Goal: Task Accomplishment & Management: Complete application form

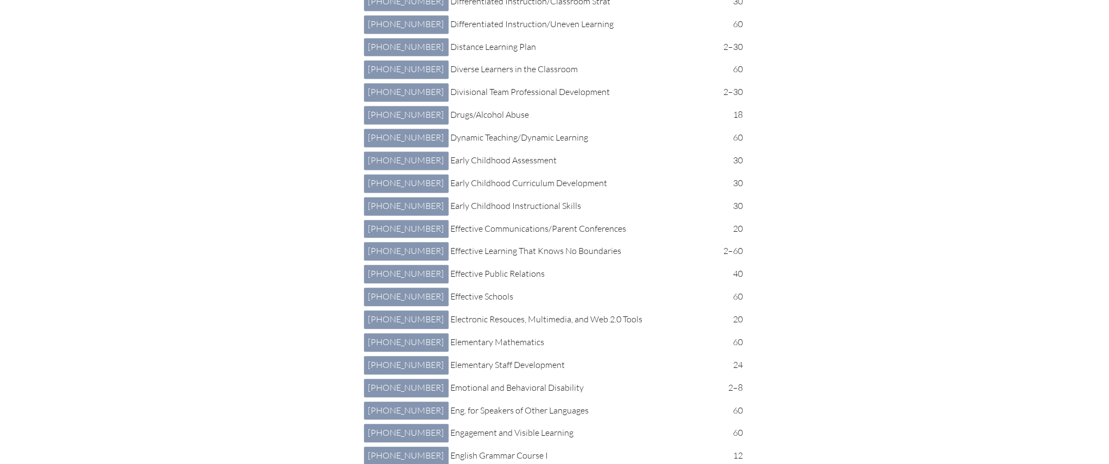
scroll to position [1330, 0]
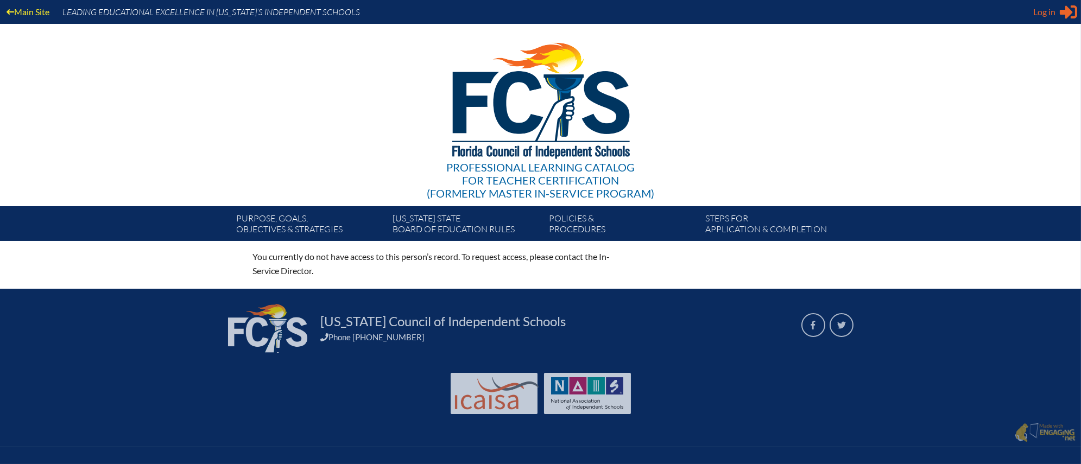
type input "[EMAIL_ADDRESS][DOMAIN_NAME]"
click at [1062, 12] on icon at bounding box center [1068, 12] width 17 height 14
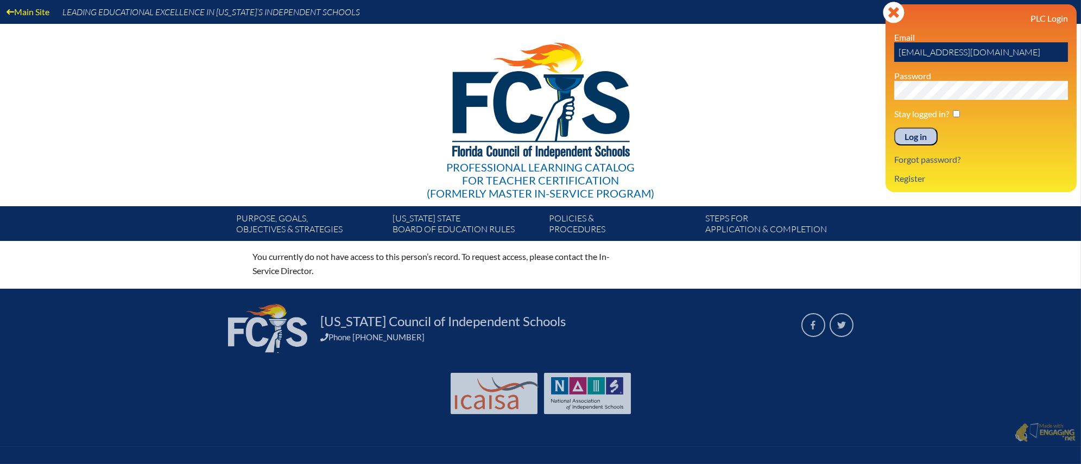
click at [907, 134] on input "Log in" at bounding box center [915, 137] width 43 height 18
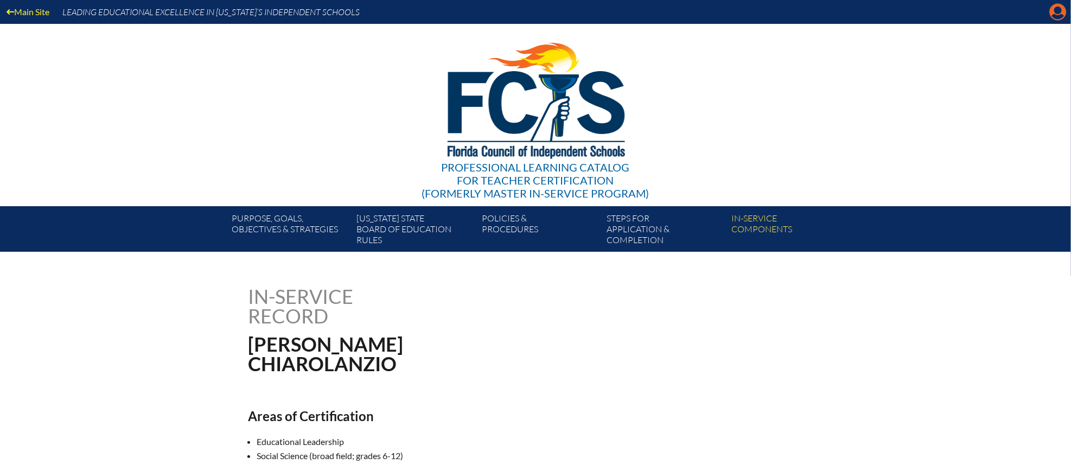
click at [1059, 11] on icon "Manage account" at bounding box center [1058, 11] width 17 height 17
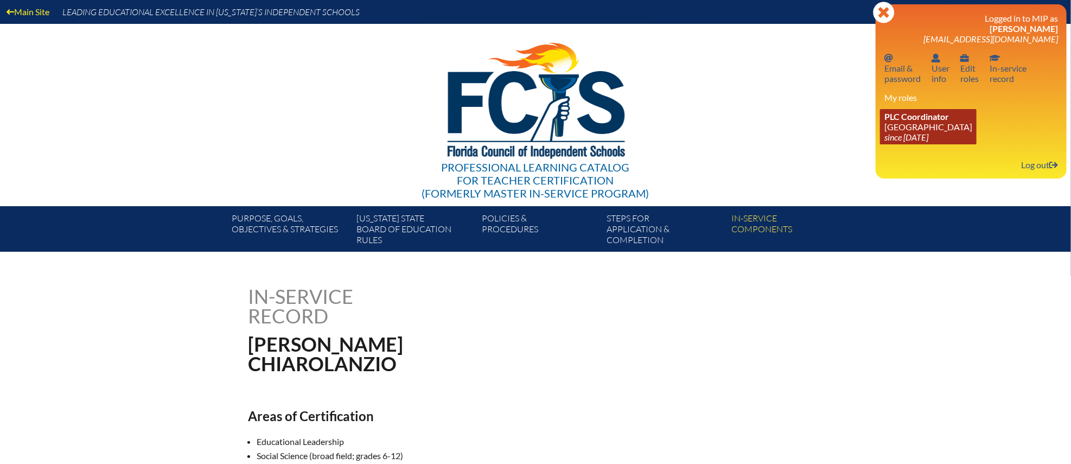
click at [921, 132] on icon "since [DATE]" at bounding box center [907, 137] width 44 height 10
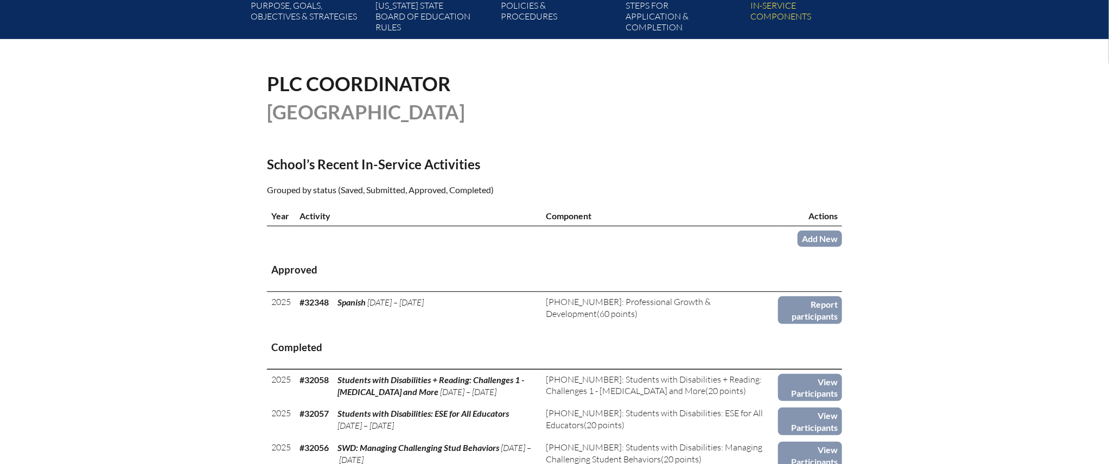
scroll to position [215, 0]
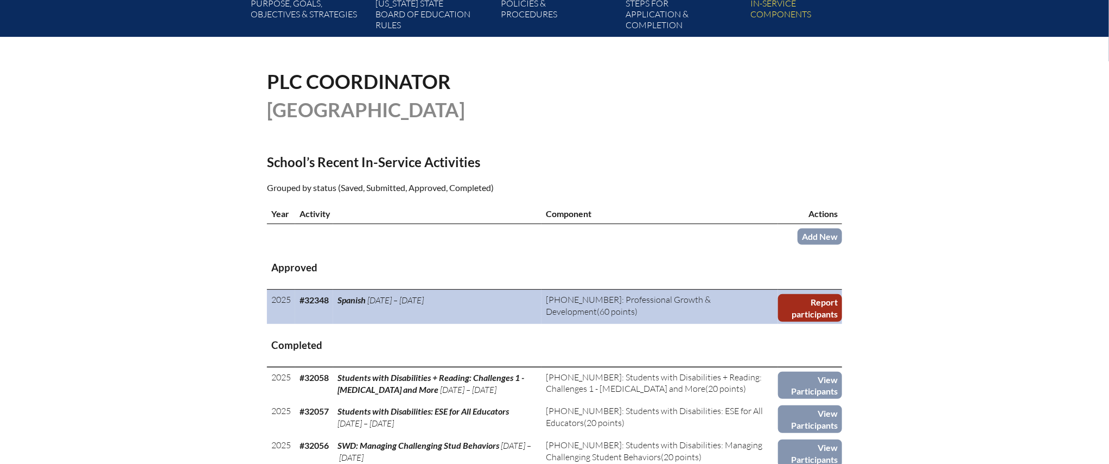
click at [828, 312] on link "Report participants" at bounding box center [810, 308] width 64 height 28
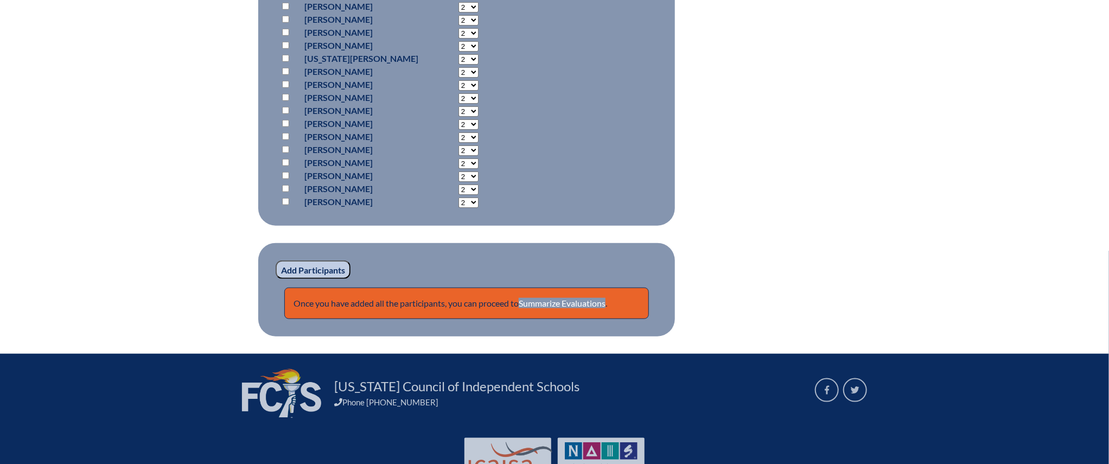
scroll to position [516, 0]
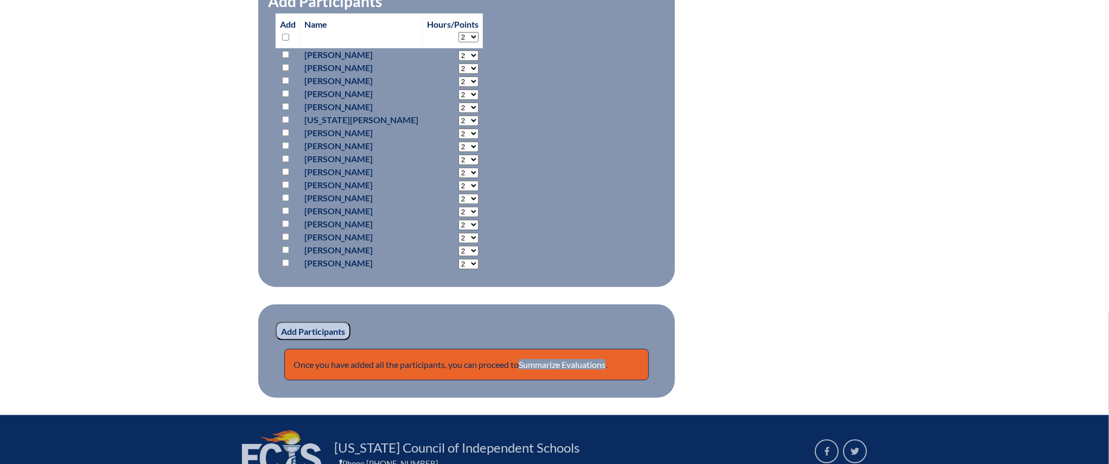
click at [284, 170] on input "checkbox" at bounding box center [285, 171] width 7 height 7
checkbox input "true"
click at [474, 61] on select "2 3 4 5 6 7 8 9 10 11 12 13 14 15 16 17 18 19 20 21 22 23" at bounding box center [469, 55] width 20 height 10
select select "30"
click at [459, 61] on select "2 3 4 5 6 7 8 9 10 11 12 13 14 15 16 17 18 19 20 21 22 23" at bounding box center [469, 55] width 20 height 10
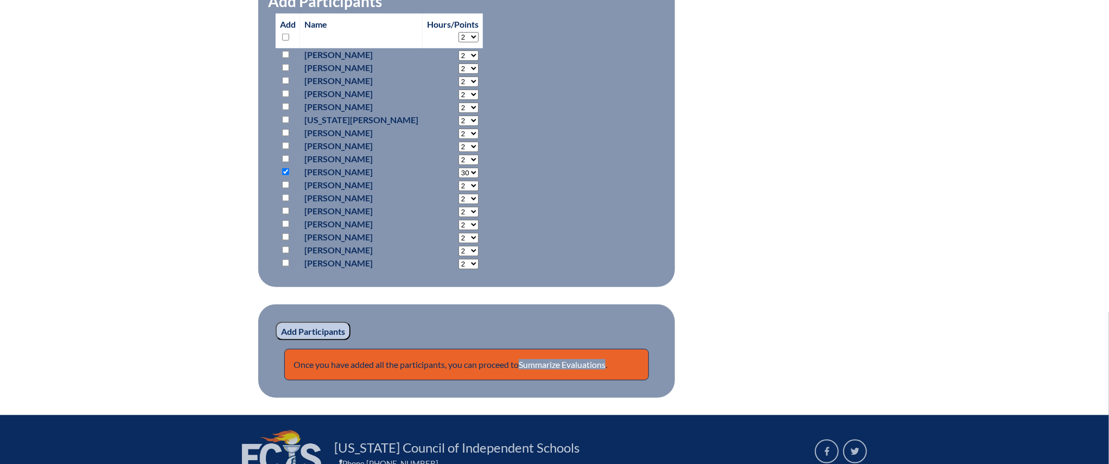
click at [319, 322] on input "Add Participants" at bounding box center [313, 331] width 75 height 18
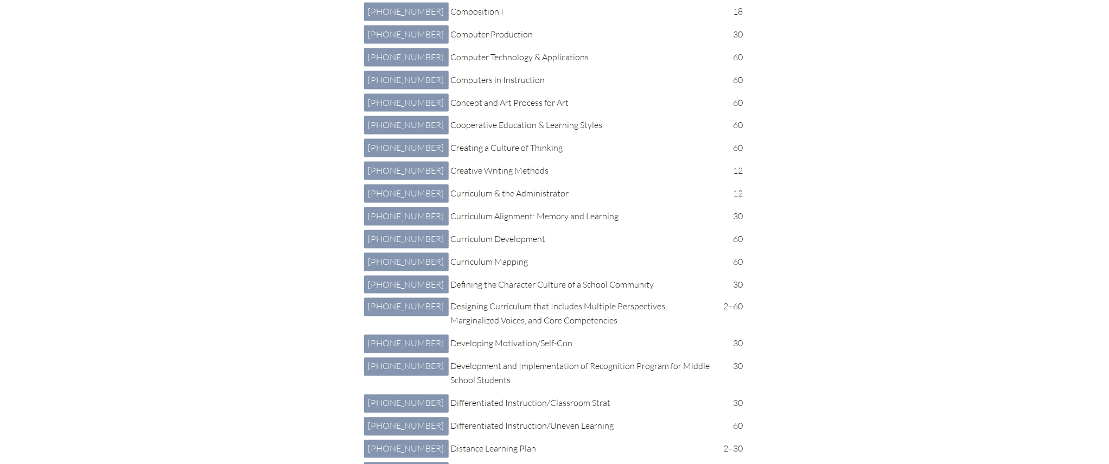
scroll to position [926, 0]
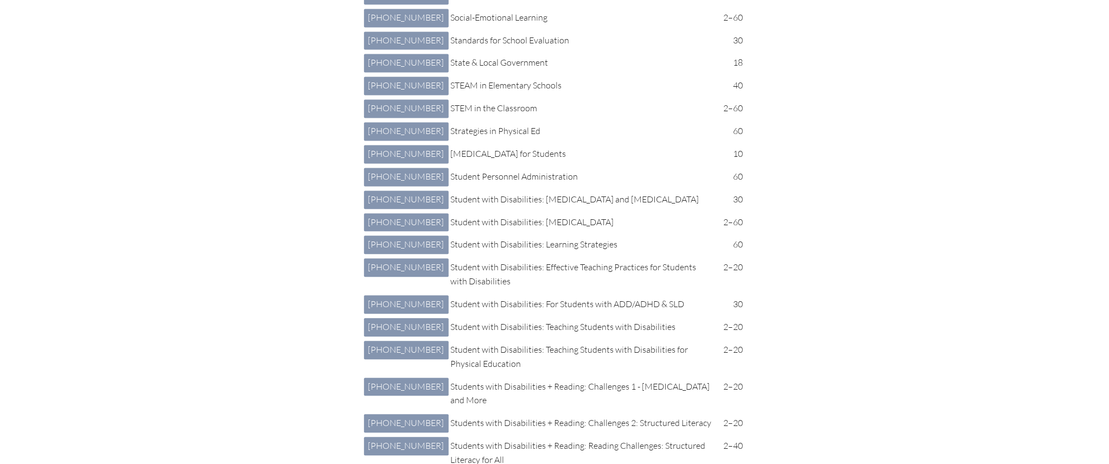
scroll to position [3874, 0]
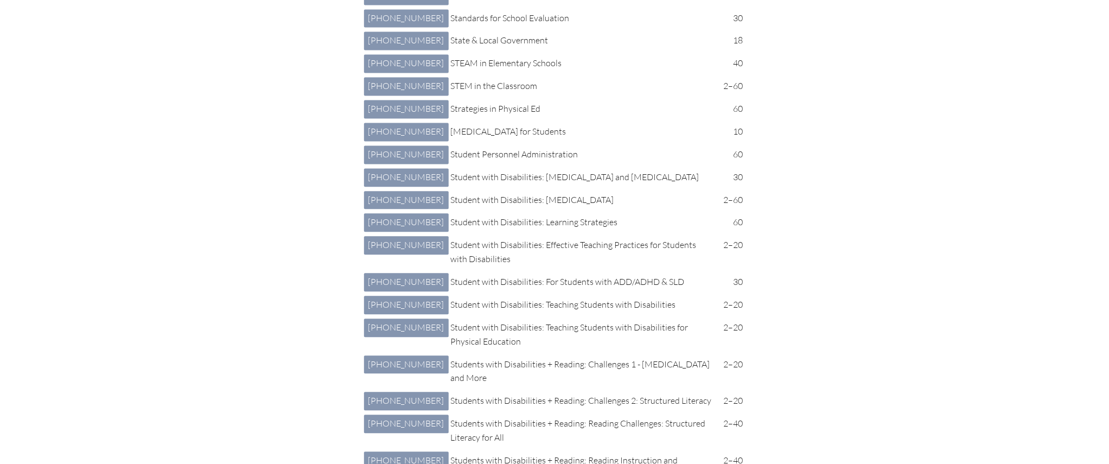
drag, startPoint x: 1114, startPoint y: 214, endPoint x: 1108, endPoint y: 223, distance: 10.1
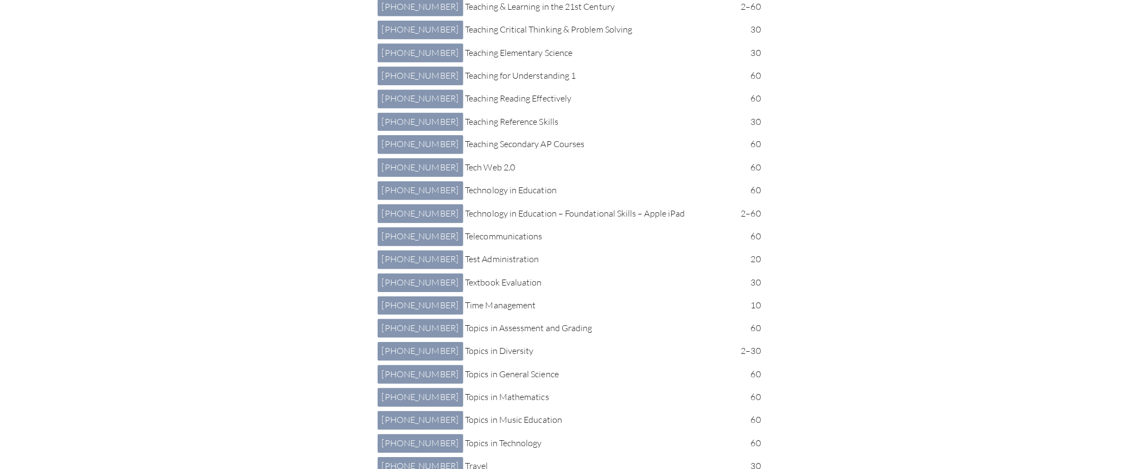
scroll to position [4790, 0]
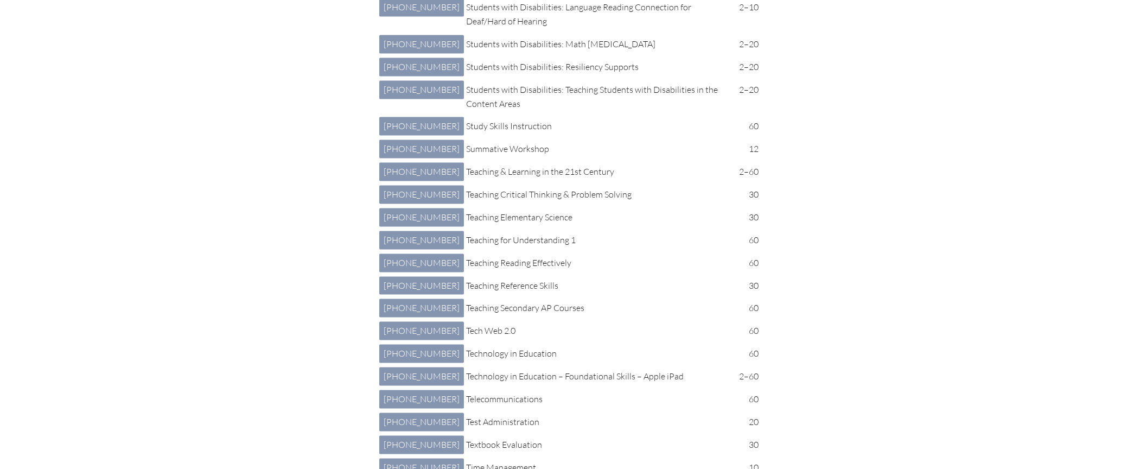
scroll to position [6148, 0]
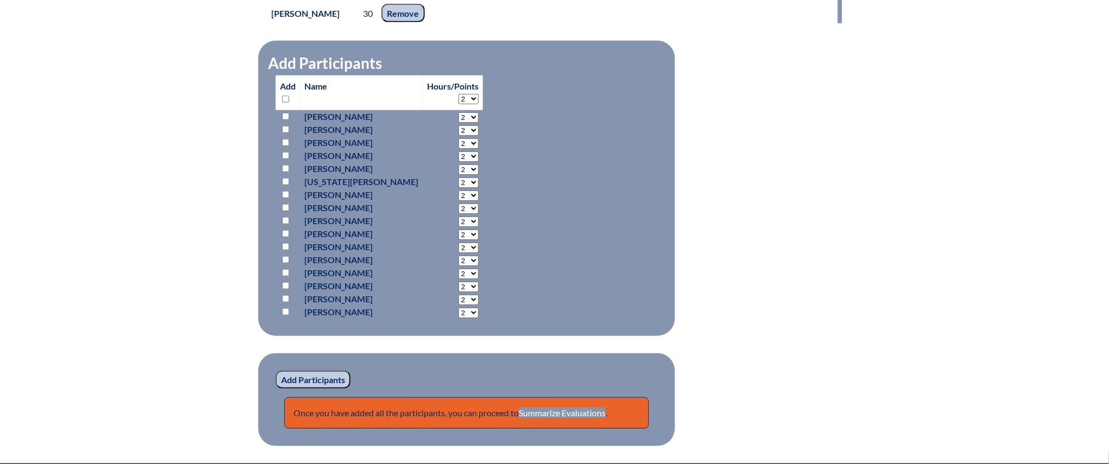
scroll to position [513, 0]
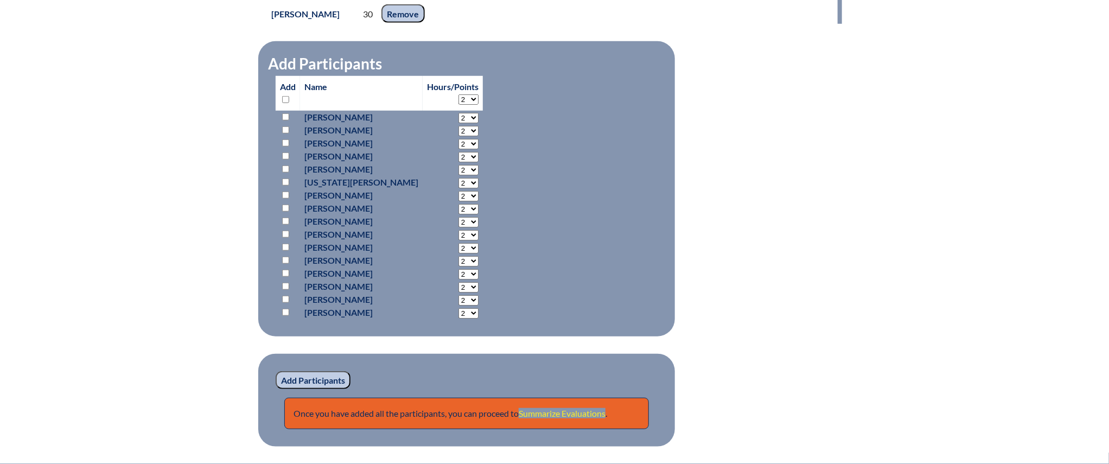
click at [577, 410] on link "Summarize Evaluations" at bounding box center [562, 413] width 87 height 10
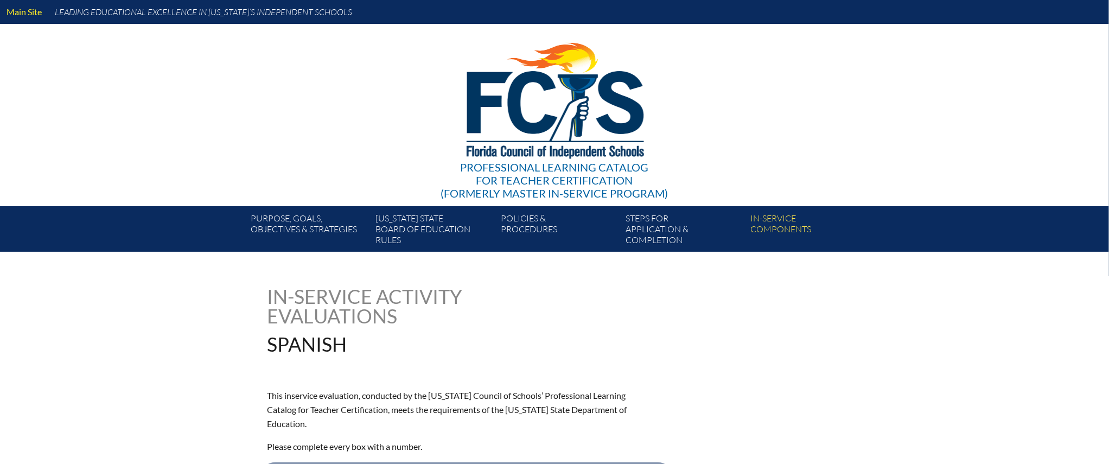
type input "0"
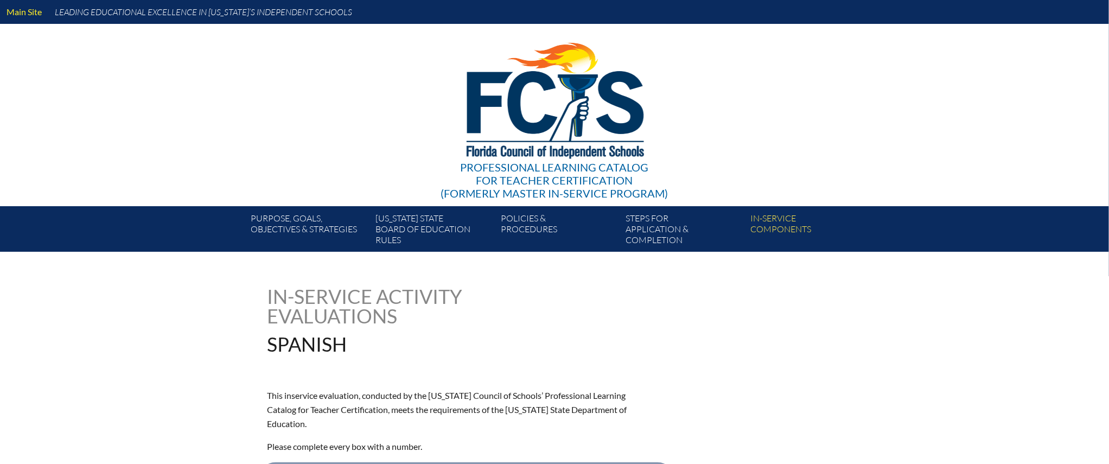
type input "0"
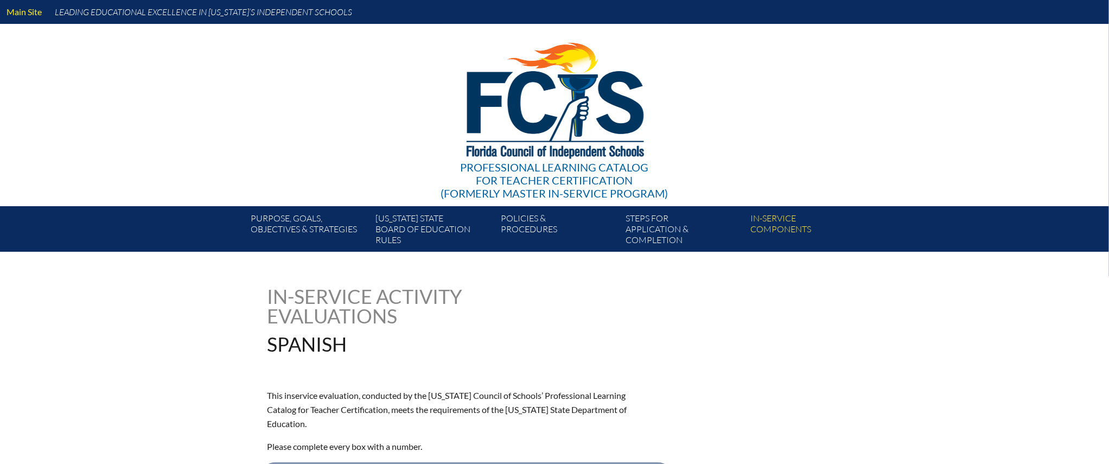
type input "0"
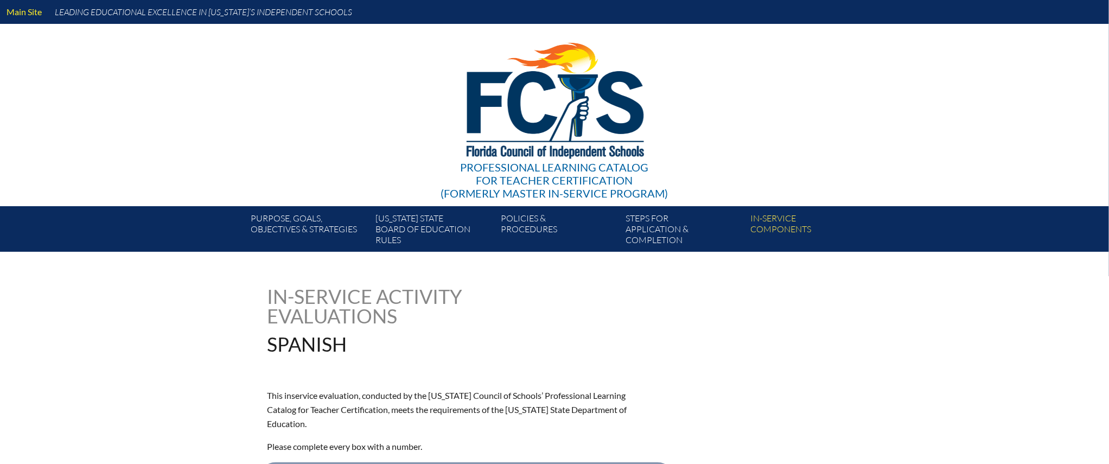
type input "0"
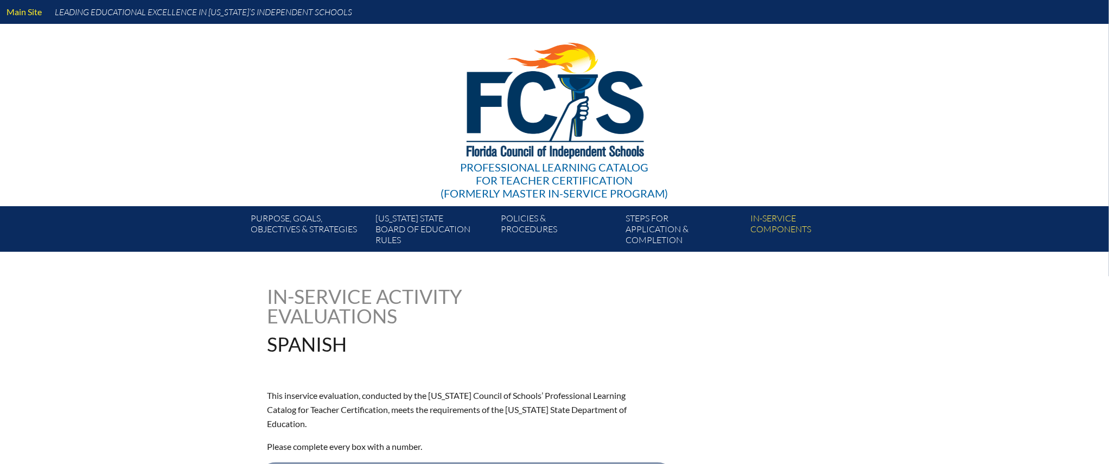
type input "0"
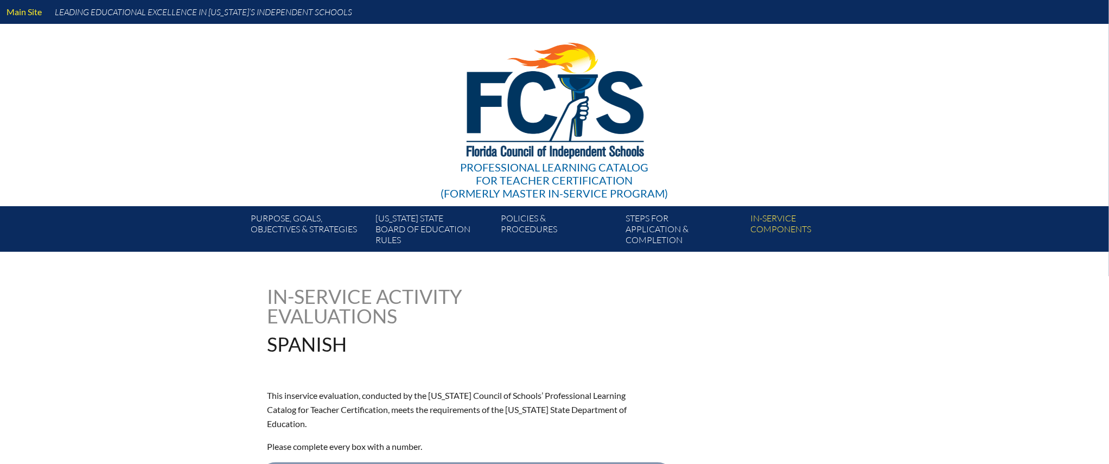
type input "0"
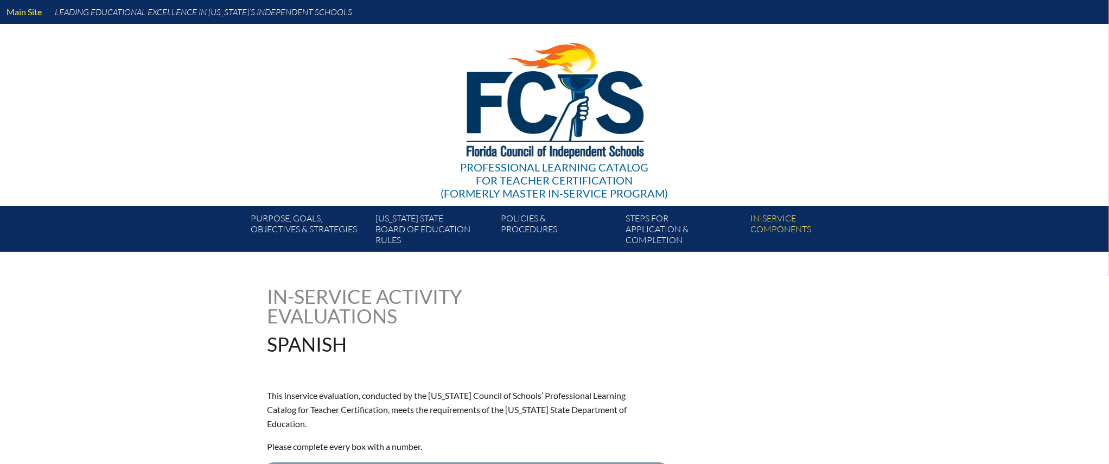
type input "0"
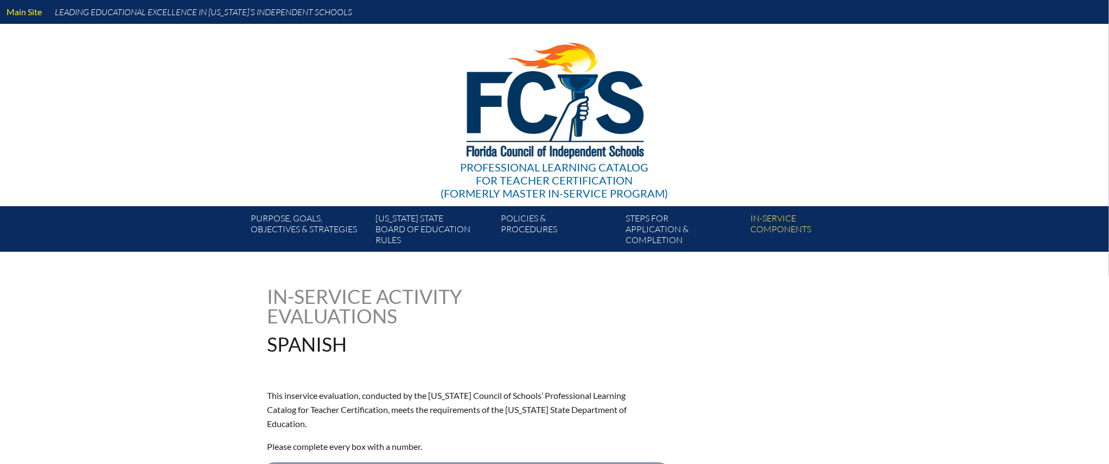
type input "0"
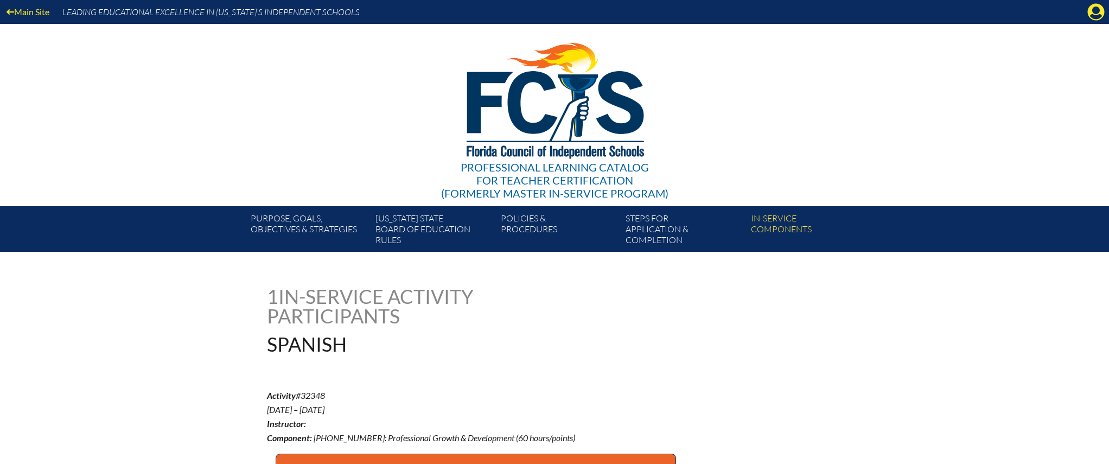
scroll to position [513, 0]
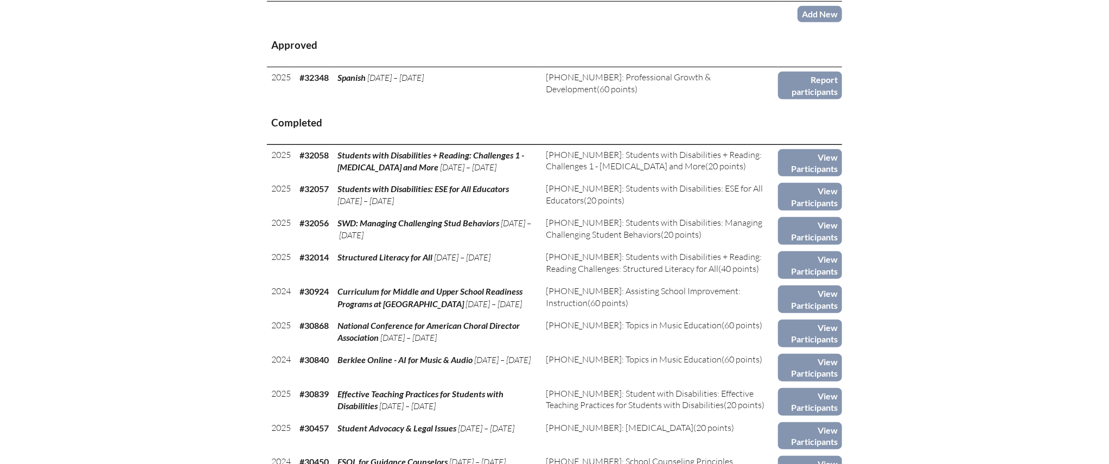
scroll to position [402, 0]
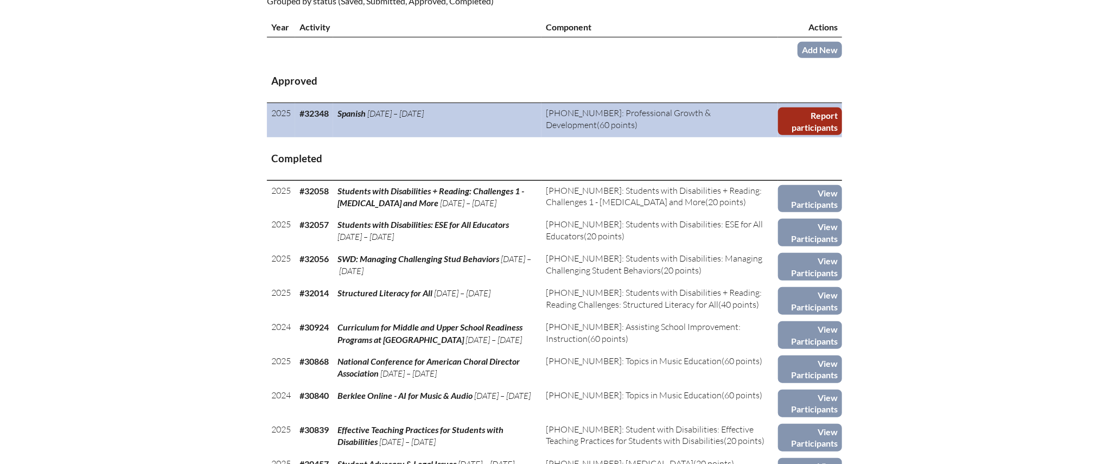
click at [806, 118] on link "Report participants" at bounding box center [810, 121] width 64 height 28
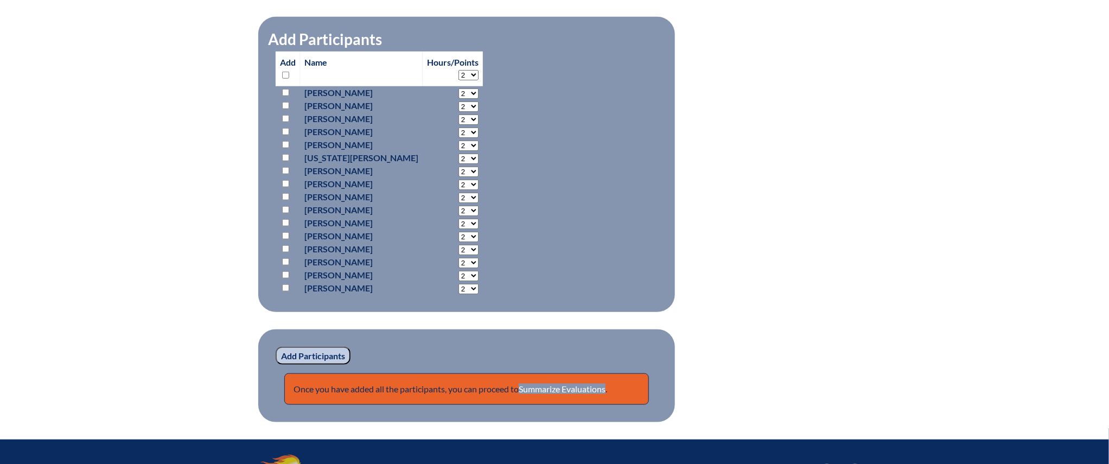
scroll to position [619, 0]
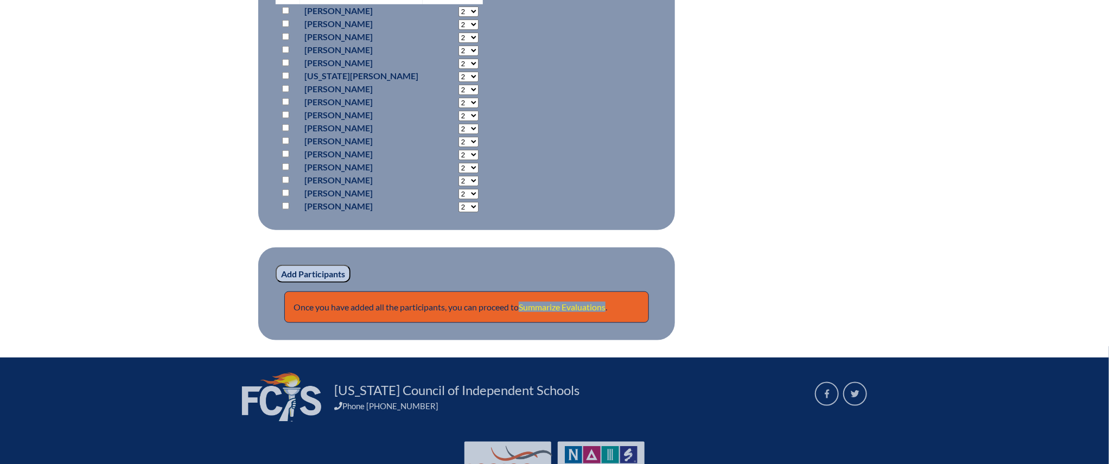
click at [580, 305] on link "Summarize Evaluations" at bounding box center [562, 307] width 87 height 10
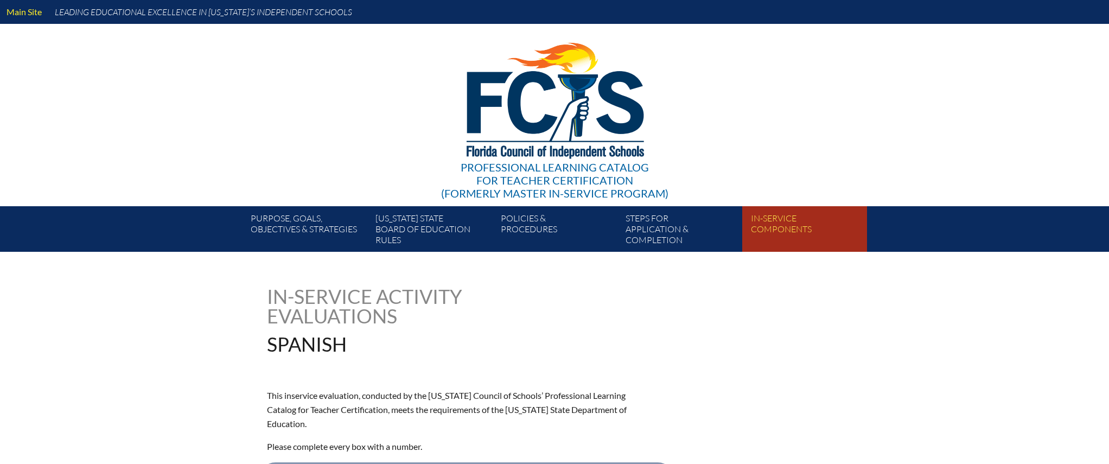
type input "0"
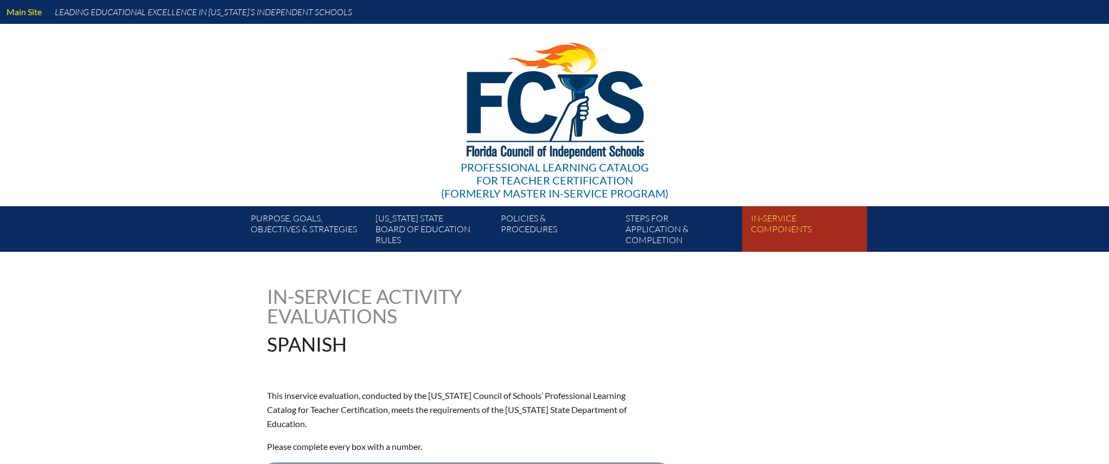
type input "0"
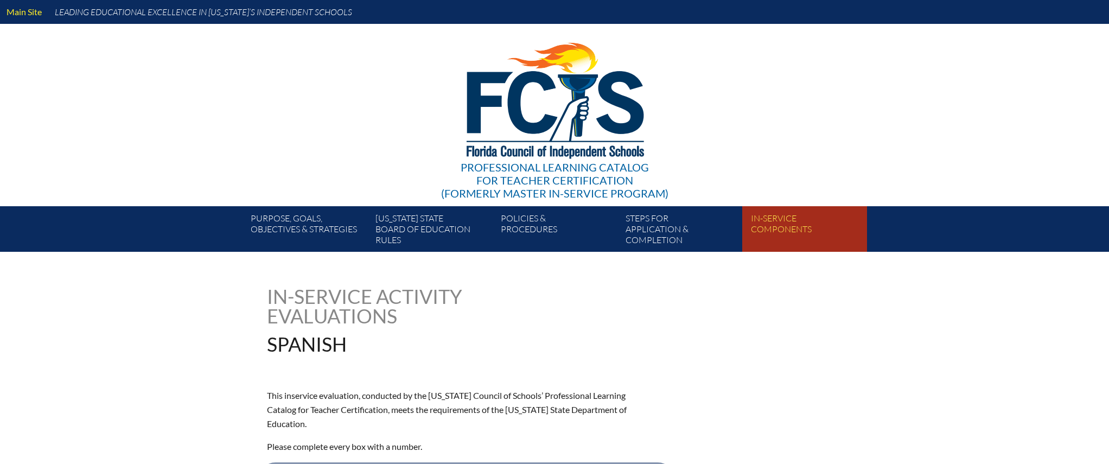
type input "0"
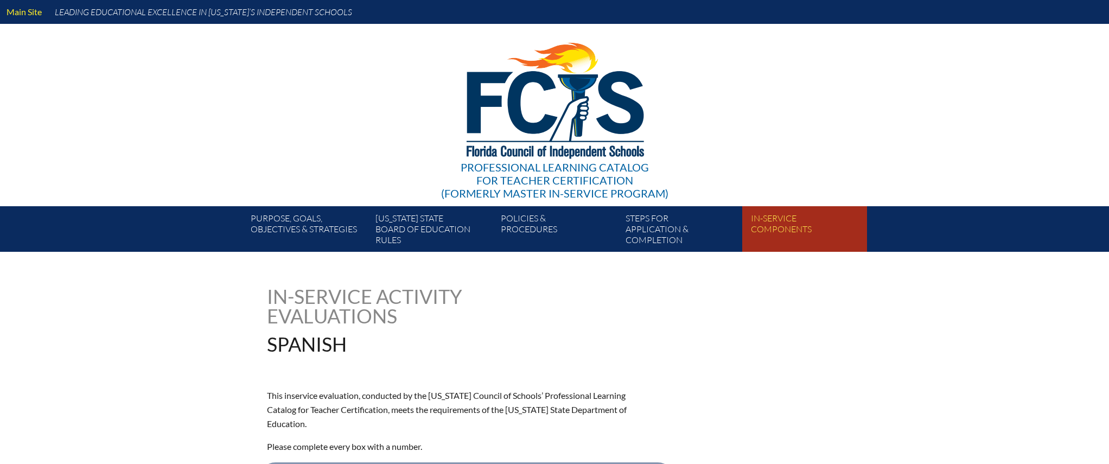
type input "0"
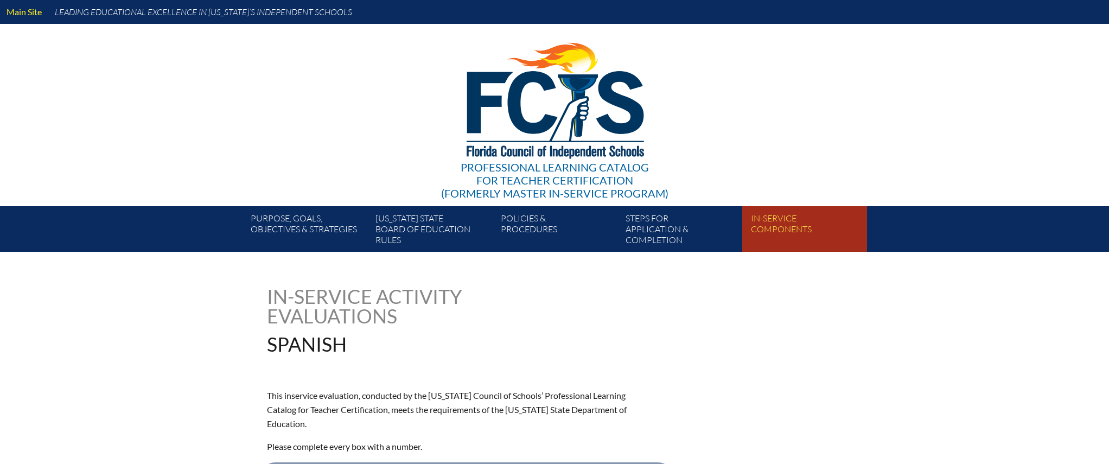
type input "0"
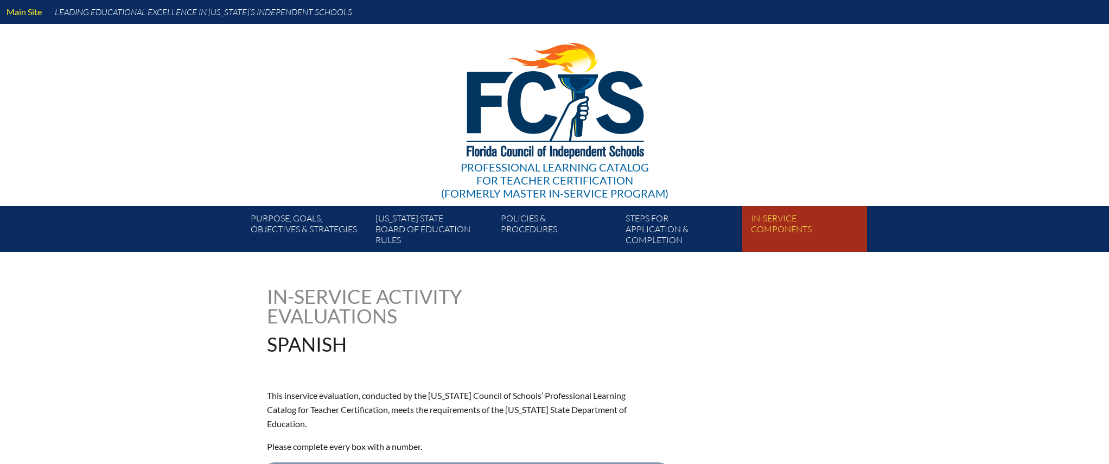
type input "0"
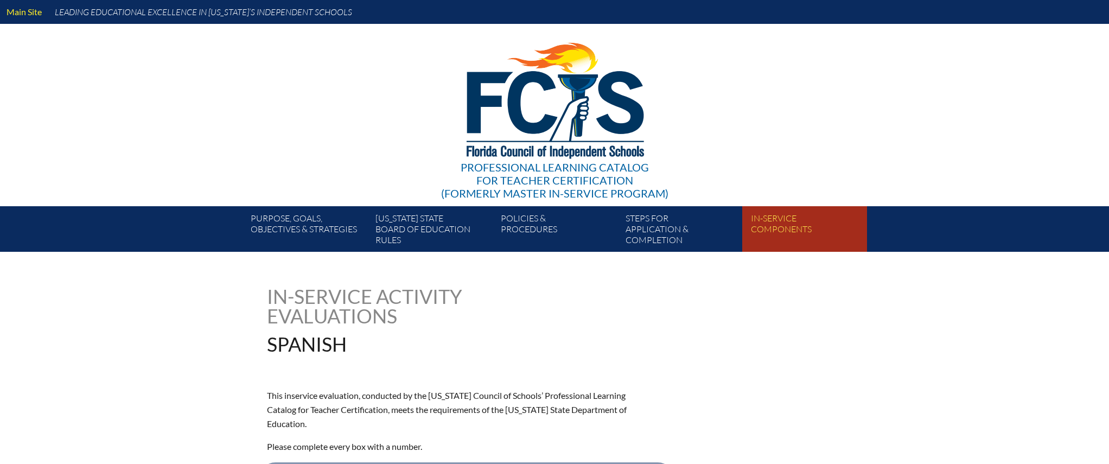
type input "0"
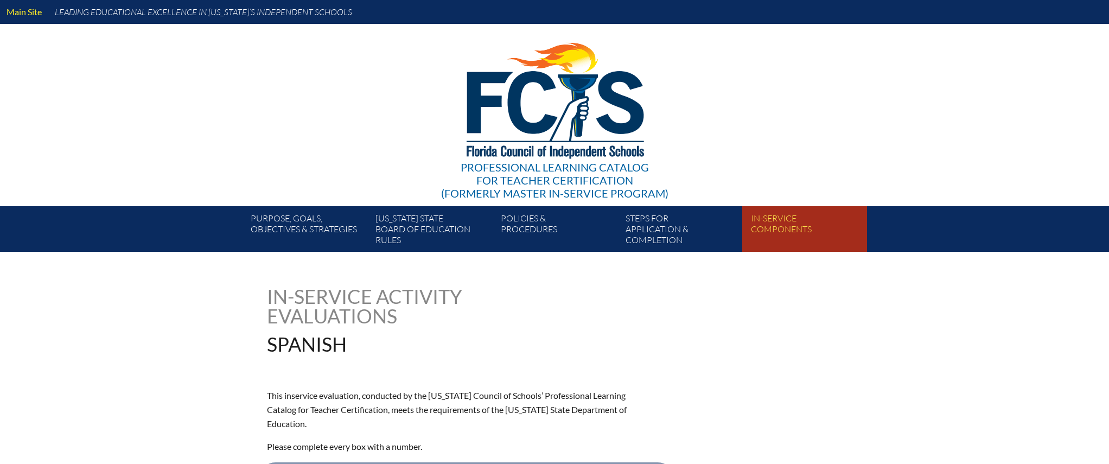
type input "0"
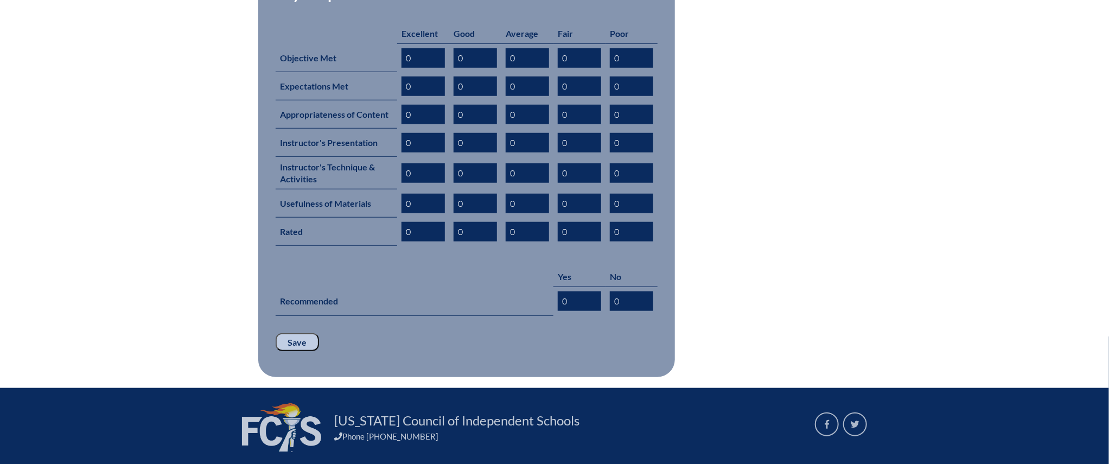
scroll to position [491, 0]
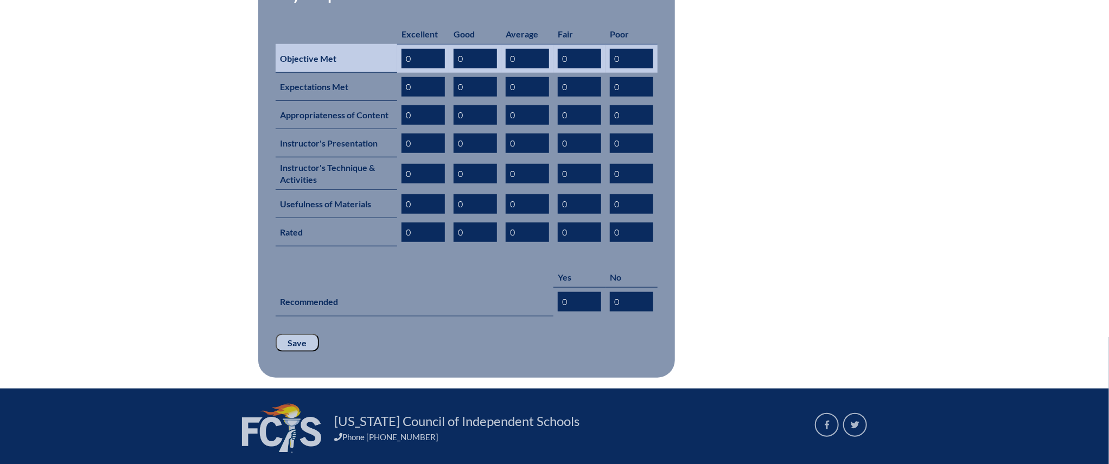
click at [415, 49] on input "0" at bounding box center [423, 59] width 43 height 20
drag, startPoint x: 418, startPoint y: 44, endPoint x: 402, endPoint y: 40, distance: 16.7
click at [402, 49] on input "0" at bounding box center [423, 59] width 43 height 20
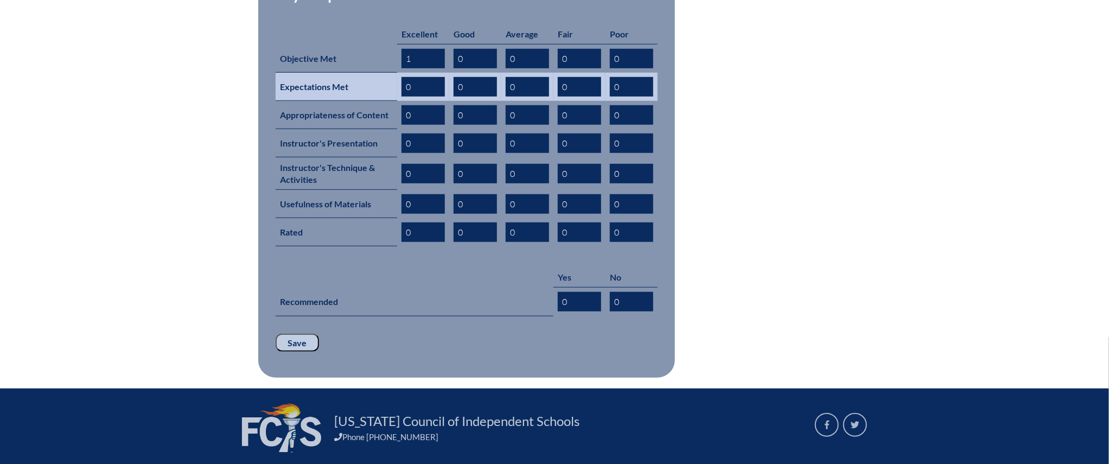
type input "1"
drag, startPoint x: 422, startPoint y: 68, endPoint x: 405, endPoint y: 67, distance: 16.8
click at [405, 77] on input "0" at bounding box center [423, 87] width 43 height 20
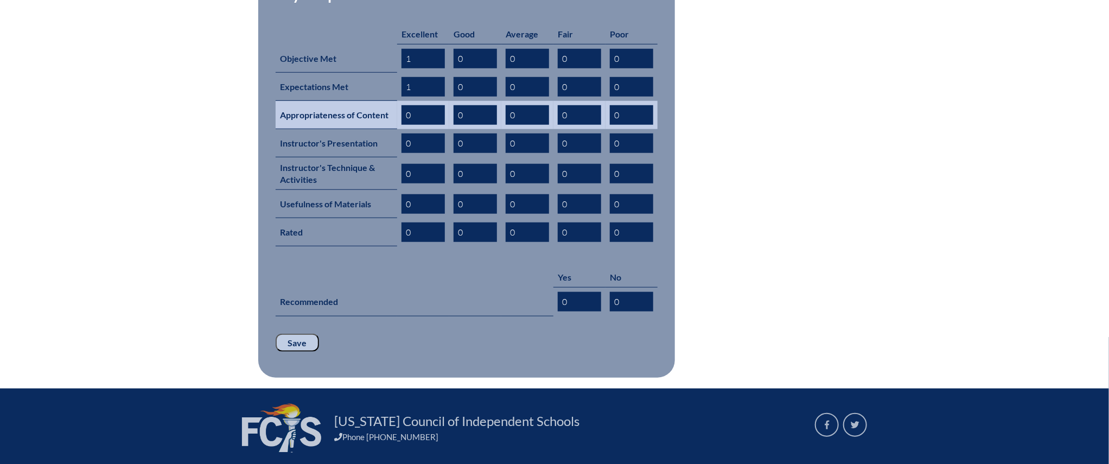
type input "1"
drag, startPoint x: 413, startPoint y: 102, endPoint x: 401, endPoint y: 99, distance: 12.4
click at [401, 101] on td "0" at bounding box center [423, 115] width 52 height 28
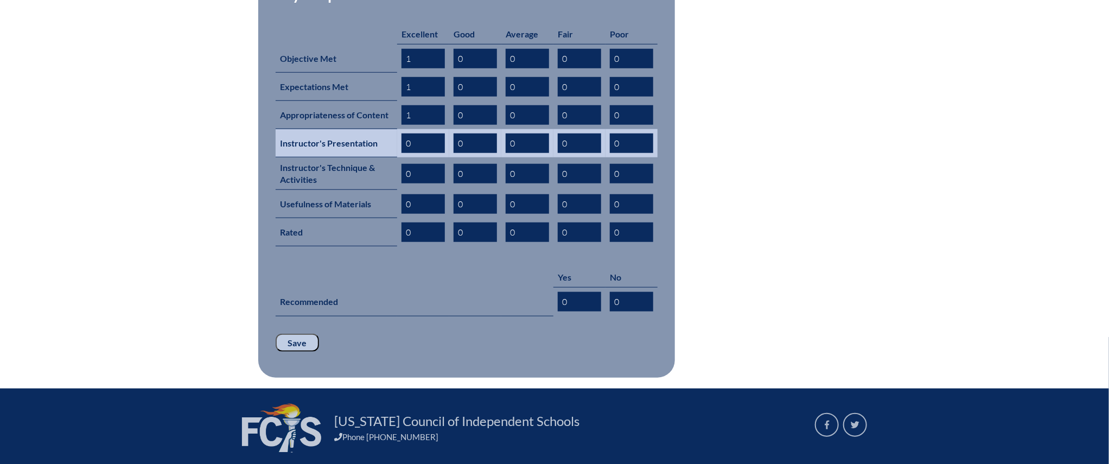
type input "1"
drag, startPoint x: 416, startPoint y: 126, endPoint x: 391, endPoint y: 121, distance: 25.6
click at [391, 129] on tr "Instructor's Presentation 0 0 0 0 0" at bounding box center [467, 143] width 382 height 28
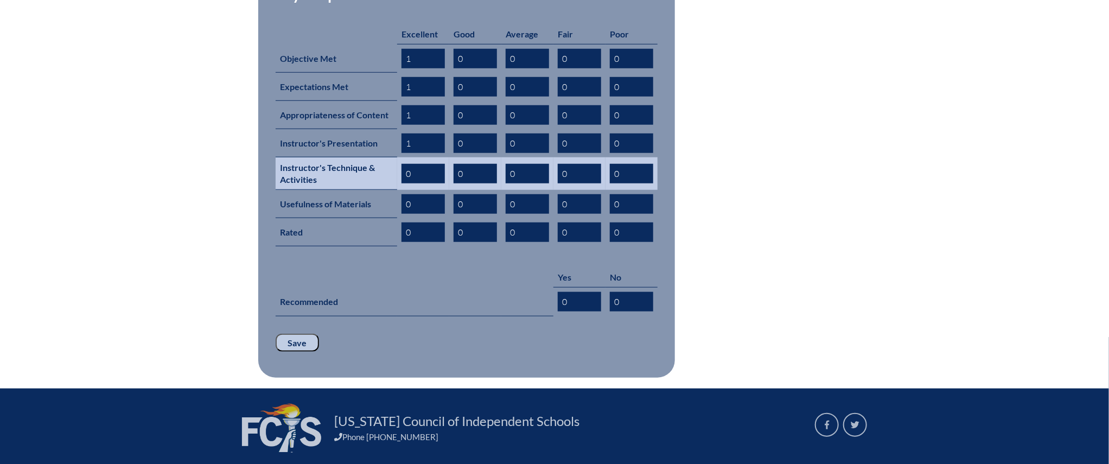
type input "1"
drag, startPoint x: 415, startPoint y: 155, endPoint x: 408, endPoint y: 154, distance: 6.6
click at [408, 164] on input "0" at bounding box center [423, 174] width 43 height 20
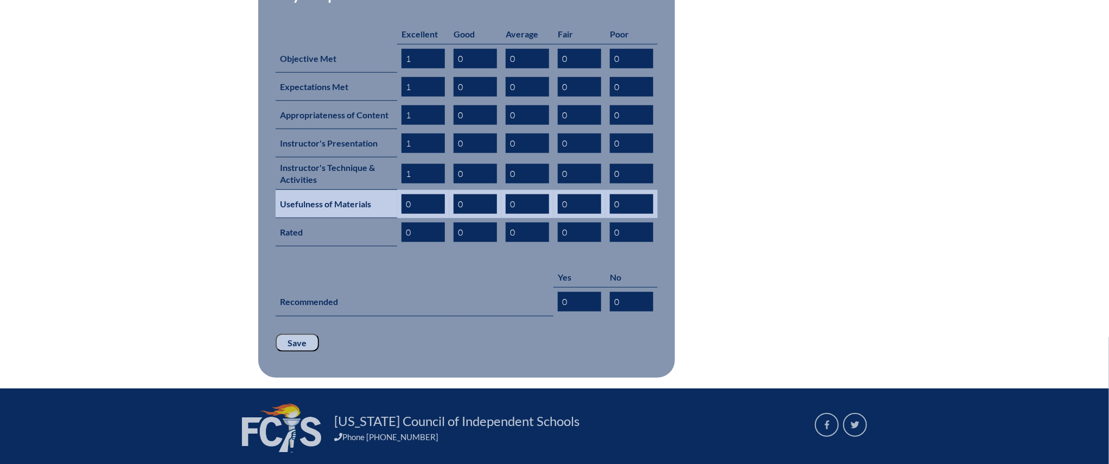
type input "1"
drag, startPoint x: 417, startPoint y: 193, endPoint x: 404, endPoint y: 188, distance: 13.2
click at [404, 194] on input "0" at bounding box center [423, 204] width 43 height 20
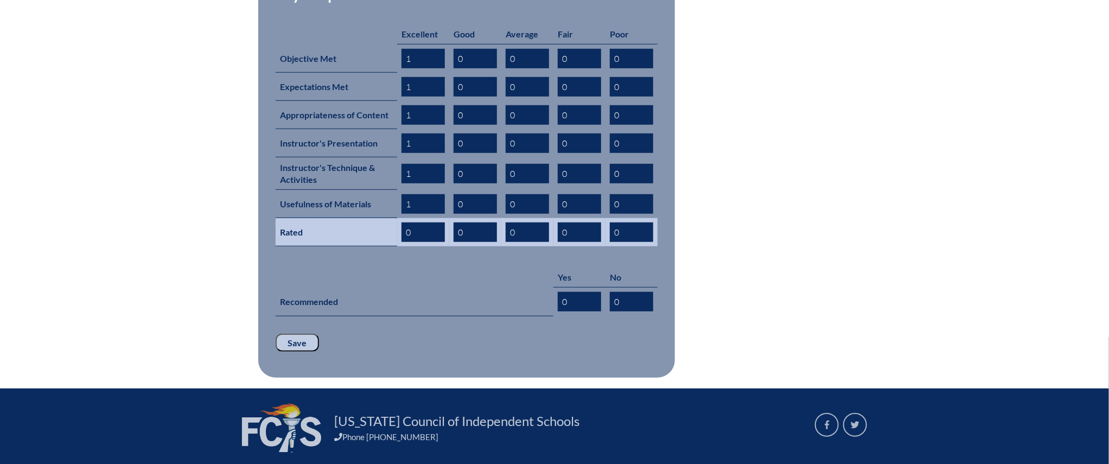
type input "1"
drag, startPoint x: 414, startPoint y: 211, endPoint x: 388, endPoint y: 215, distance: 26.9
click at [388, 218] on tr "Rated 0 0 0 0 0" at bounding box center [467, 232] width 382 height 28
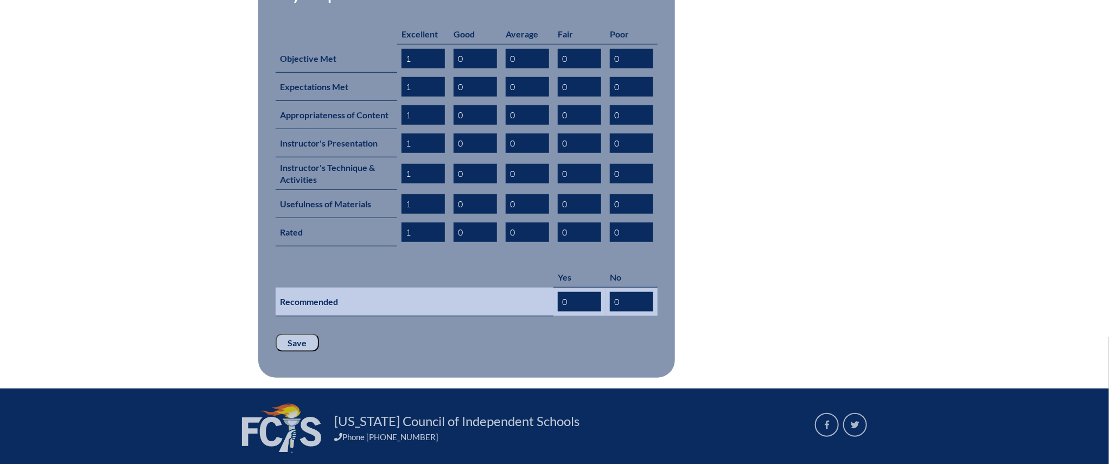
type input "1"
drag, startPoint x: 568, startPoint y: 286, endPoint x: 554, endPoint y: 283, distance: 14.3
click at [554, 288] on td "0" at bounding box center [580, 302] width 52 height 29
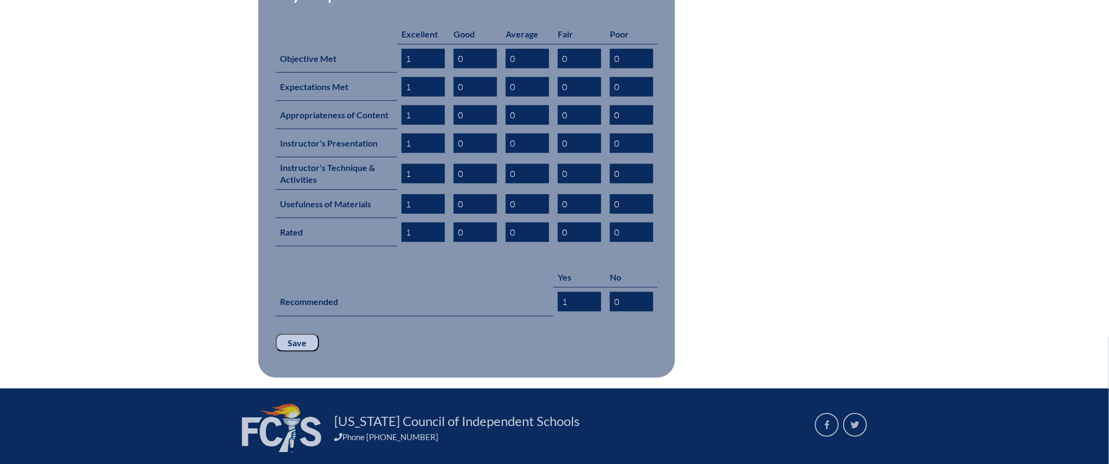
type input "1"
click at [289, 334] on input "Save" at bounding box center [297, 343] width 43 height 18
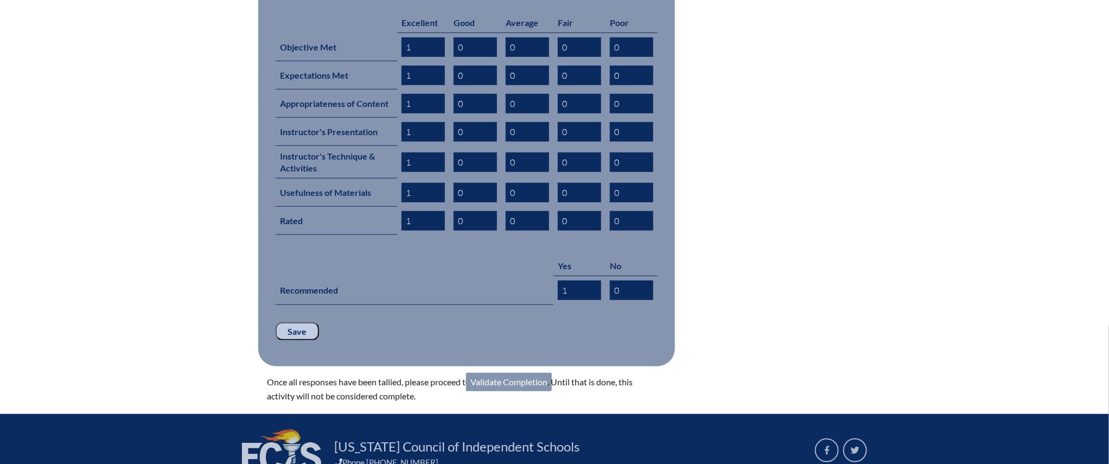
scroll to position [550, 0]
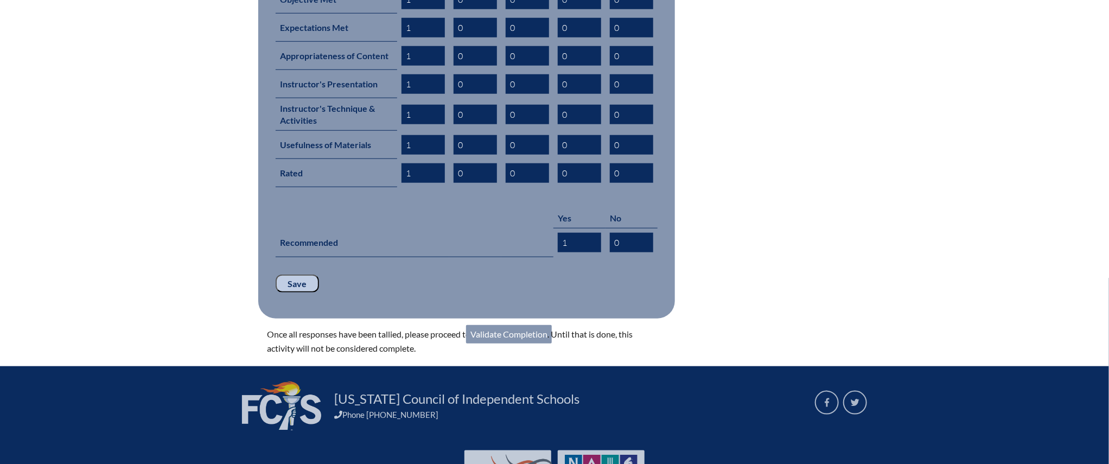
click at [496, 325] on link "Validate Completion" at bounding box center [509, 334] width 86 height 18
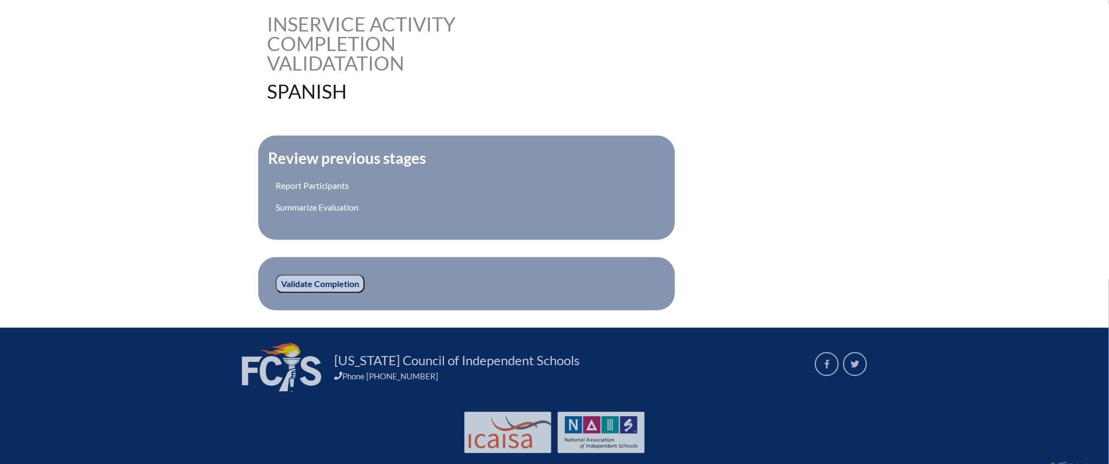
scroll to position [278, 0]
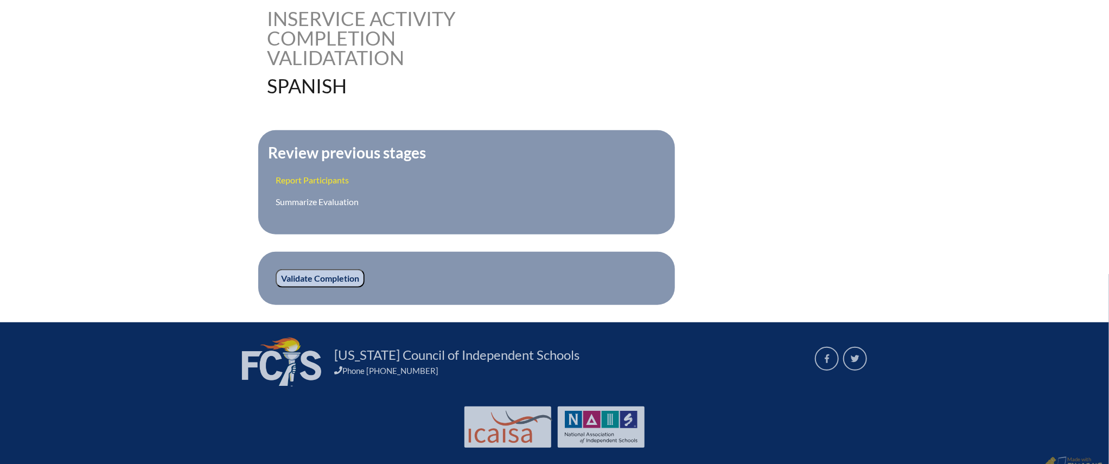
click at [316, 179] on link "Report Participants" at bounding box center [312, 180] width 73 height 10
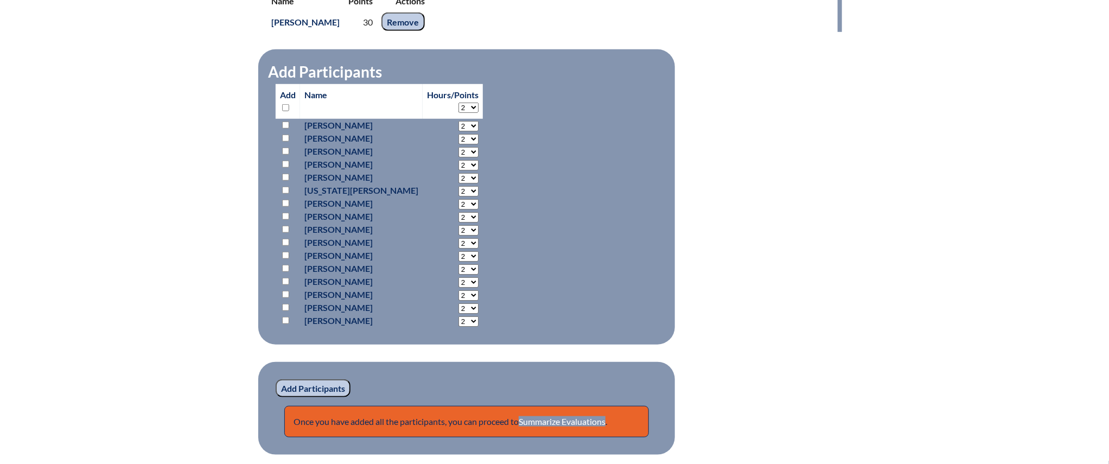
scroll to position [400, 0]
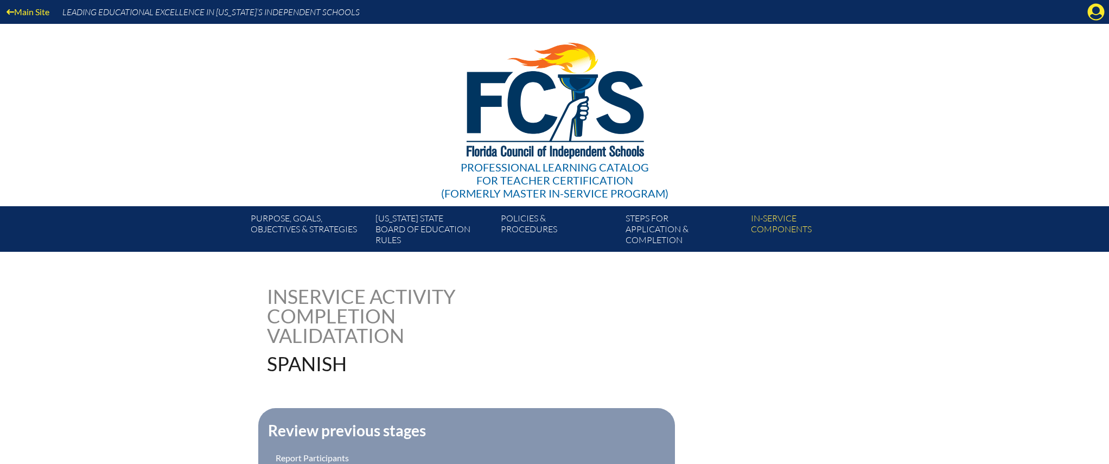
scroll to position [278, 0]
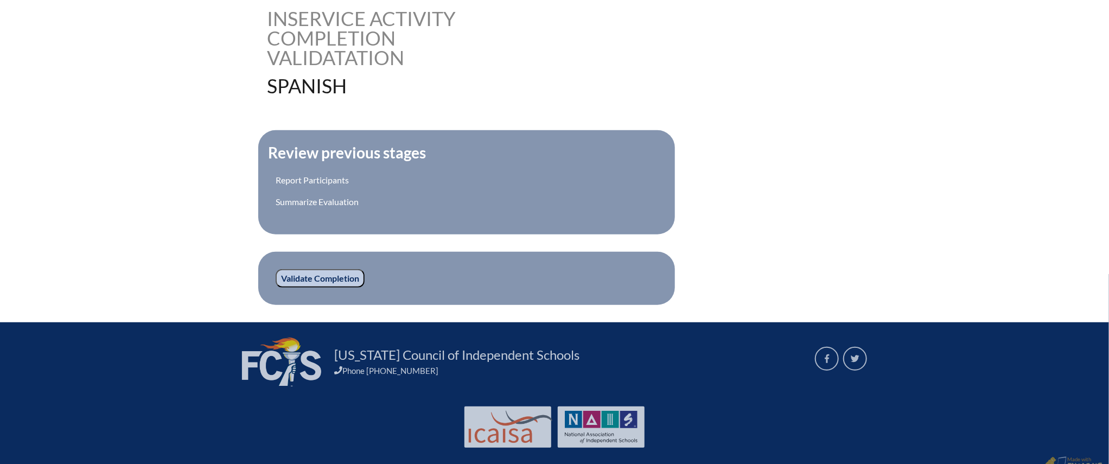
click at [352, 280] on input "Validate Completion" at bounding box center [320, 278] width 89 height 18
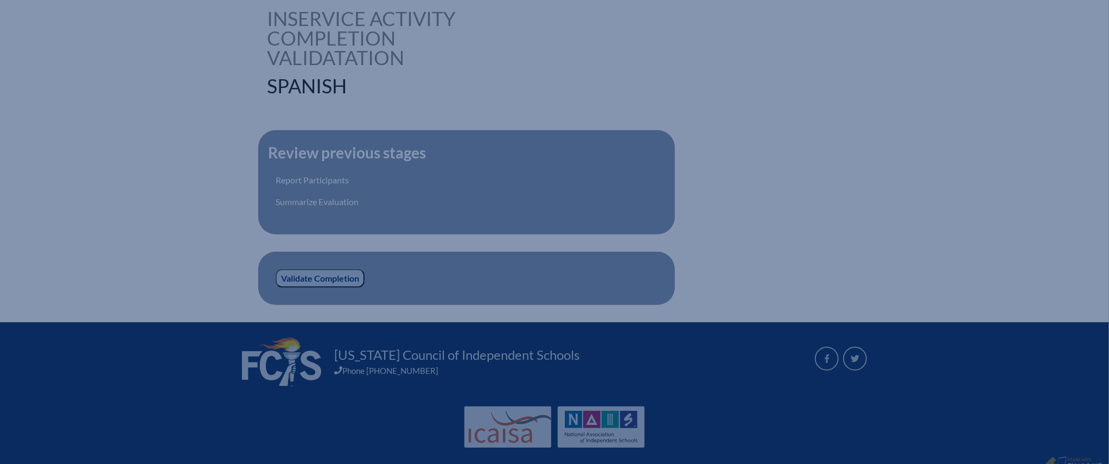
click at [344, 278] on input "Validate Completion" at bounding box center [320, 278] width 89 height 18
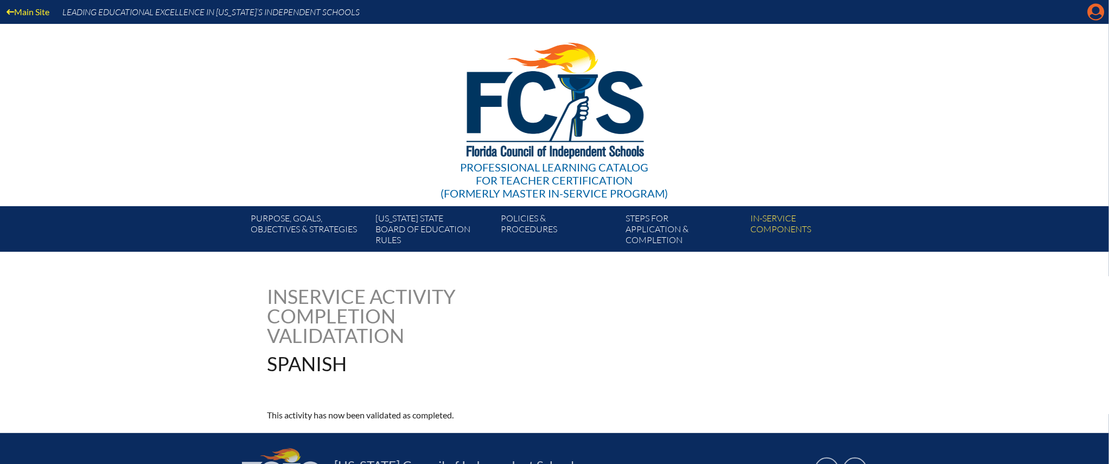
click at [1099, 11] on icon "Manage account" at bounding box center [1096, 11] width 17 height 17
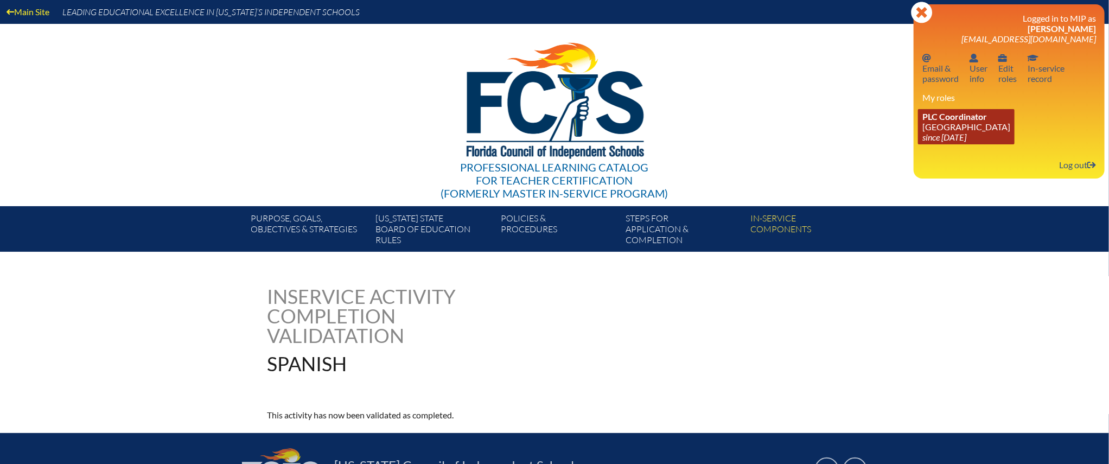
click at [944, 126] on link "PLC Coordinator [GEOGRAPHIC_DATA] since [DATE]" at bounding box center [966, 126] width 97 height 35
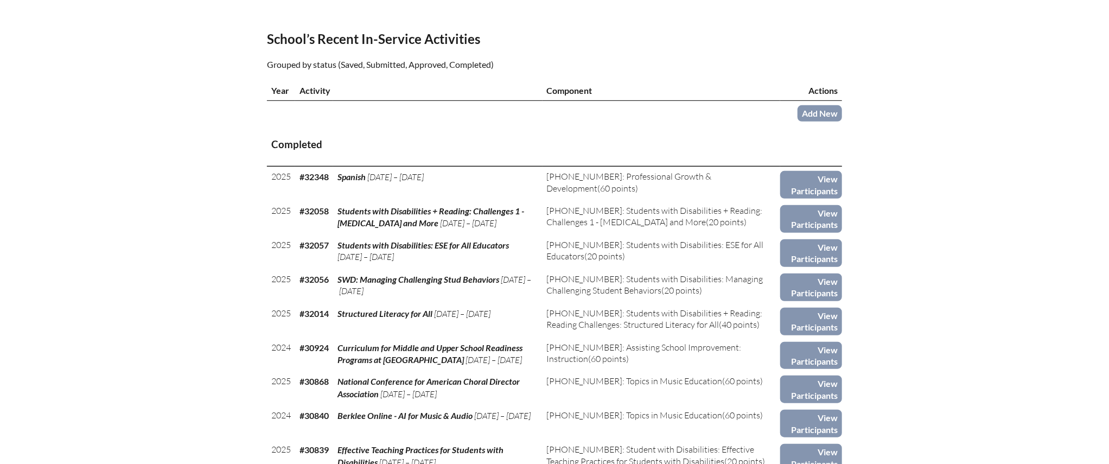
scroll to position [345, 0]
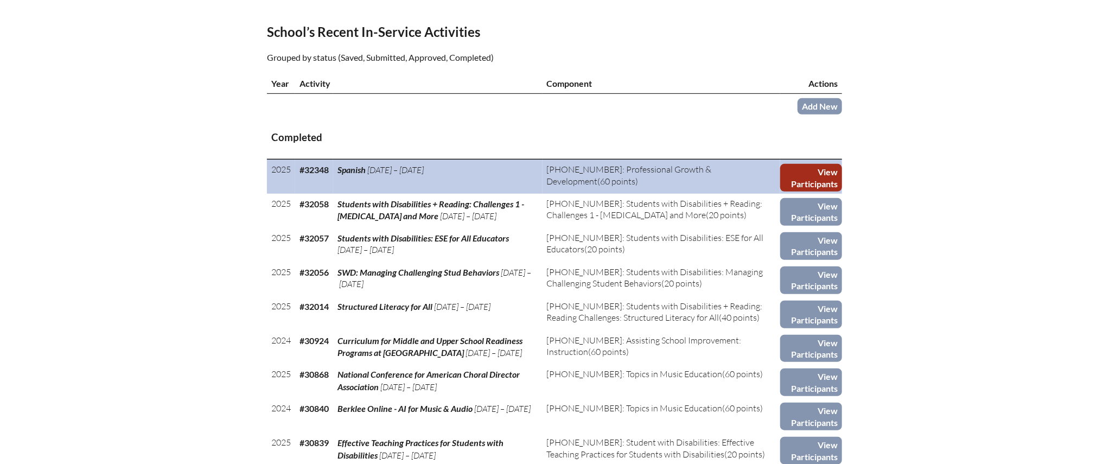
click at [833, 179] on link "View Participants" at bounding box center [812, 178] width 62 height 28
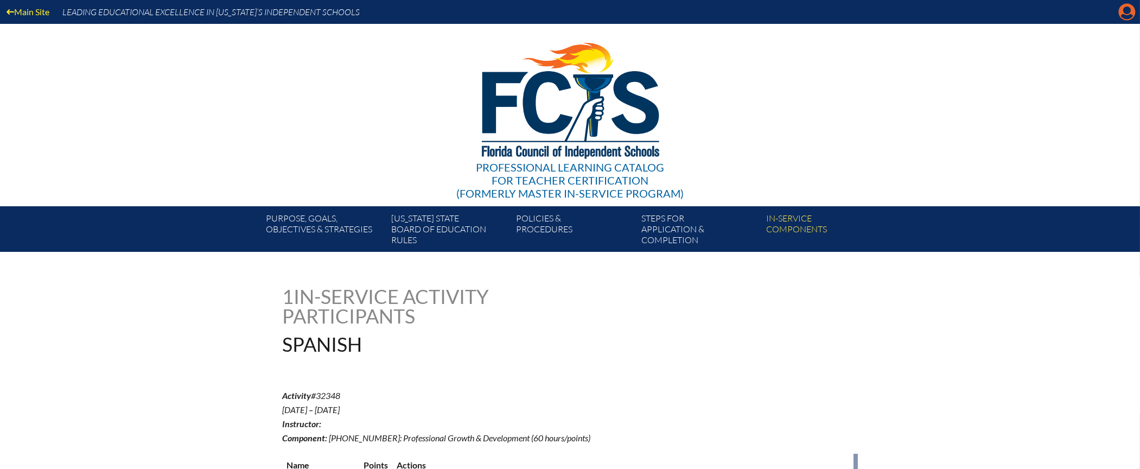
click at [1109, 16] on icon "Manage account" at bounding box center [1127, 11] width 17 height 17
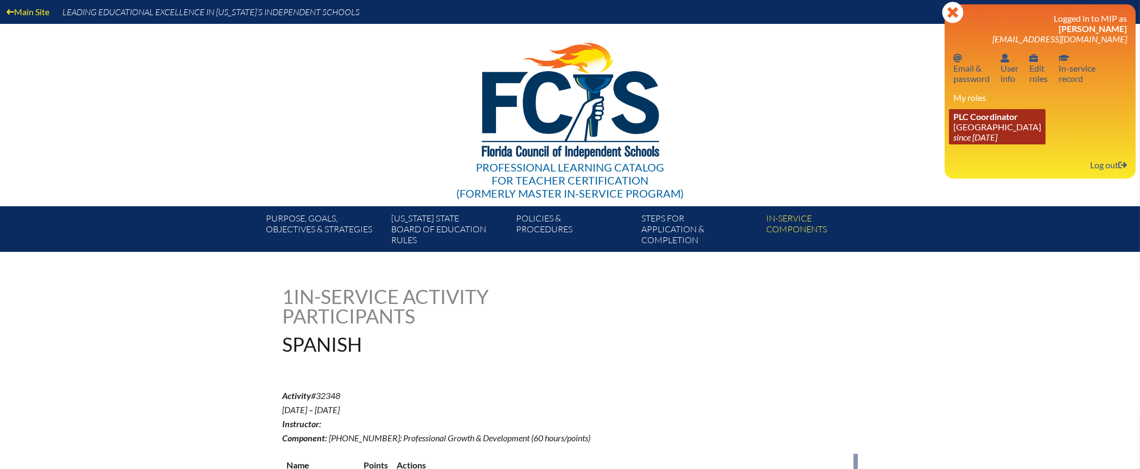
click at [988, 119] on span "PLC Coordinator" at bounding box center [986, 116] width 65 height 10
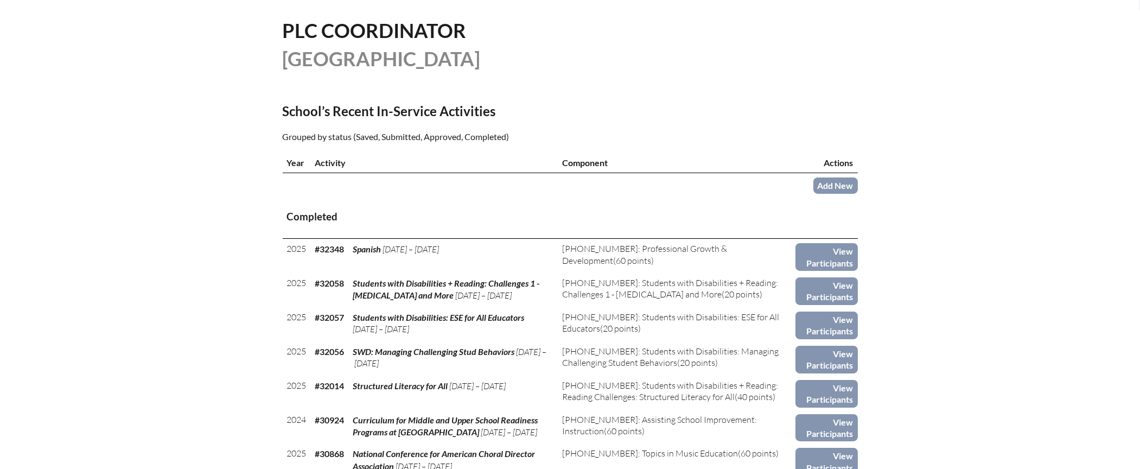
scroll to position [280, 0]
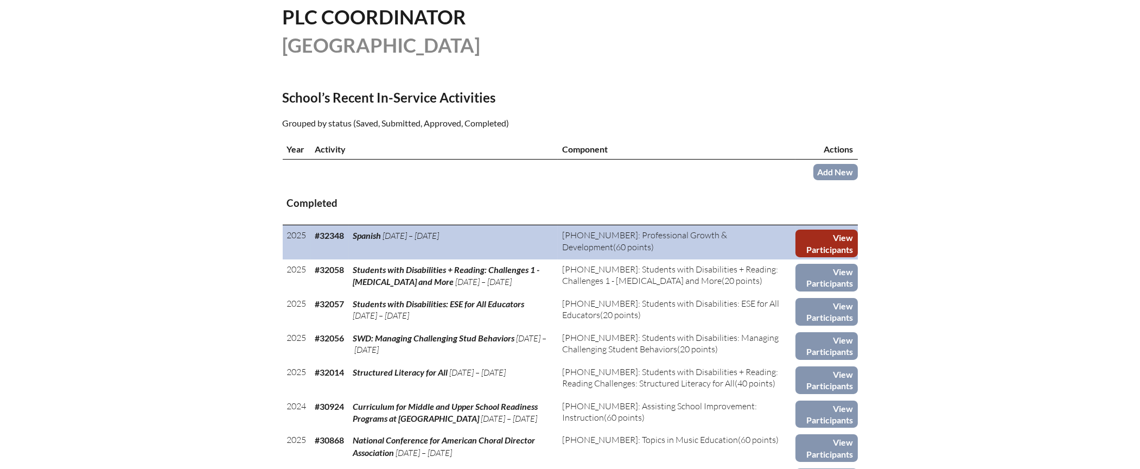
click at [828, 234] on link "View Participants" at bounding box center [827, 244] width 62 height 28
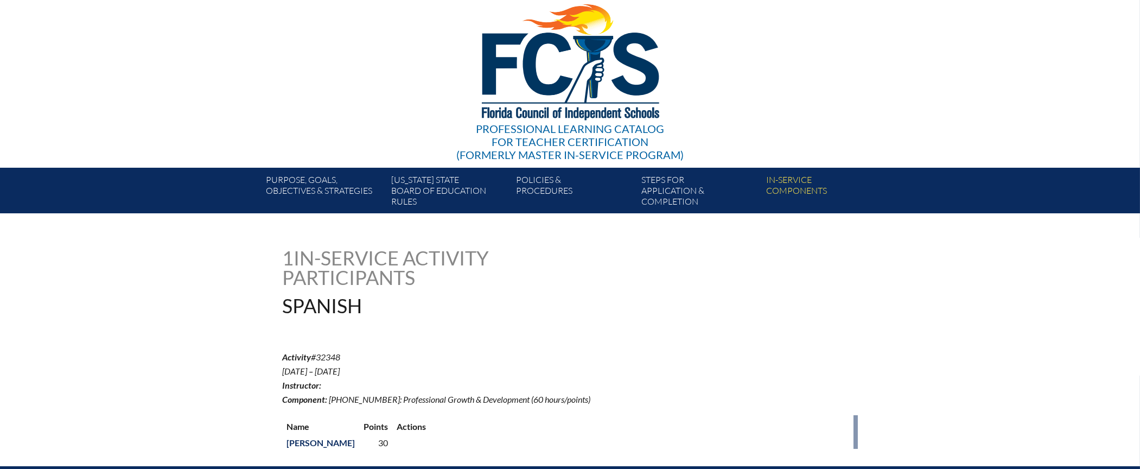
scroll to position [20, 0]
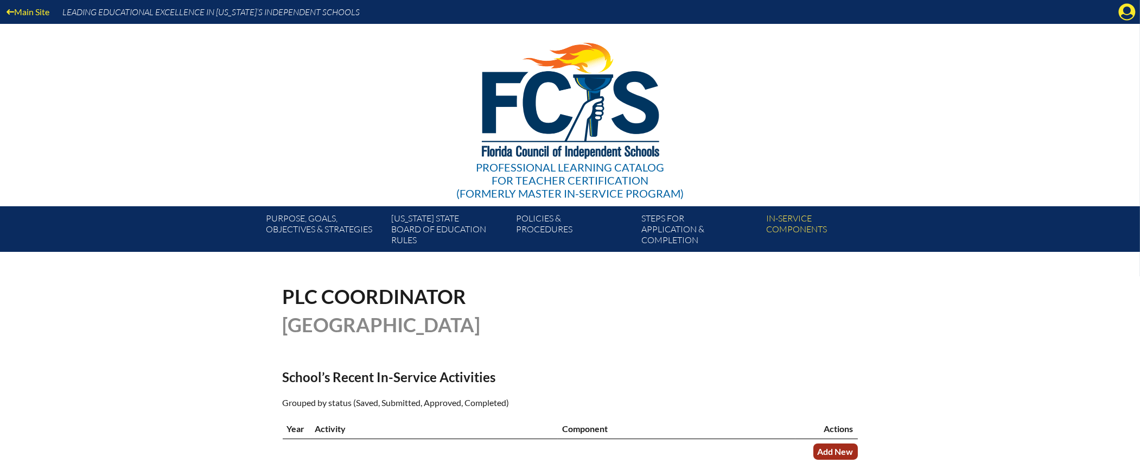
click at [834, 450] on link "Add New" at bounding box center [836, 451] width 45 height 16
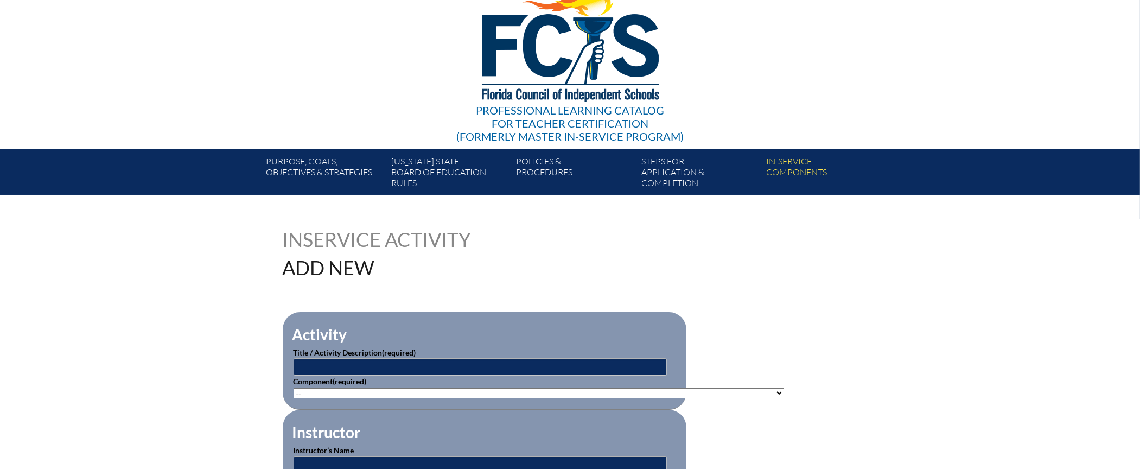
scroll to position [132, 0]
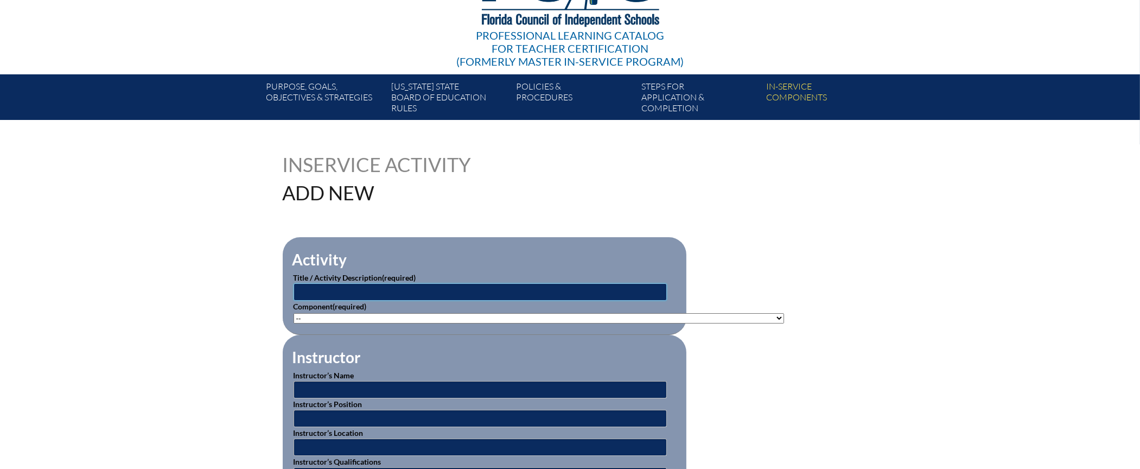
click at [311, 290] on input "text" at bounding box center [480, 291] width 373 height 17
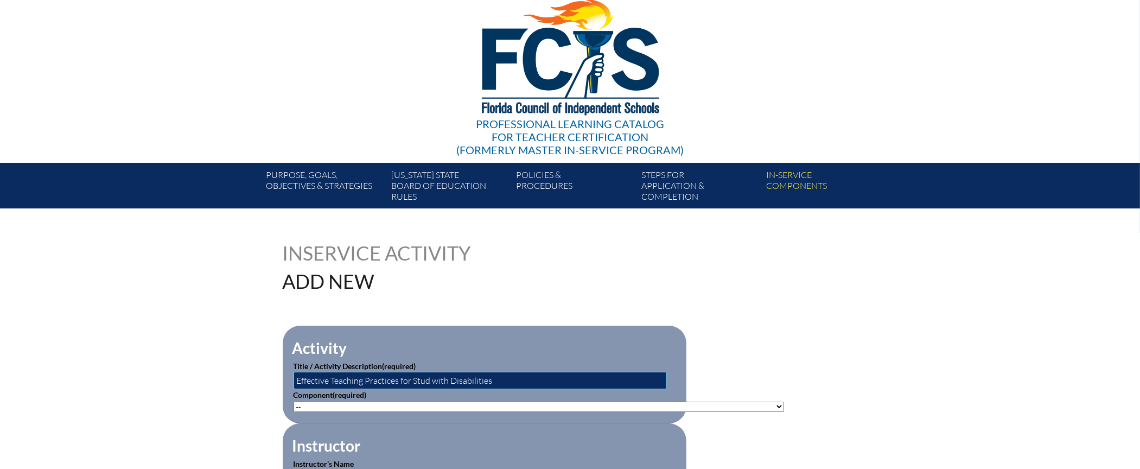
scroll to position [68, 0]
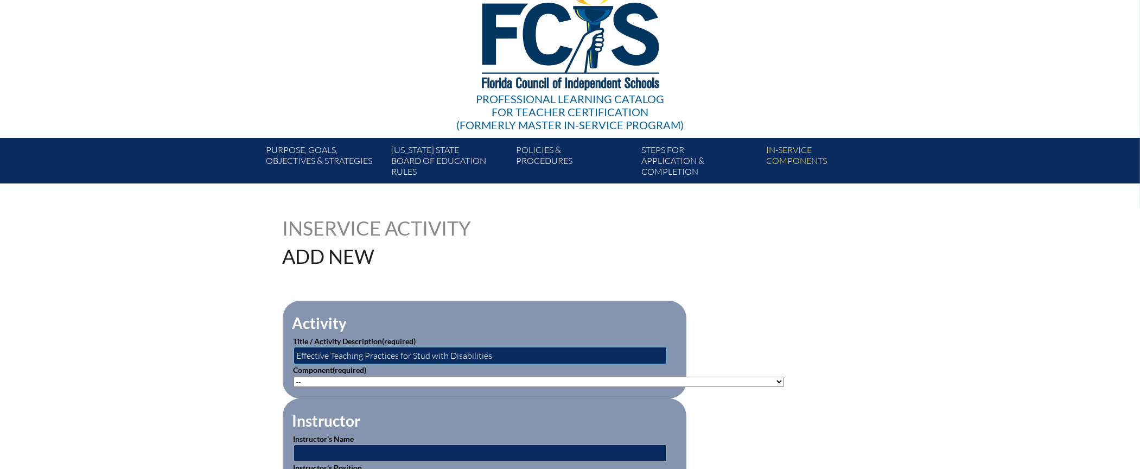
type input "Effective Teaching Practices for Stud with Disabilities"
click at [327, 379] on select"]"] "-- [PHONE_NUMBER]: Appropriate Art Activities [PHONE_NUMBER]: Concept and Art P…" at bounding box center [539, 382] width 491 height 10
select select"]"] "136668"
click at [294, 377] on select"]"] "-- [PHONE_NUMBER]: Appropriate Art Activities [PHONE_NUMBER]: Concept and Art P…" at bounding box center [539, 382] width 491 height 10
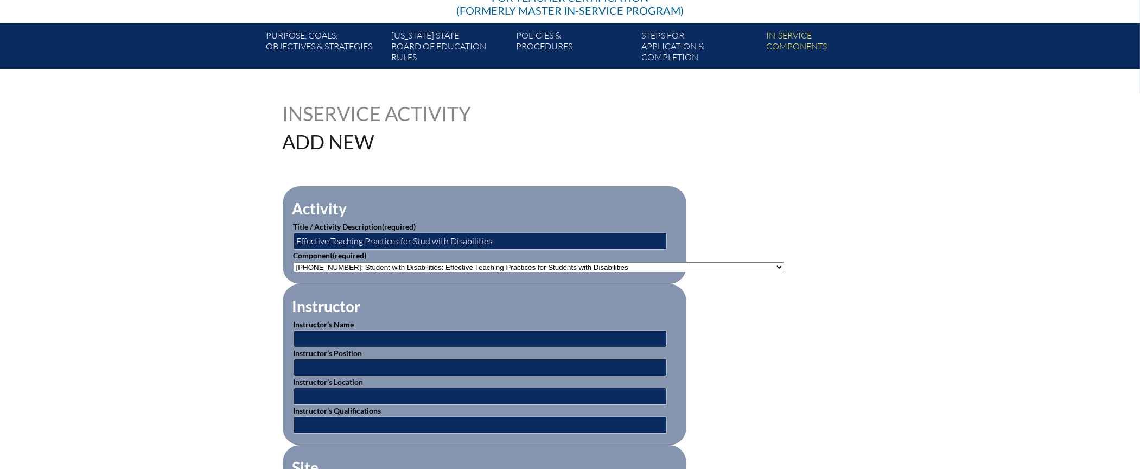
scroll to position [188, 0]
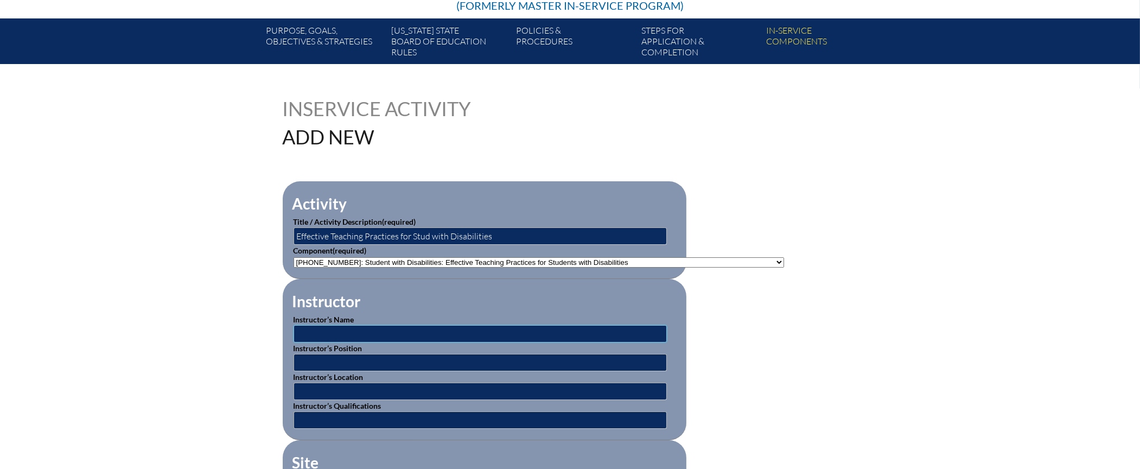
click at [329, 328] on input "text" at bounding box center [480, 333] width 373 height 17
click at [346, 333] on input "text" at bounding box center [480, 333] width 373 height 17
type input "BEESS Portal"
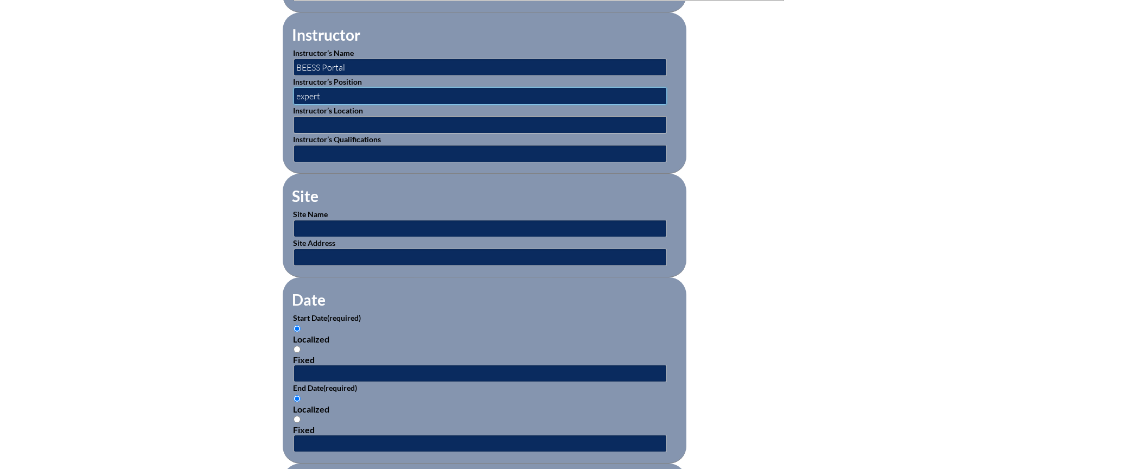
scroll to position [462, 0]
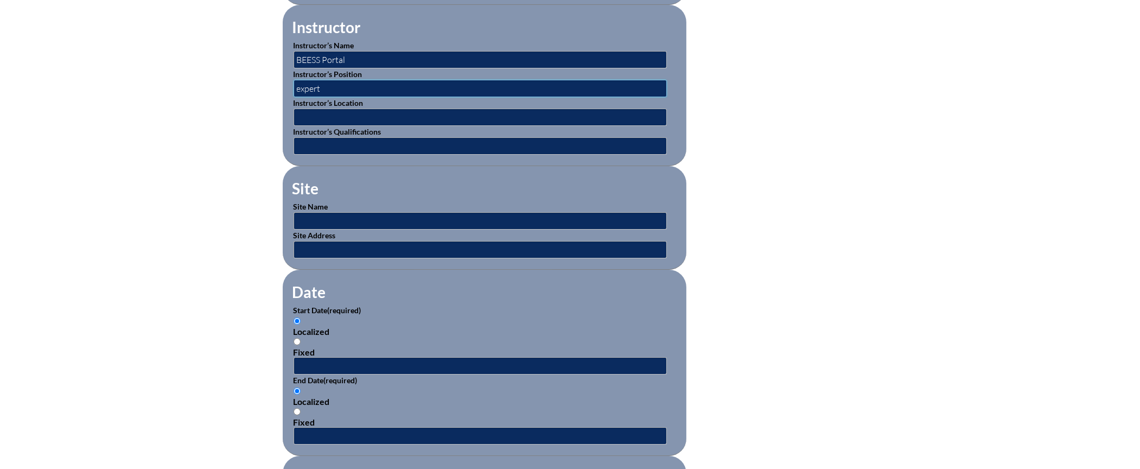
drag, startPoint x: 341, startPoint y: 83, endPoint x: 289, endPoint y: 83, distance: 52.1
click at [289, 83] on fieldset "Instructor Instructor’s Name BEESS Portal Instructor’s Position expert Instruct…" at bounding box center [485, 85] width 404 height 161
type input "n/a"
type input "online"
type input "expert"
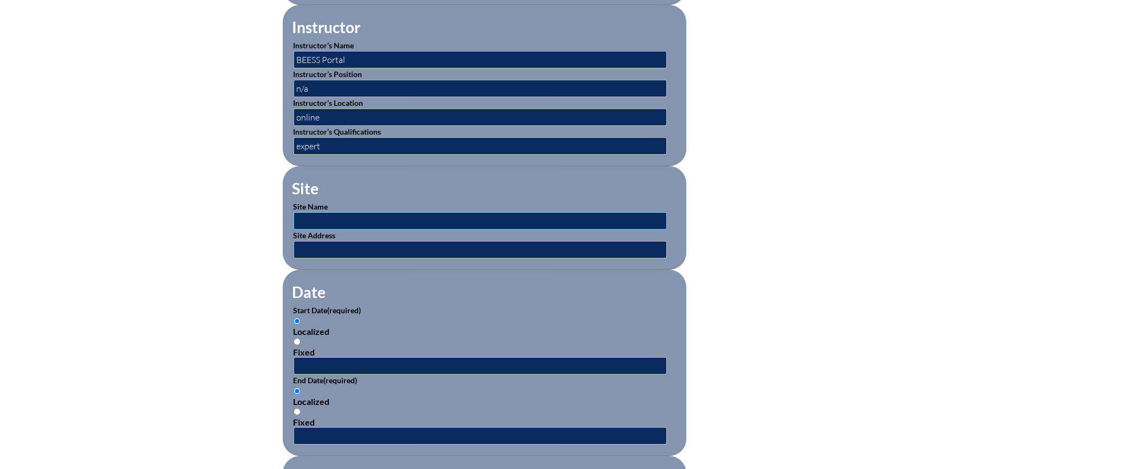
click at [307, 215] on input "text" at bounding box center [480, 220] width 373 height 17
paste input "[URL][DOMAIN_NAME]"
type input "[URL][DOMAIN_NAME]"
click at [336, 246] on input "text" at bounding box center [480, 249] width 373 height 17
drag, startPoint x: 418, startPoint y: 215, endPoint x: 295, endPoint y: 208, distance: 122.9
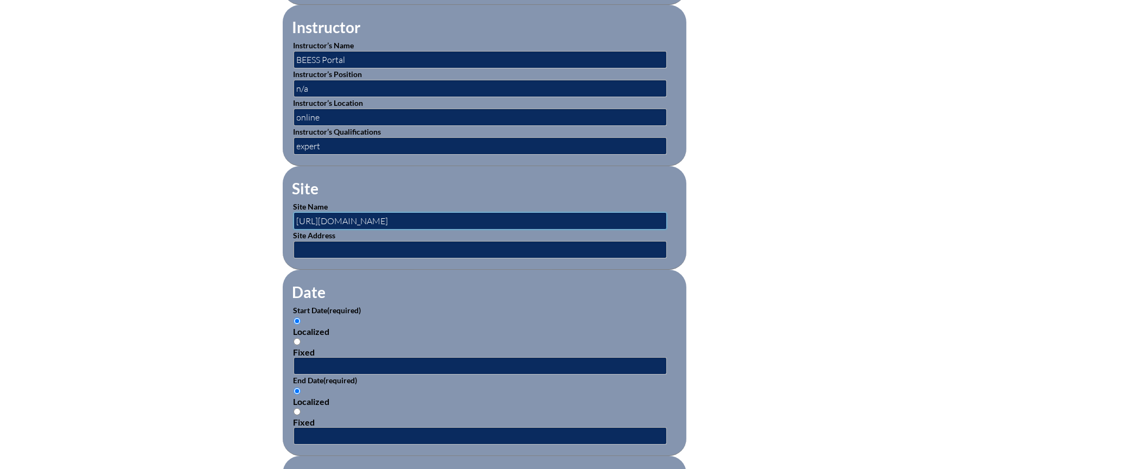
click at [295, 212] on input "https://fl-pla.org/#/home" at bounding box center [480, 220] width 373 height 17
click at [324, 245] on input "text" at bounding box center [480, 249] width 373 height 17
paste input "https://fl-pla.org/#/home"
type input "https://fl-pla.org/#/home"
drag, startPoint x: 397, startPoint y: 216, endPoint x: 297, endPoint y: 216, distance: 99.9
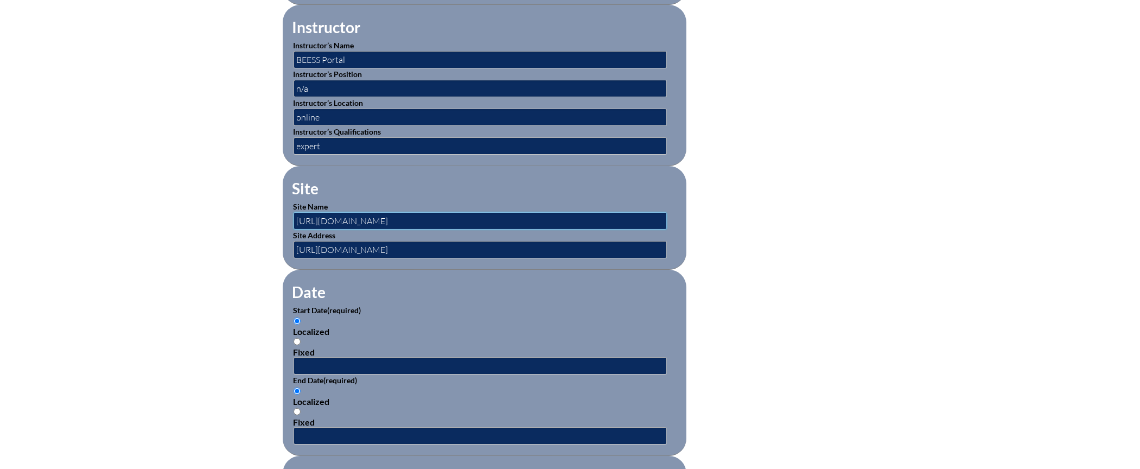
click at [297, 216] on input "https://fl-pla.org/#/home" at bounding box center [480, 220] width 373 height 17
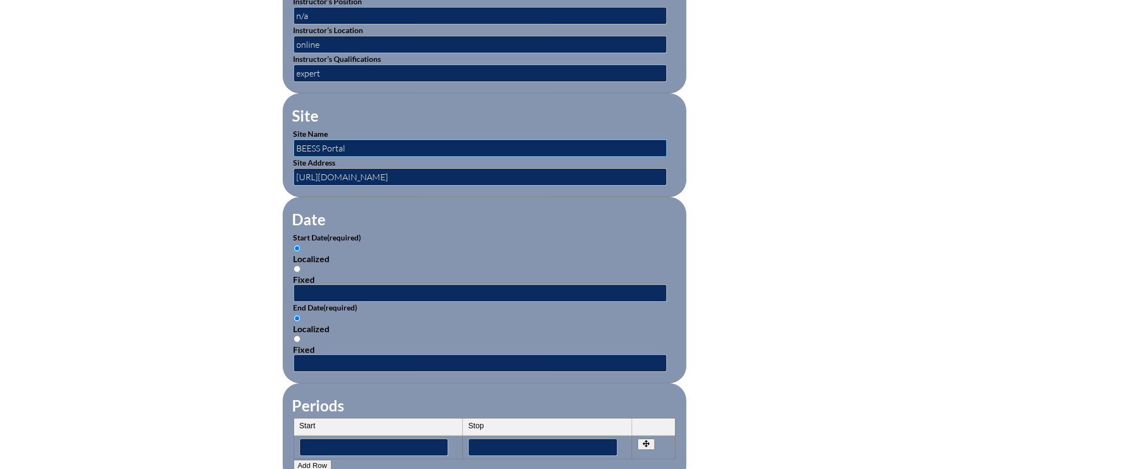
scroll to position [538, 0]
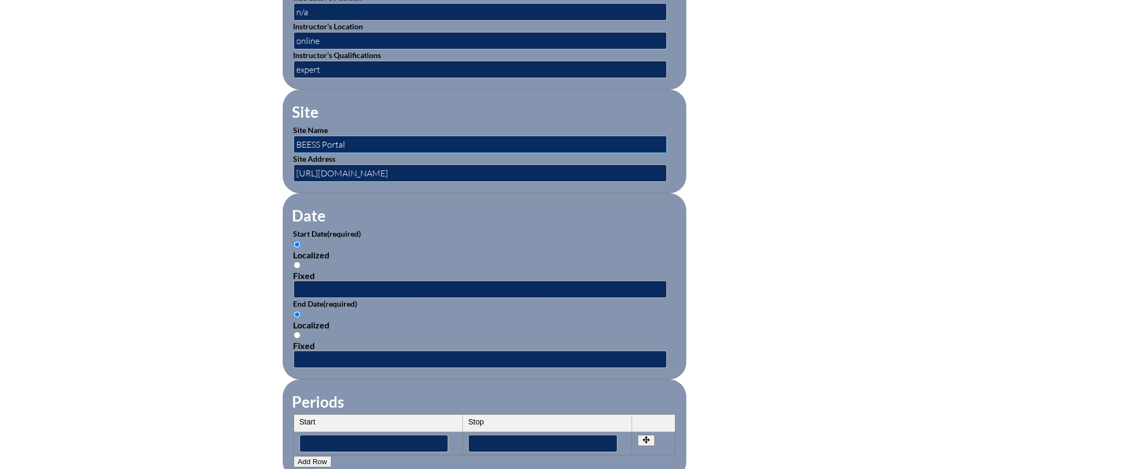
type input "BEESS Portal"
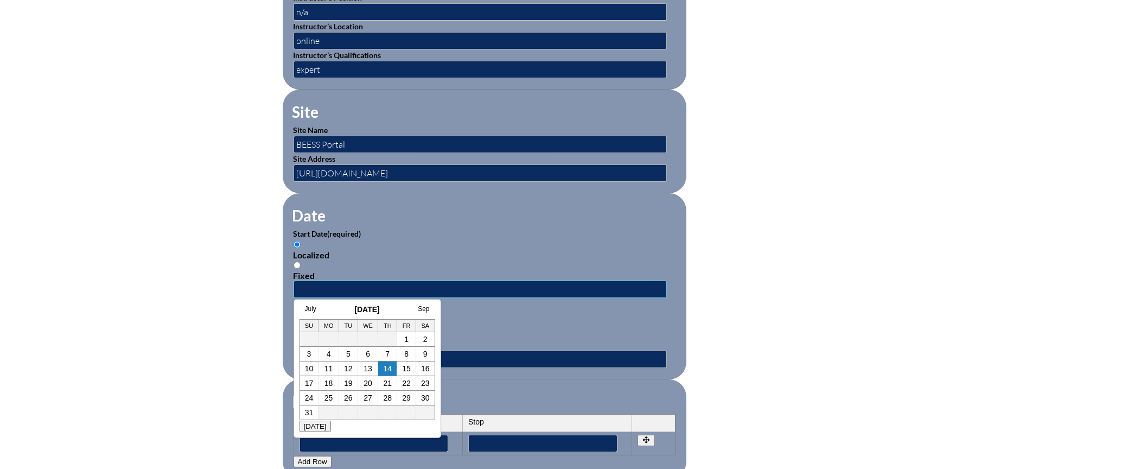
click at [330, 281] on input "text" at bounding box center [480, 289] width 373 height 17
click at [421, 397] on link "30" at bounding box center [425, 398] width 9 height 9
type input "2025-08-30 3:02 PM"
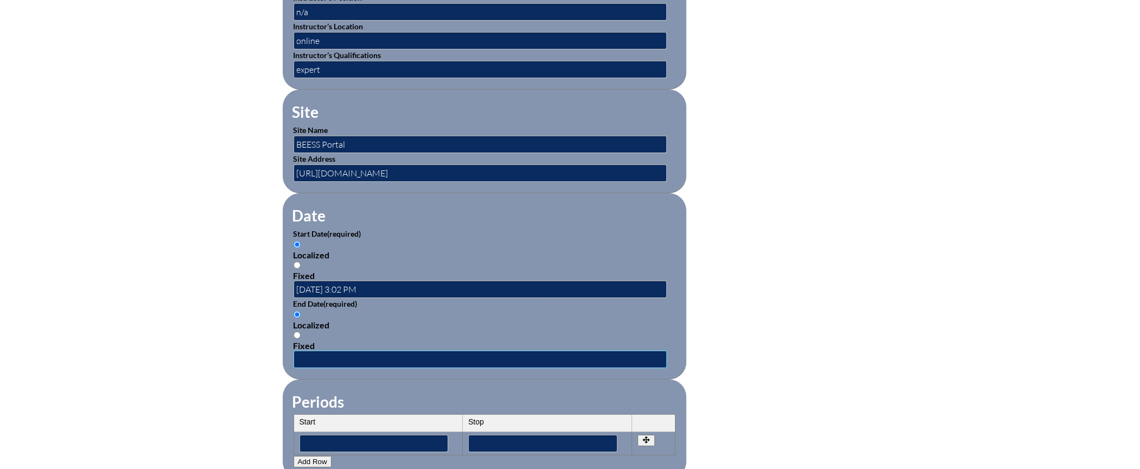
click at [320, 351] on input "text" at bounding box center [480, 359] width 373 height 17
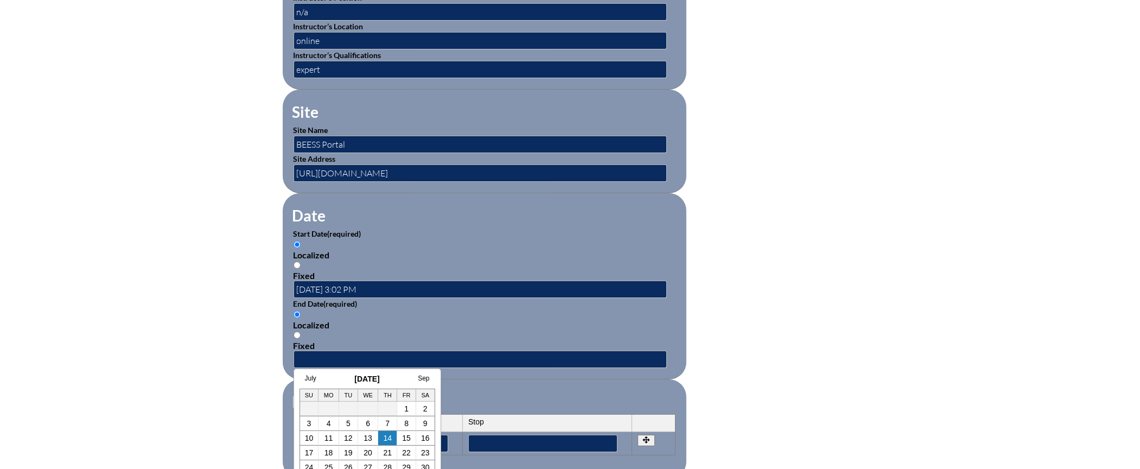
drag, startPoint x: 427, startPoint y: 410, endPoint x: 454, endPoint y: 408, distance: 26.6
click at [427, 410] on td "2" at bounding box center [425, 409] width 18 height 15
click at [432, 409] on td "2" at bounding box center [425, 409] width 18 height 15
click at [426, 409] on link "2" at bounding box center [425, 408] width 4 height 9
type input "2025-08-02 3:02 PM"
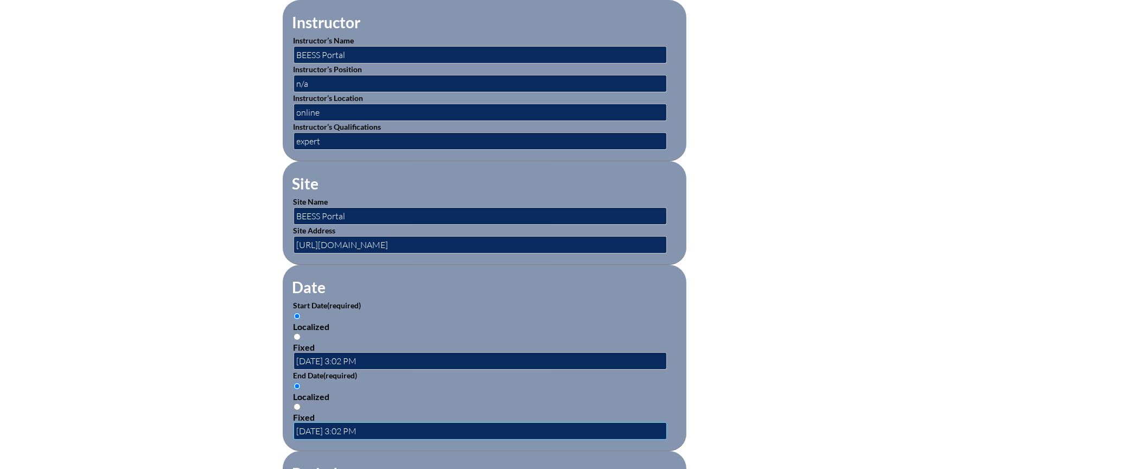
scroll to position [597, 0]
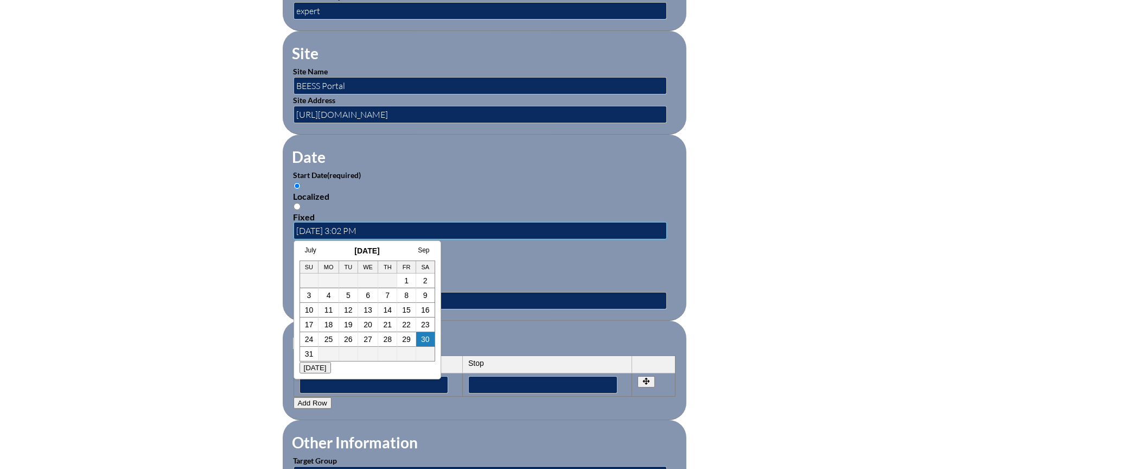
click at [329, 225] on input "2025-08-30 3:02 PM" at bounding box center [480, 230] width 373 height 17
type input "2025-07-30 3:02 PM"
click at [792, 251] on form "Activity Title / Activity Description (required) Effective Teaching Practices f…" at bounding box center [570, 240] width 575 height 936
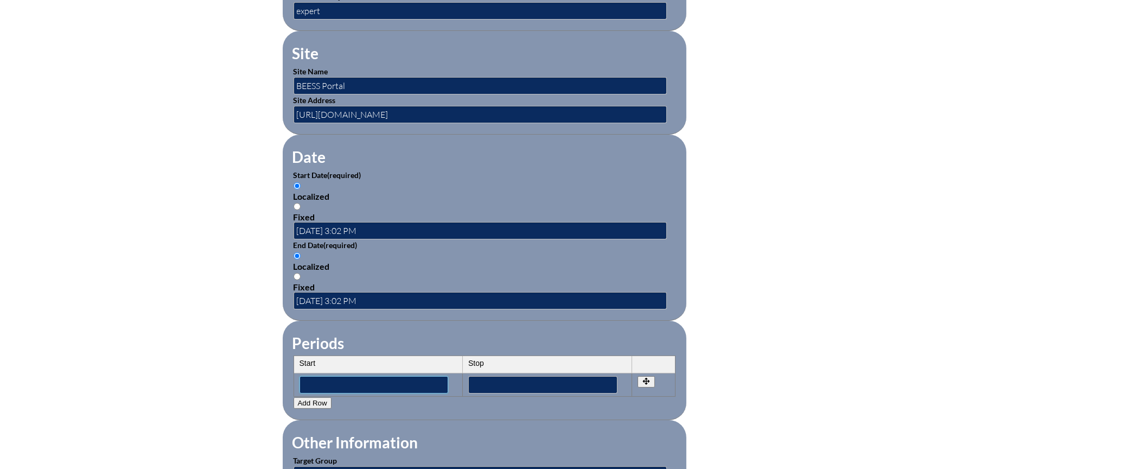
click at [345, 379] on input"] "text" at bounding box center [374, 384] width 149 height 17
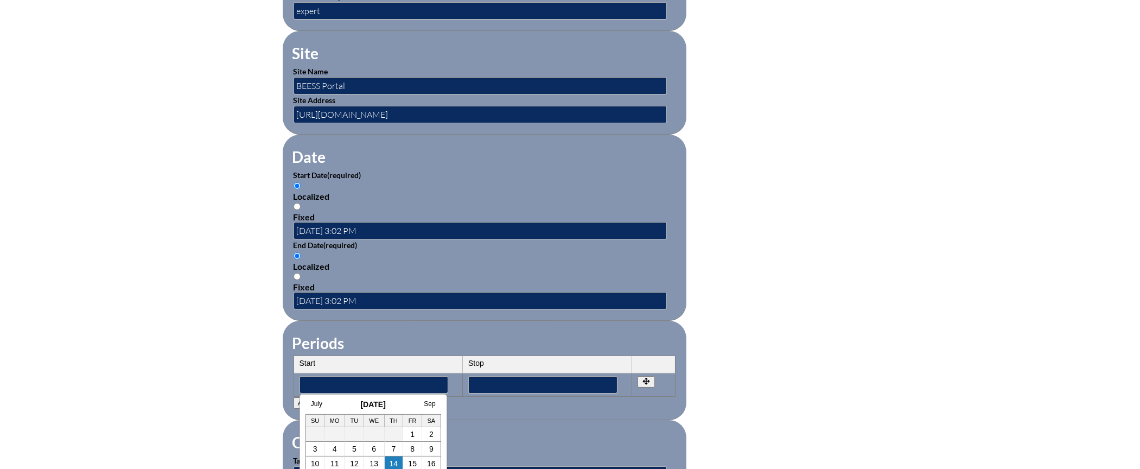
click at [353, 358] on th "Start" at bounding box center [378, 364] width 169 height 17
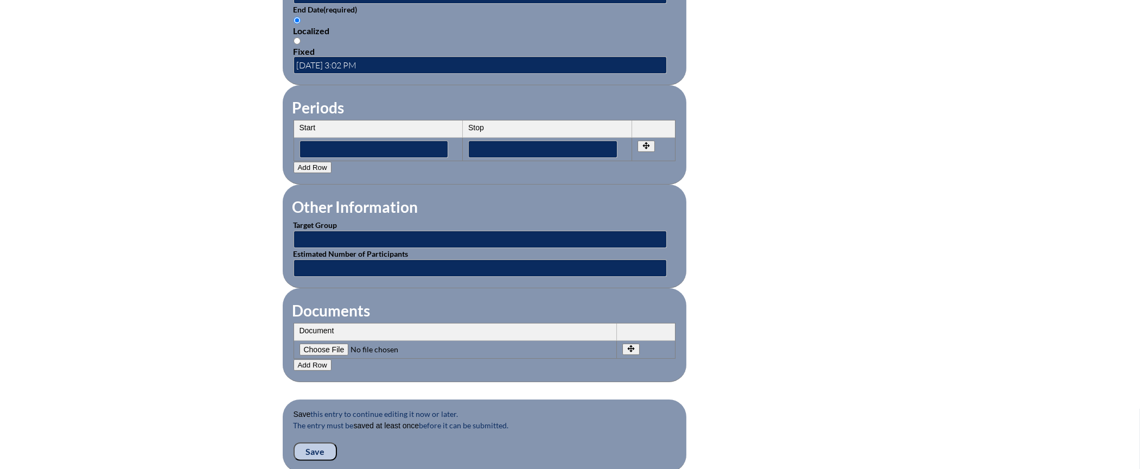
scroll to position [851, 0]
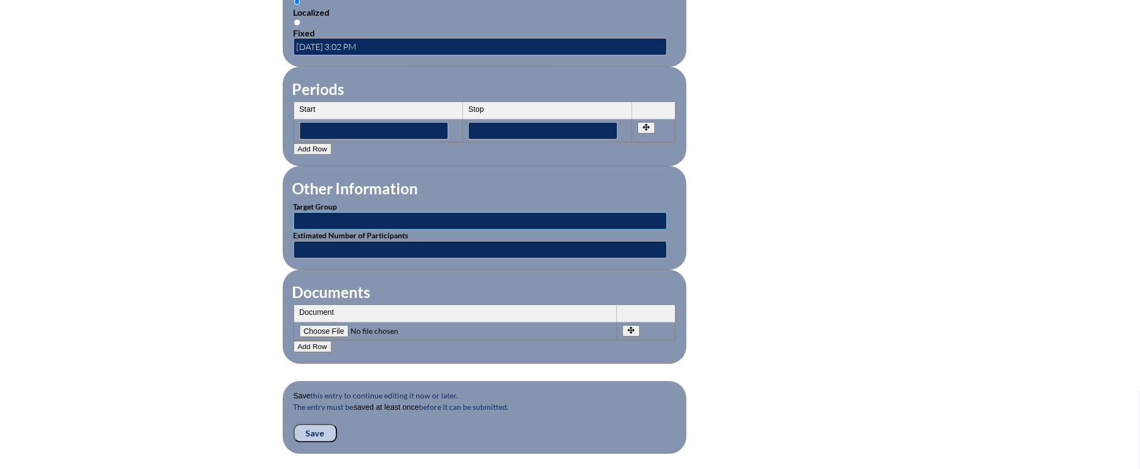
click at [329, 212] on input "text" at bounding box center [480, 220] width 373 height 17
type input "t"
type input "T"
type input "Faculty"
type input "1"
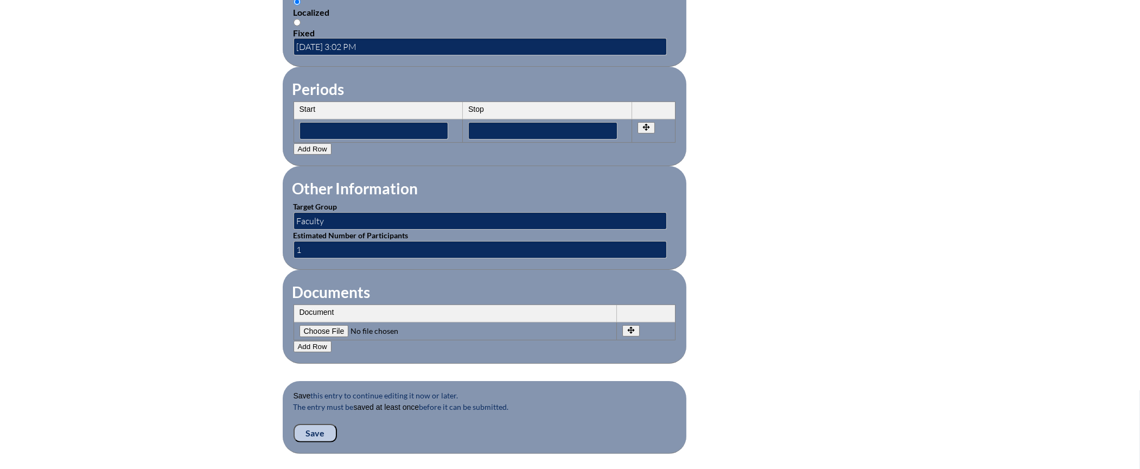
click at [331, 325] on input"] "file" at bounding box center [374, 331] width 148 height 12
click at [318, 325] on input"] "file" at bounding box center [374, 331] width 148 height 12
type input"] "C:\fakepath\Viggiano_Sheri-Effective Teaching Pract for SWD-Cert.pdf"
click at [315, 341] on button "Add Row" at bounding box center [313, 346] width 38 height 11
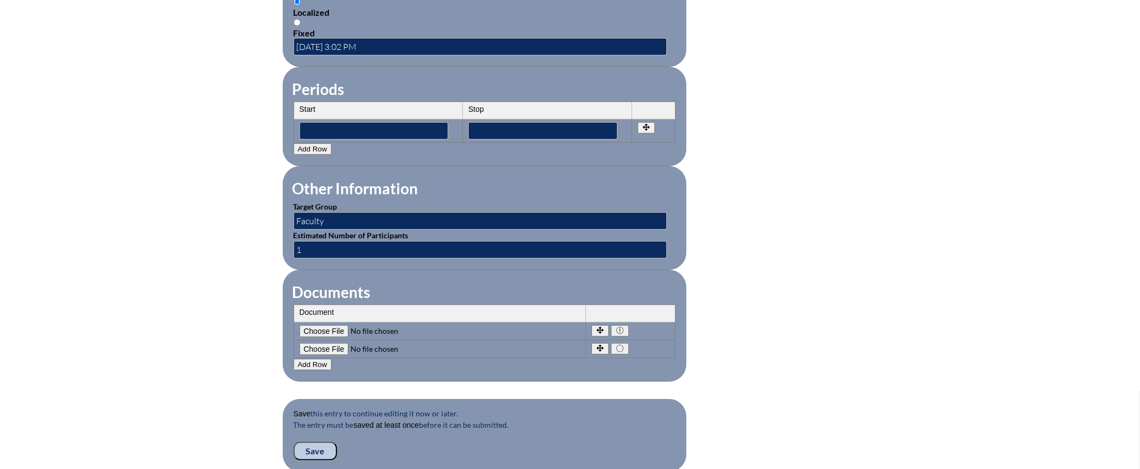
click at [322, 343] on input"] "file" at bounding box center [374, 349] width 148 height 12
type input"] "C:\fakepath\Viggiano_Sheri-Eval_Effective Teaching Practices for students with …"
click at [319, 442] on input "Save" at bounding box center [315, 451] width 43 height 18
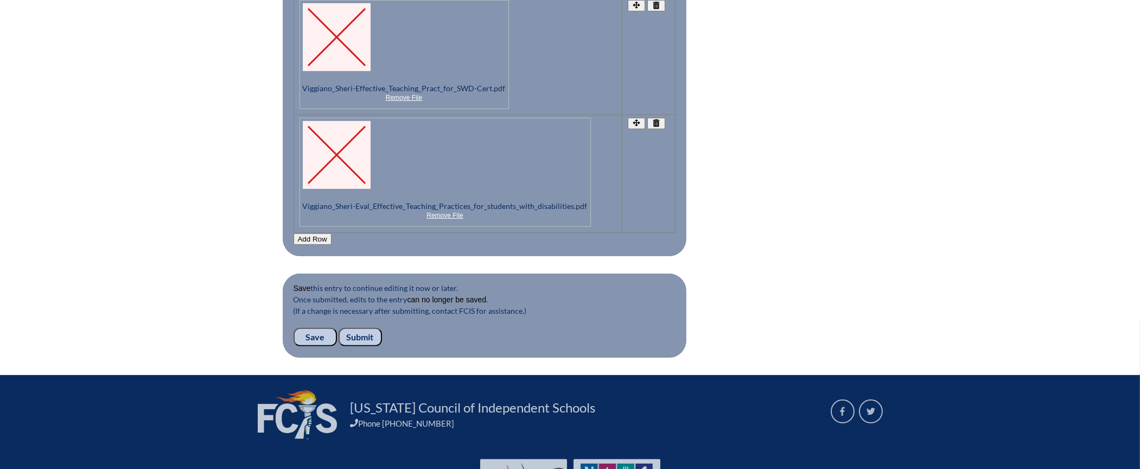
scroll to position [1250, 0]
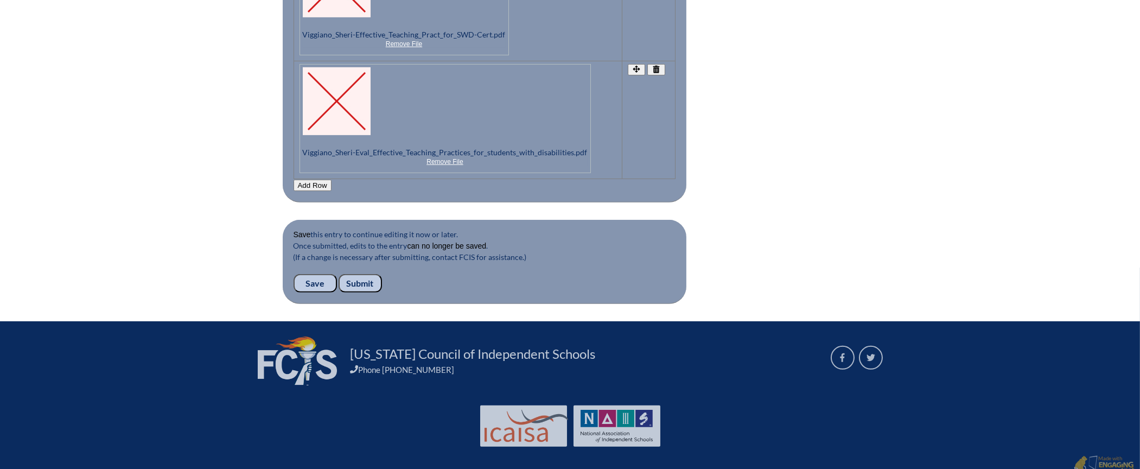
click at [361, 274] on input "Submit" at bounding box center [360, 283] width 43 height 18
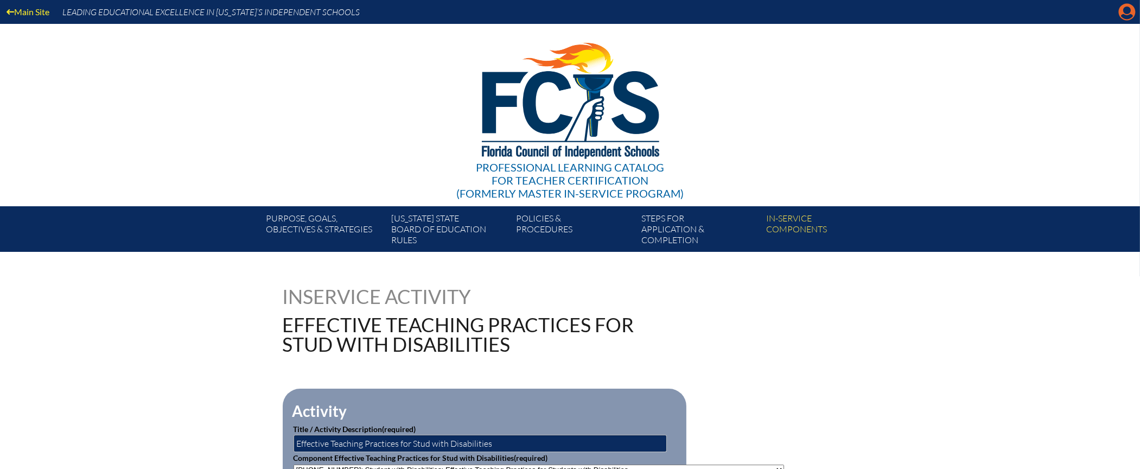
click at [1127, 17] on icon "Manage account" at bounding box center [1127, 11] width 17 height 17
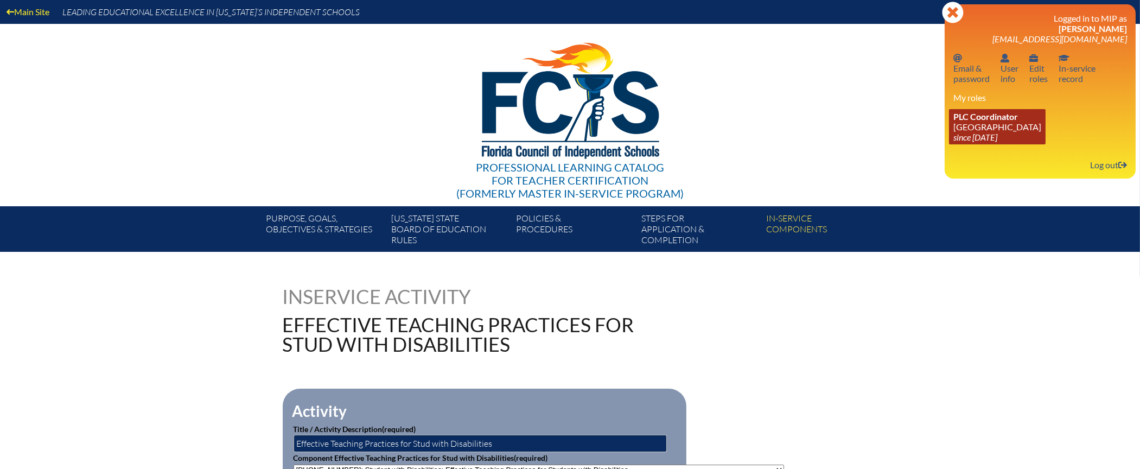
click at [993, 135] on icon "since [DATE]" at bounding box center [976, 137] width 44 height 10
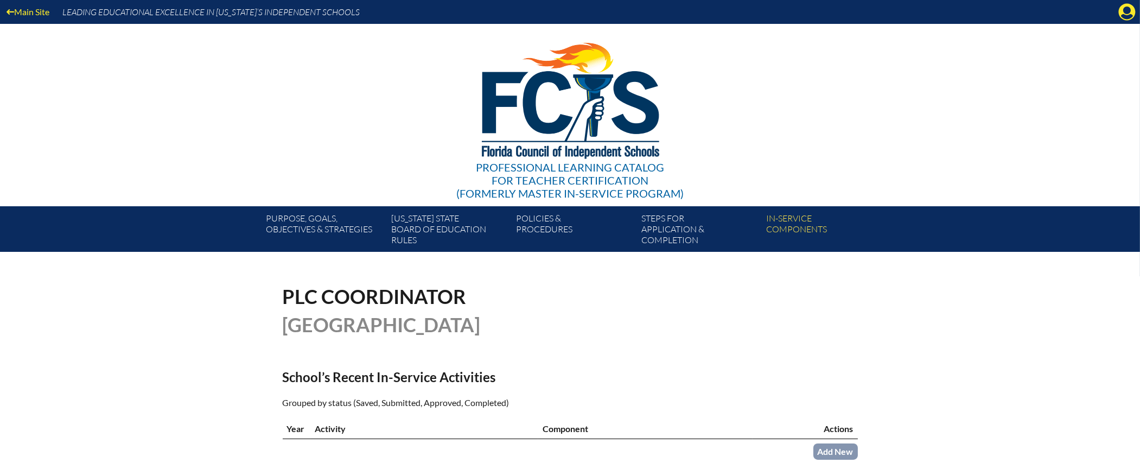
scroll to position [45, 0]
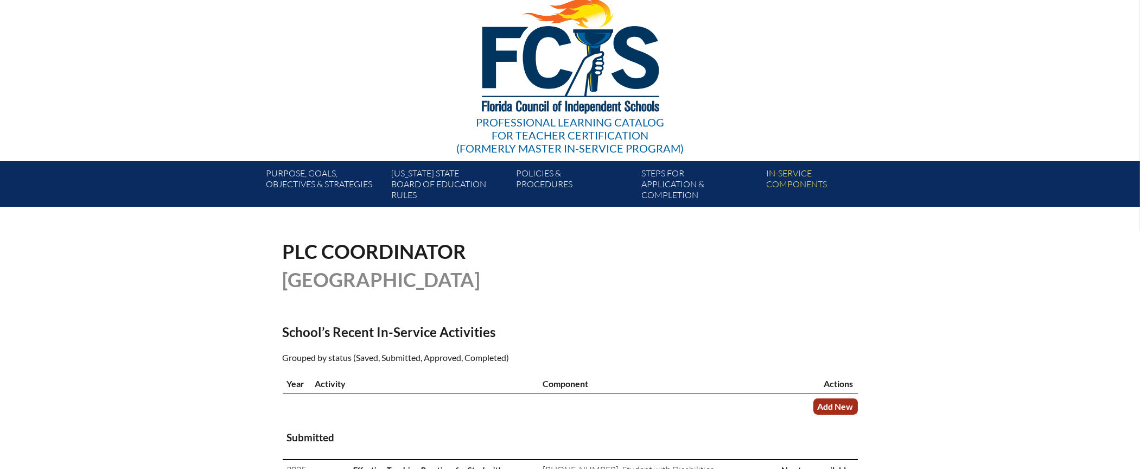
click at [855, 407] on link "Add New" at bounding box center [836, 406] width 45 height 16
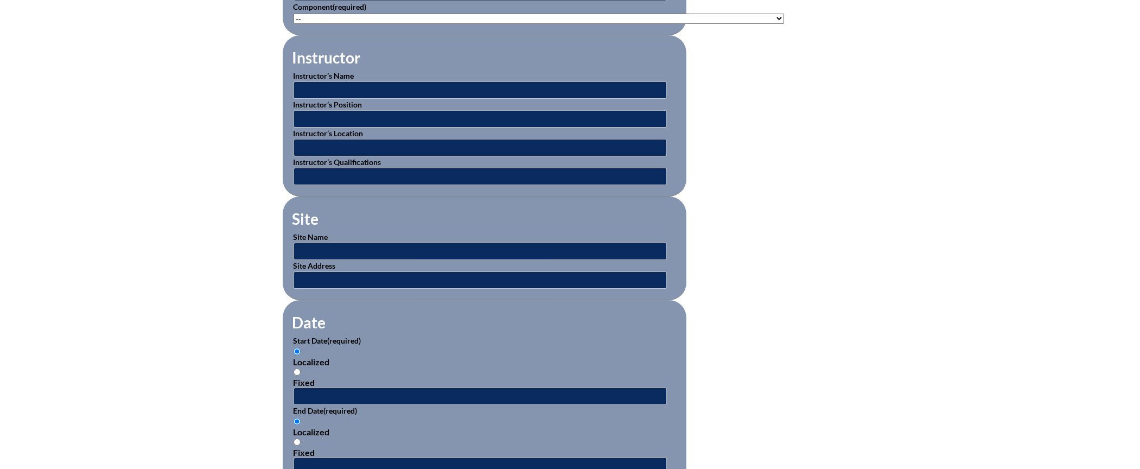
scroll to position [344, 0]
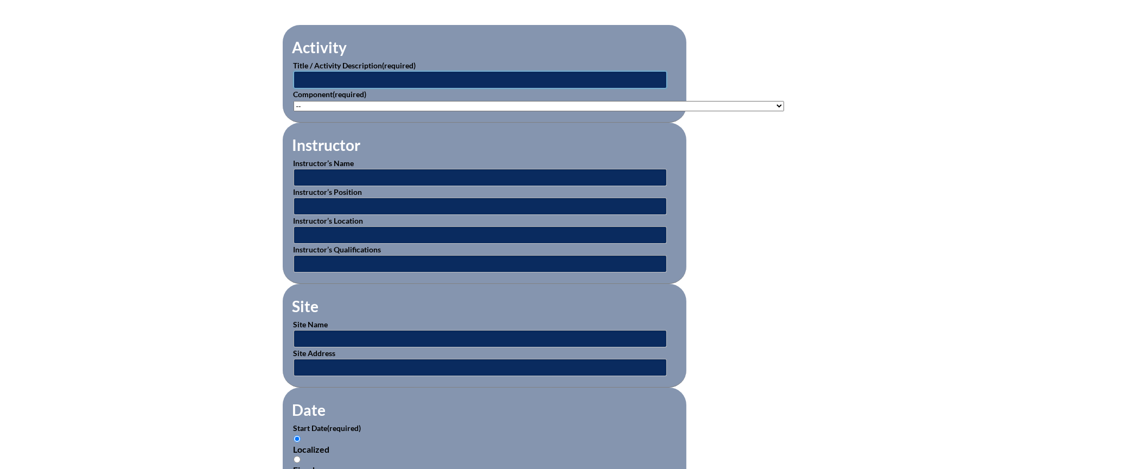
click at [369, 71] on input "text" at bounding box center [480, 79] width 373 height 17
type input "Reading Challenges: Structured Literacy for All"
click at [472, 101] on select"]"] "-- 1-000-001: Appropriate Art Activities 1-000-002: Concept and Art Process for…" at bounding box center [539, 106] width 491 height 10
click at [368, 101] on select"]"] "-- 1-000-001: Appropriate Art Activities 1-000-002: Concept and Art Process for…" at bounding box center [539, 106] width 491 height 10
select select"]"] "203426"
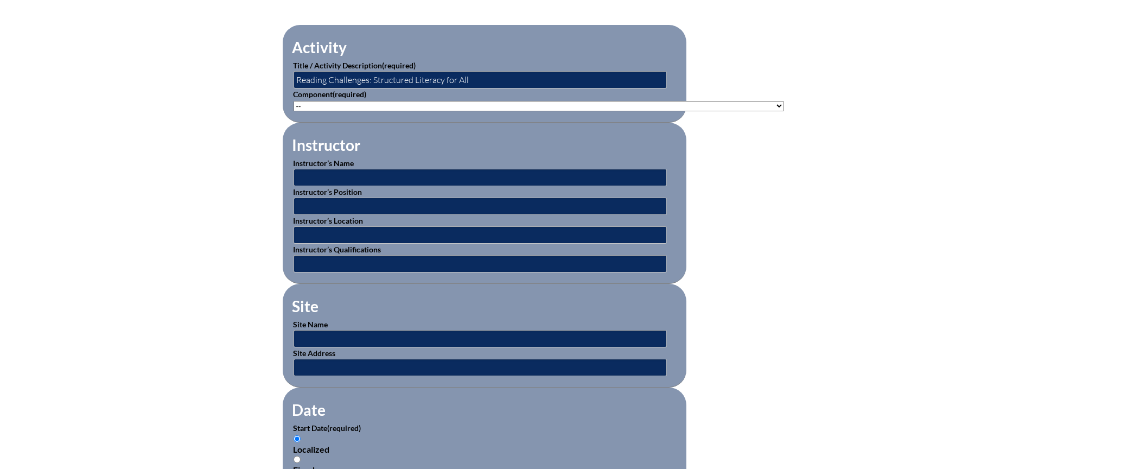
click at [294, 101] on select"]"] "-- 1-000-001: Appropriate Art Activities 1-000-002: Concept and Art Process for…" at bounding box center [539, 106] width 491 height 10
click at [352, 175] on input "text" at bounding box center [480, 177] width 373 height 17
click at [393, 175] on input "text" at bounding box center [480, 177] width 373 height 17
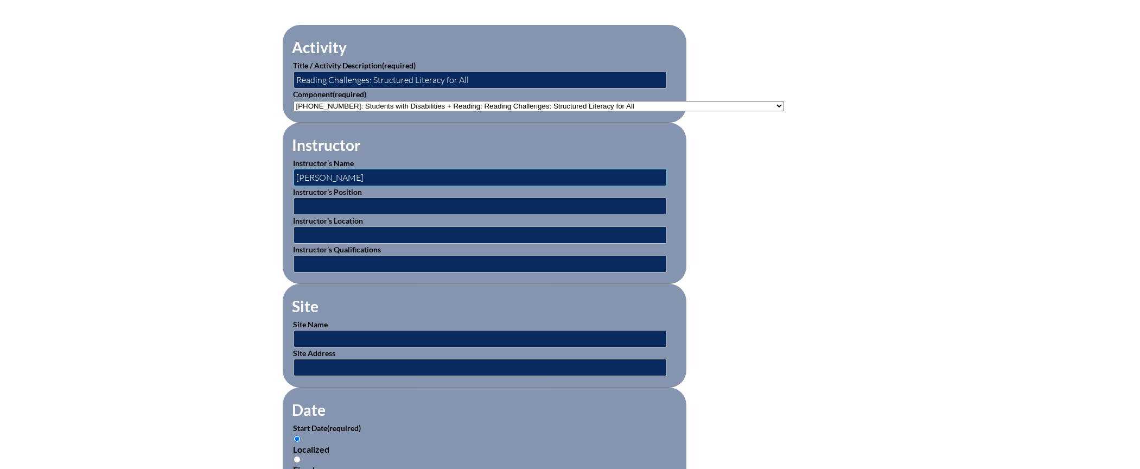
type input "[PERSON_NAME]"
click at [370, 201] on input "text" at bounding box center [480, 206] width 373 height 17
type input "Director of Beacon Educator"
type input "online"
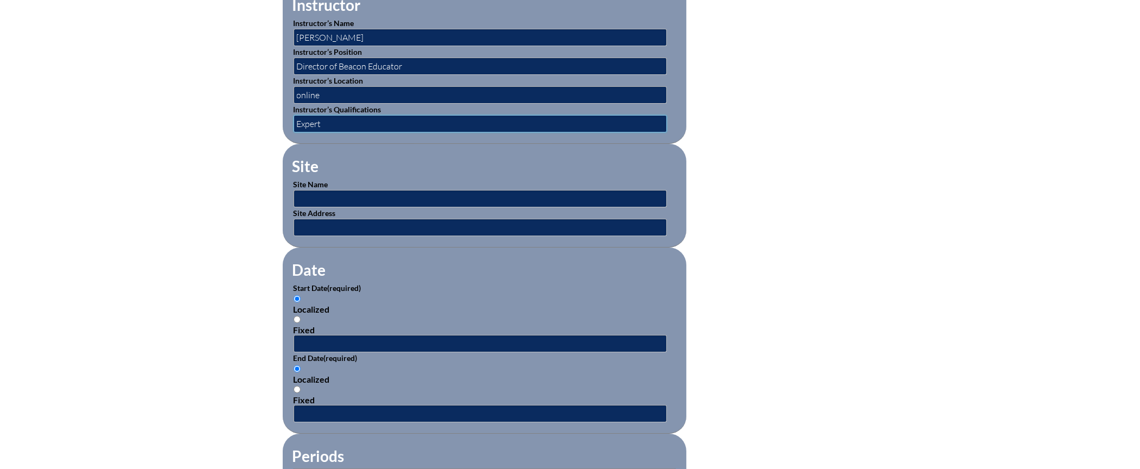
scroll to position [489, 0]
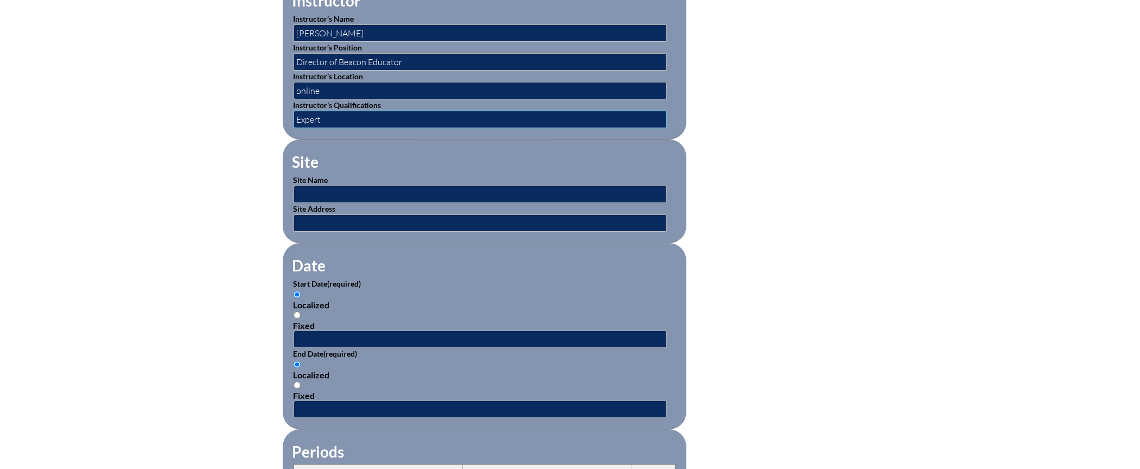
type input "Expert"
click at [316, 220] on input "text" at bounding box center [480, 222] width 373 height 17
paste input "[URL][DOMAIN_NAME]"
type input "[URL][DOMAIN_NAME]"
click at [330, 187] on input "text" at bounding box center [480, 194] width 373 height 17
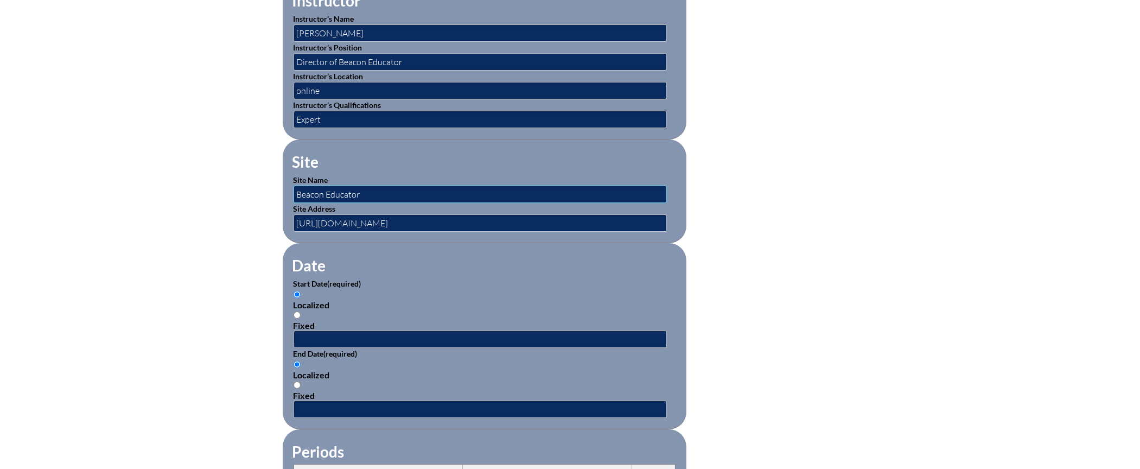
type input "Beacon Educator"
click at [311, 333] on input "text" at bounding box center [480, 339] width 373 height 17
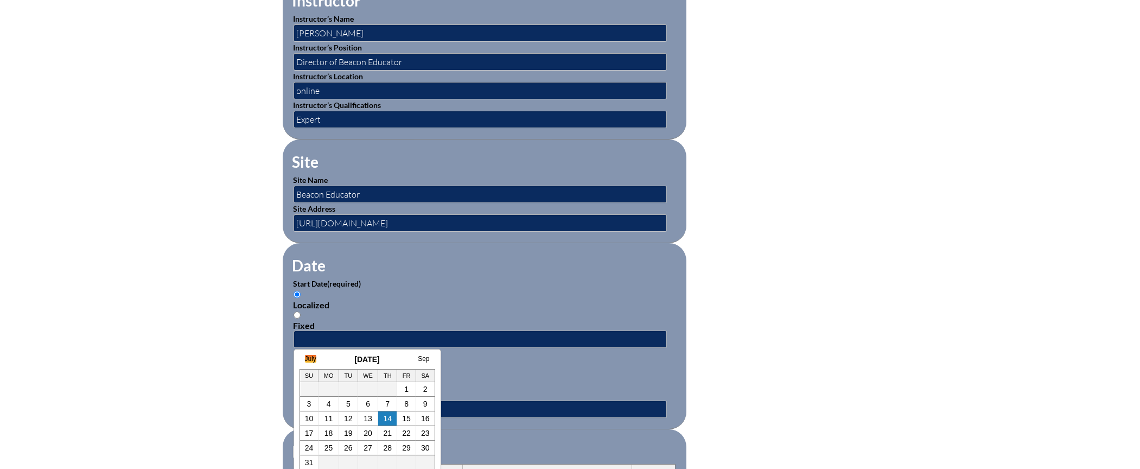
click at [308, 360] on link "July" at bounding box center [310, 359] width 11 height 8
click at [358, 452] on link "30" at bounding box center [357, 447] width 9 height 9
type input "2025-07-30 3:10 PM"
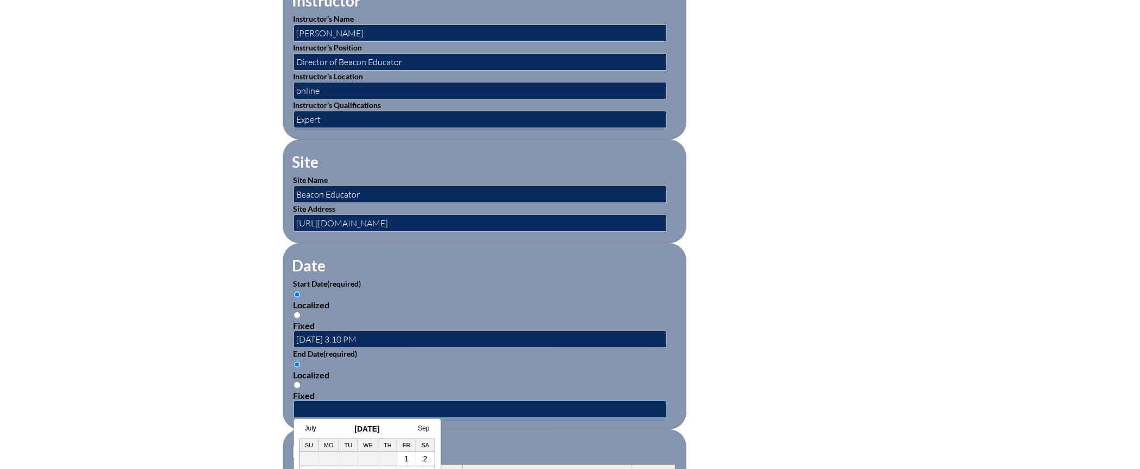
click at [324, 401] on input "text" at bounding box center [480, 409] width 373 height 17
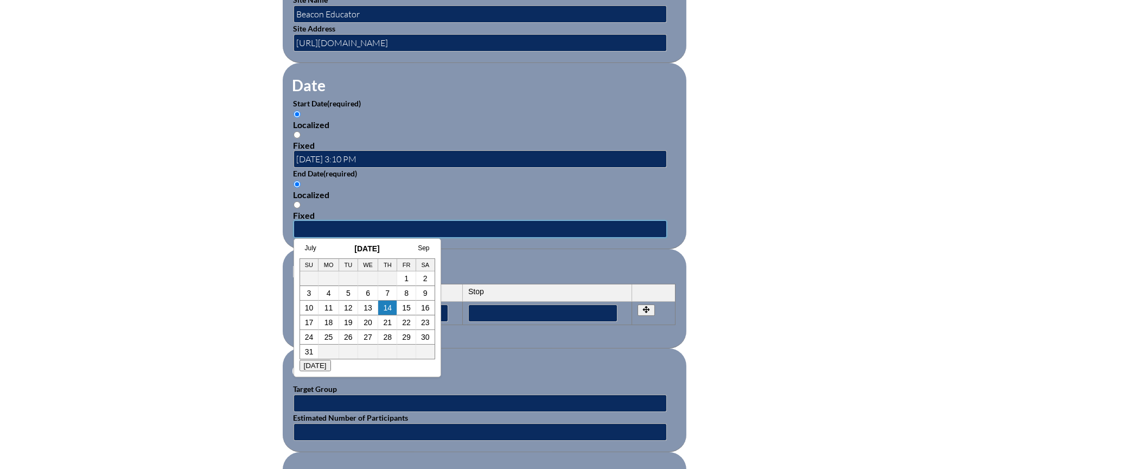
scroll to position [749, 0]
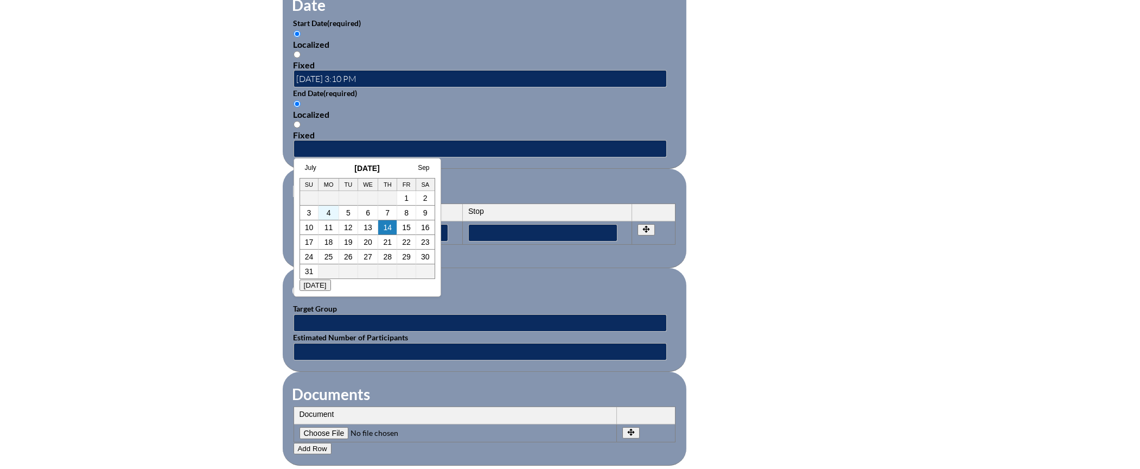
click at [325, 213] on td "4" at bounding box center [329, 213] width 21 height 15
click at [327, 215] on link "4" at bounding box center [329, 212] width 4 height 9
type input "2025-08-04 3:10 PM"
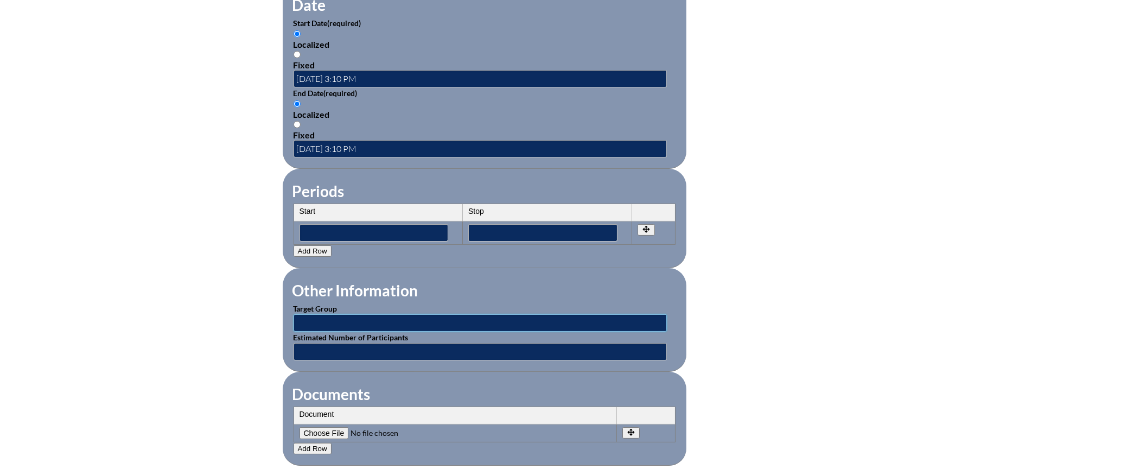
click at [357, 316] on input "text" at bounding box center [480, 322] width 373 height 17
type input "Faculty"
type input "1"
click at [320, 427] on input"] "file" at bounding box center [374, 433] width 148 height 12
type input"] "C:\fakepath\Viggiano_Sheri-Reading Challenges Struc Lit for All-Cert.pdf"
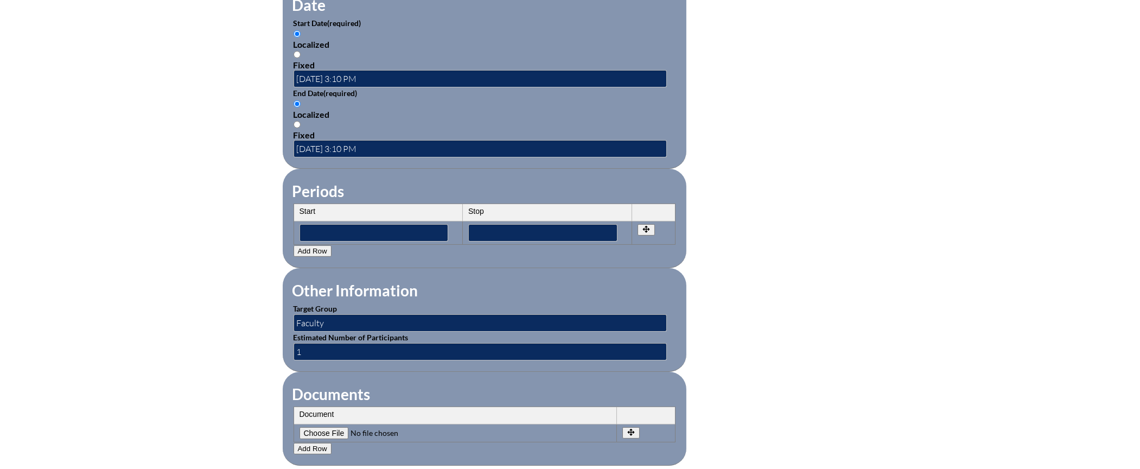
click at [312, 443] on button "Add Row" at bounding box center [313, 448] width 38 height 11
click at [319, 445] on input"] "file" at bounding box center [374, 451] width 148 height 12
type input"] "C:\fakepath\Viggiano_Sheri-Eval-Reading challenges.pdf"
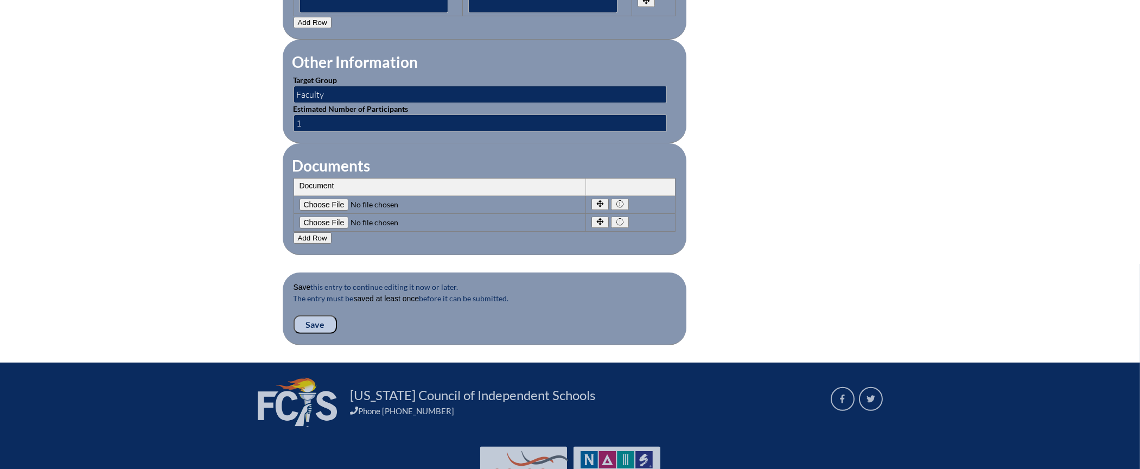
scroll to position [992, 0]
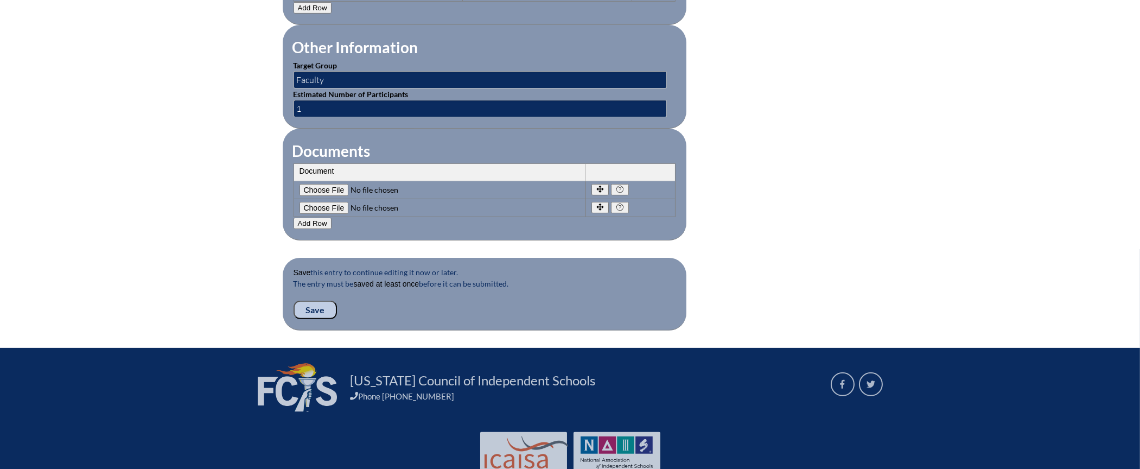
click at [314, 305] on input "Save" at bounding box center [315, 310] width 43 height 18
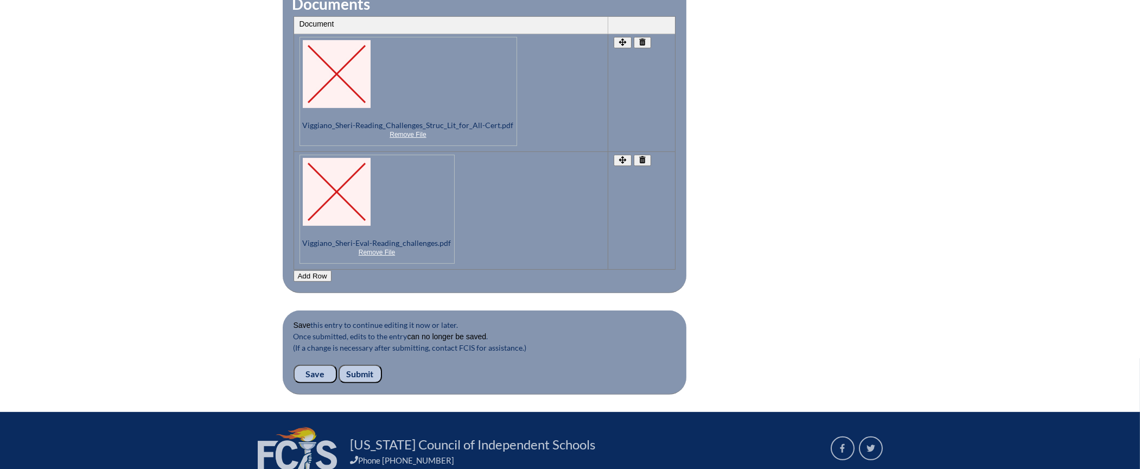
scroll to position [1163, 0]
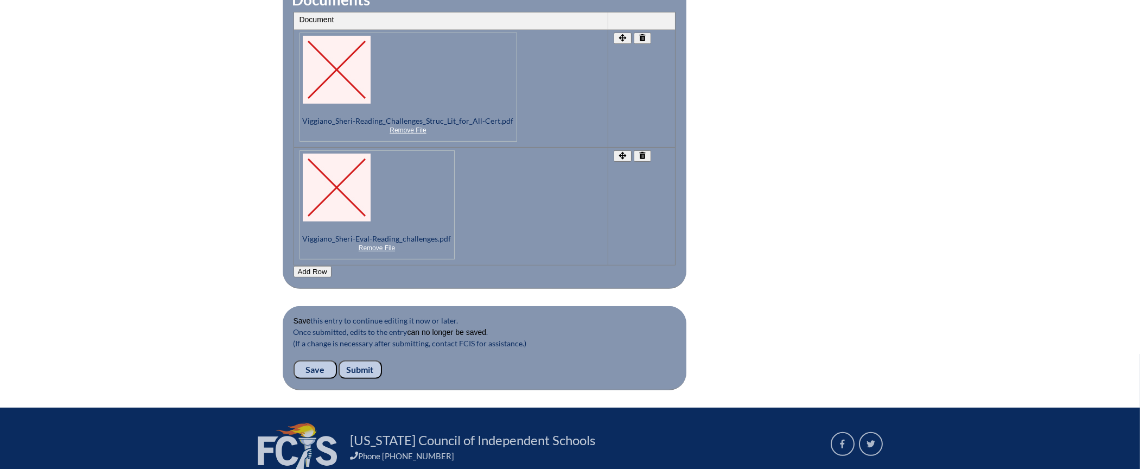
click at [360, 360] on input "Submit" at bounding box center [360, 369] width 43 height 18
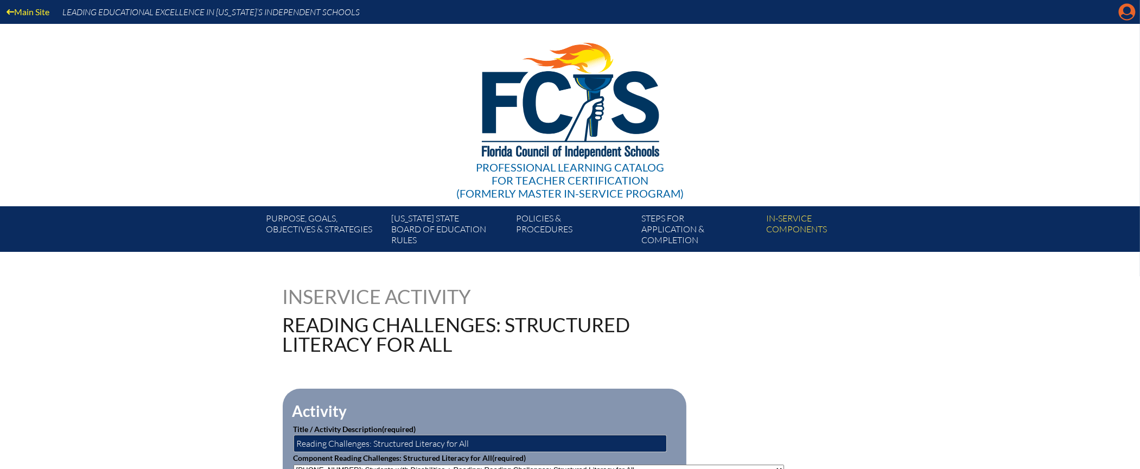
click at [1127, 19] on icon "Manage account" at bounding box center [1127, 11] width 17 height 17
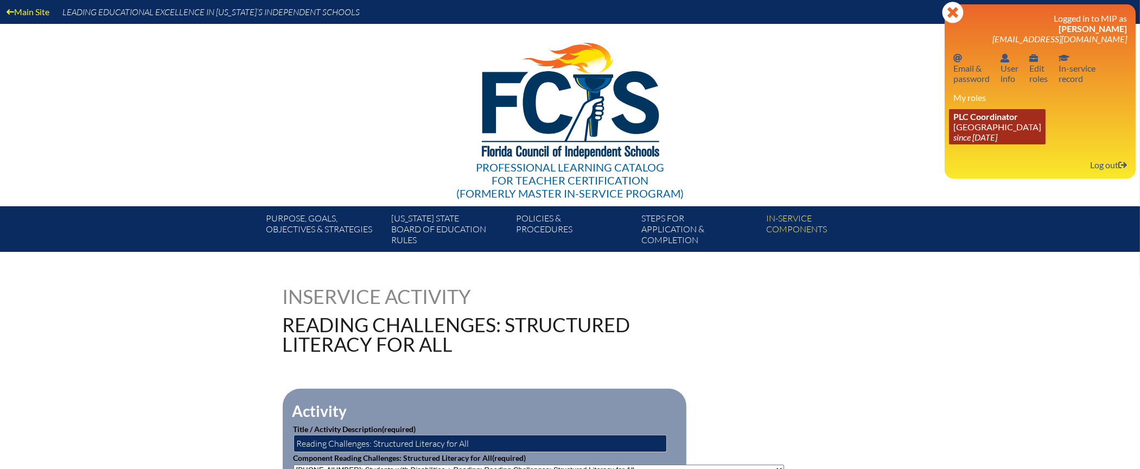
click at [990, 129] on link "PLC Coordinator Oxbridge Academy since 2011 Aug 11" at bounding box center [997, 126] width 97 height 35
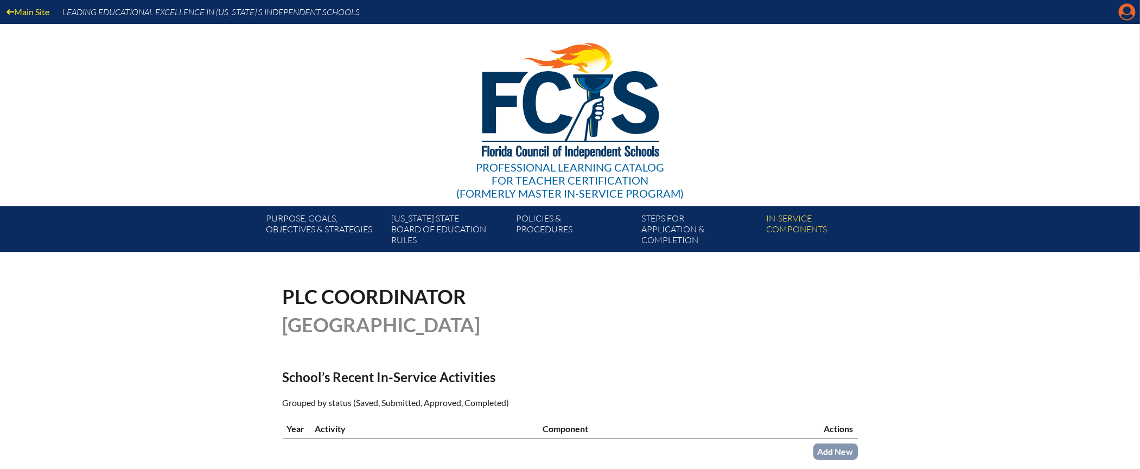
click at [1132, 15] on icon "Manage account" at bounding box center [1127, 11] width 17 height 17
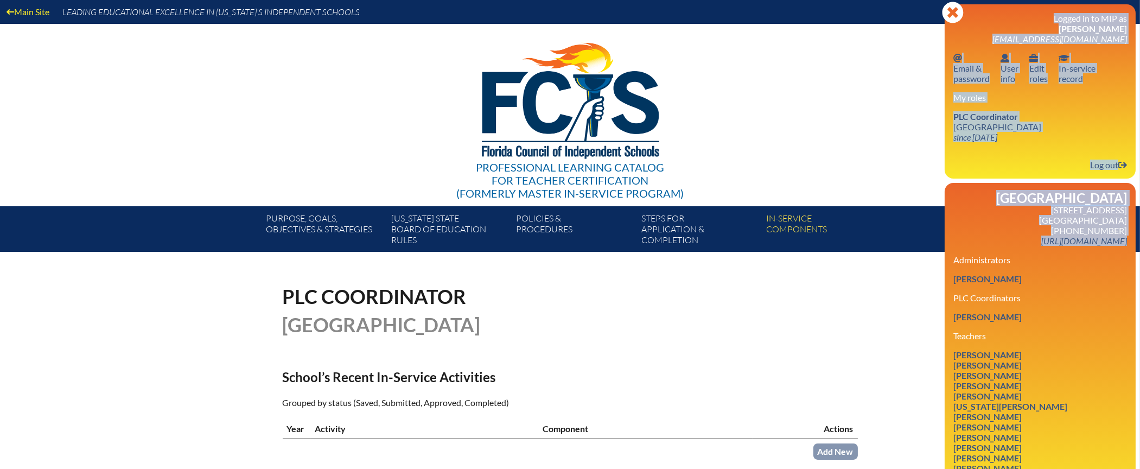
drag, startPoint x: 1139, startPoint y: 237, endPoint x: 1136, endPoint y: 251, distance: 15.0
click at [1136, 251] on div "Main Site Leading Educational Excellence in Florida’s Independent Schools Profe…" at bounding box center [570, 126] width 1140 height 252
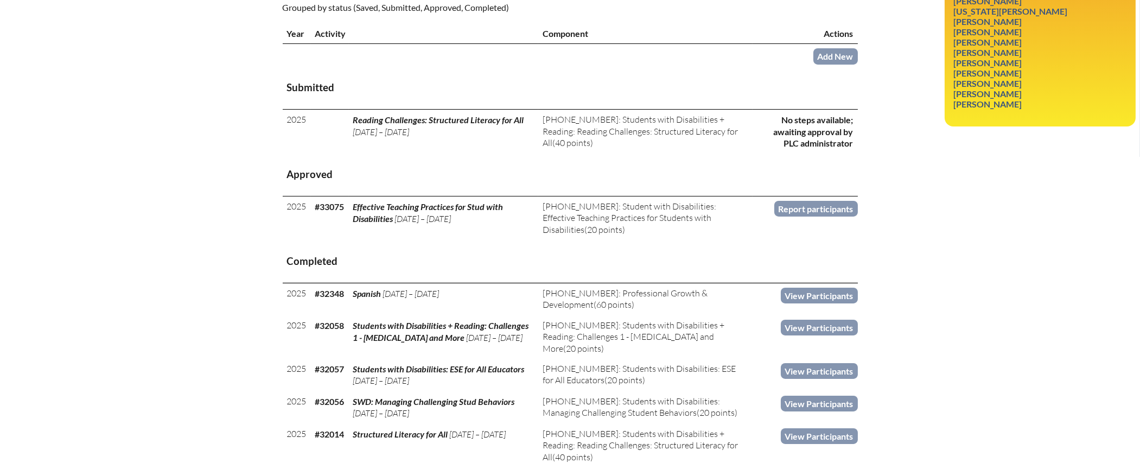
scroll to position [393, 0]
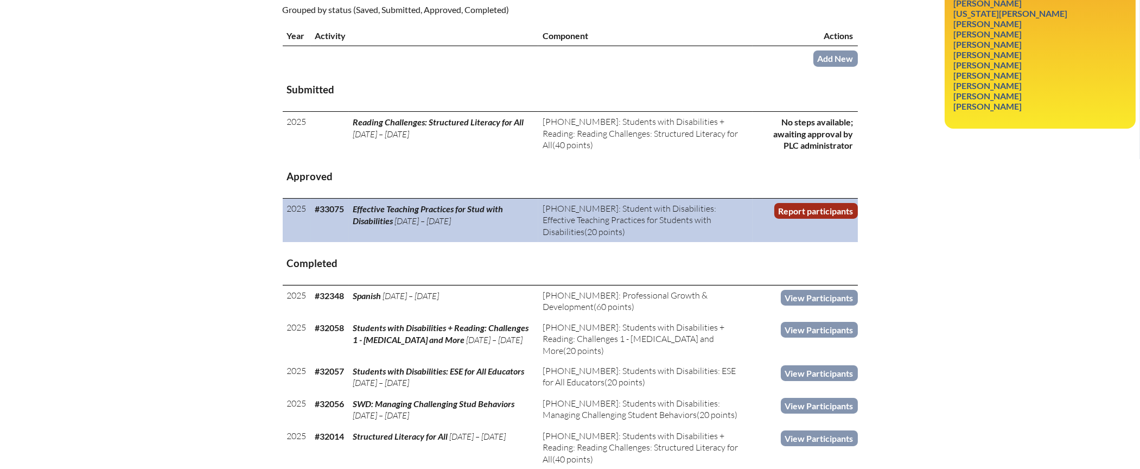
click at [809, 205] on link "Report participants" at bounding box center [817, 211] width 84 height 16
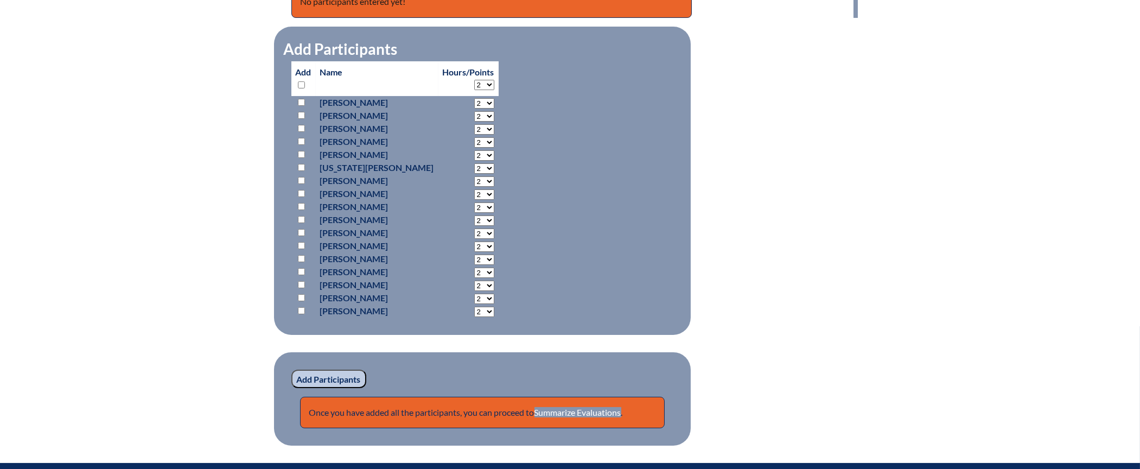
scroll to position [500, 0]
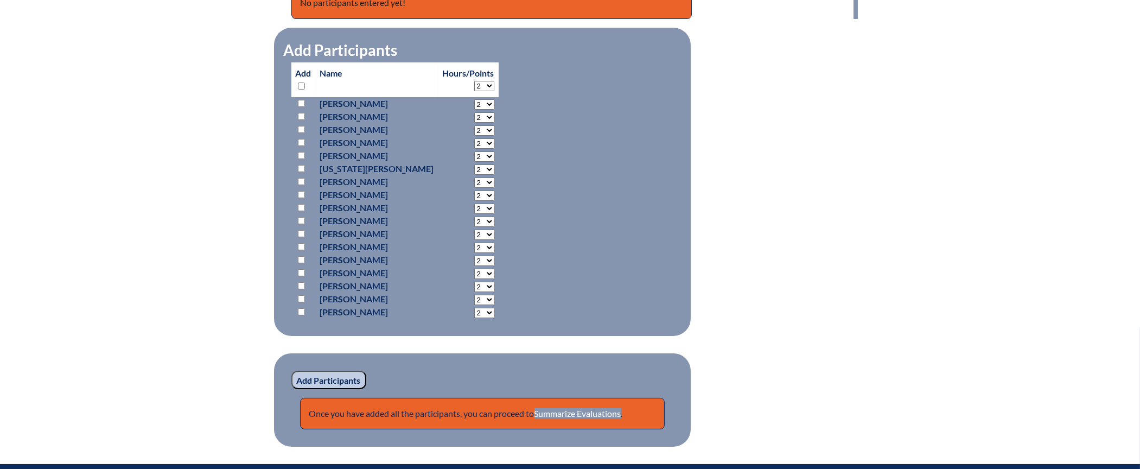
click at [300, 310] on input "checkbox" at bounding box center [301, 311] width 7 height 7
checkbox input "true"
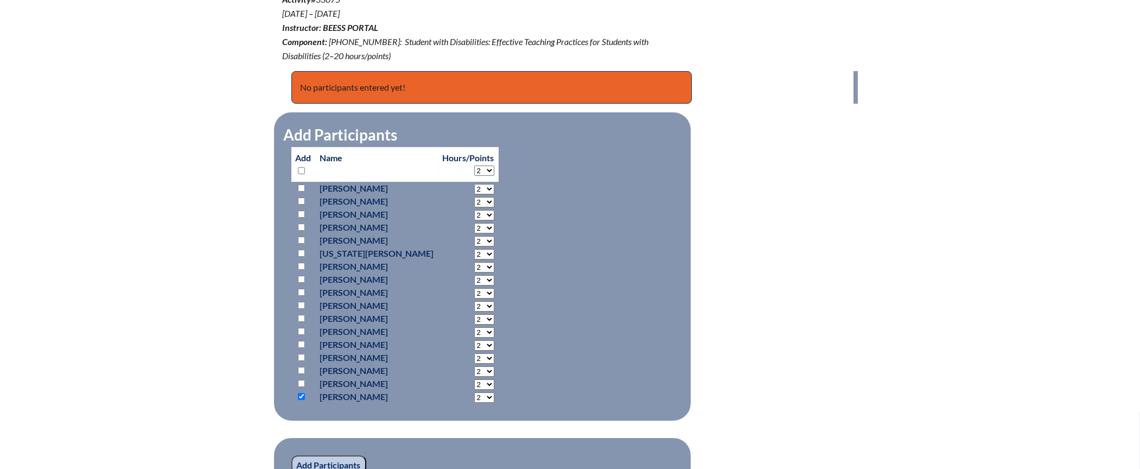
scroll to position [405, 0]
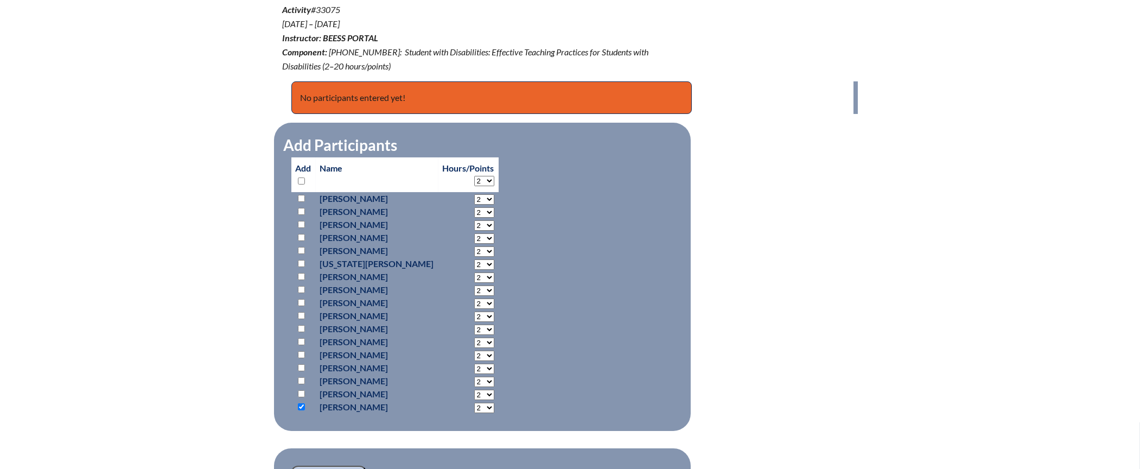
click at [485, 205] on select "2 3 4 5 6 7 8 9 10 11 12 13 14 15 16 17 18 19 20 0" at bounding box center [484, 199] width 20 height 10
select select "20"
click at [474, 205] on select "2 3 4 5 6 7 8 9 10 11 12 13 14 15 16 17 18 19 20 0" at bounding box center [484, 199] width 20 height 10
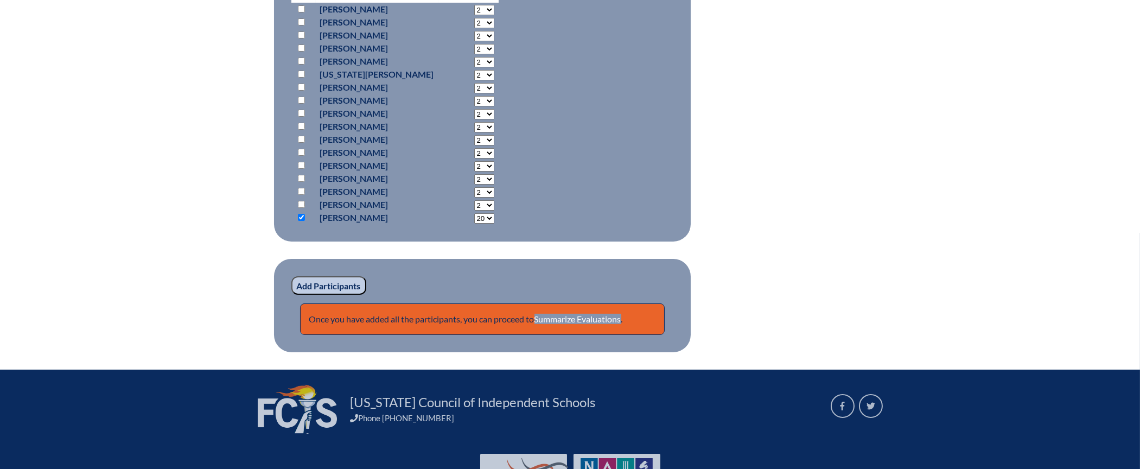
scroll to position [601, 0]
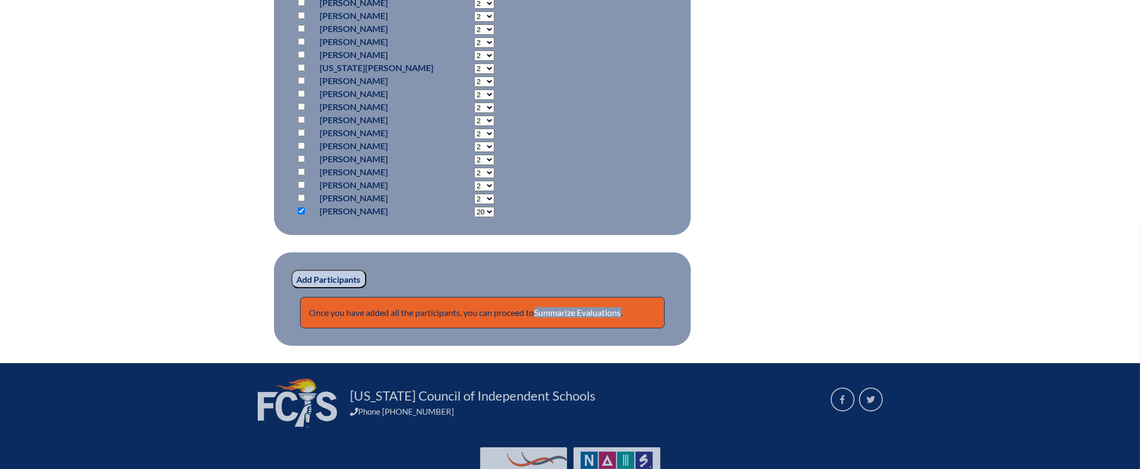
click at [320, 275] on input "Add Participants" at bounding box center [328, 279] width 75 height 18
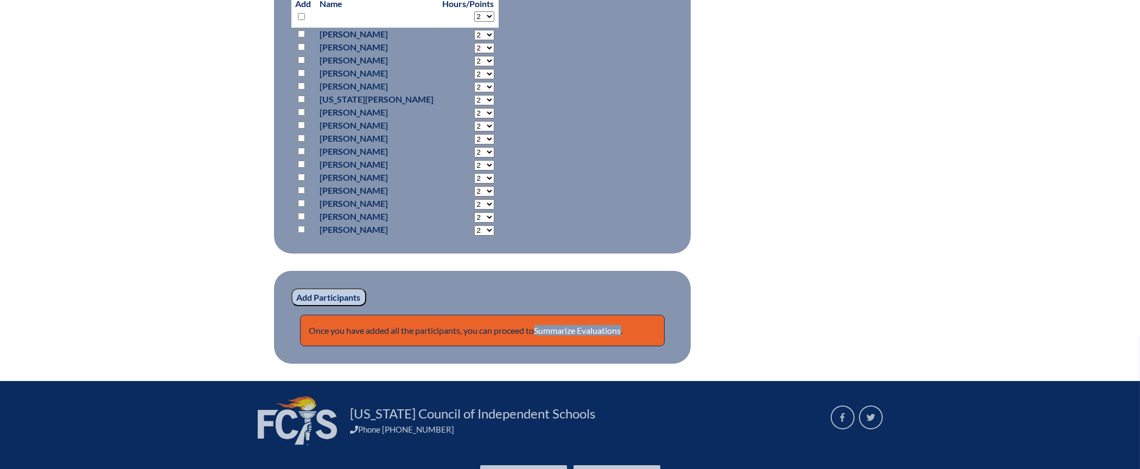
scroll to position [652, 0]
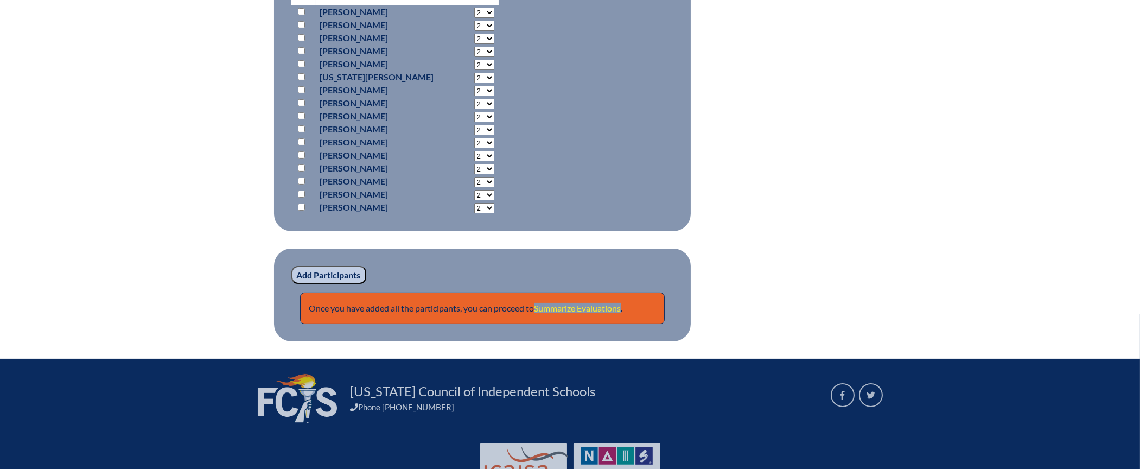
click at [595, 306] on link "Summarize Evaluations" at bounding box center [578, 308] width 87 height 10
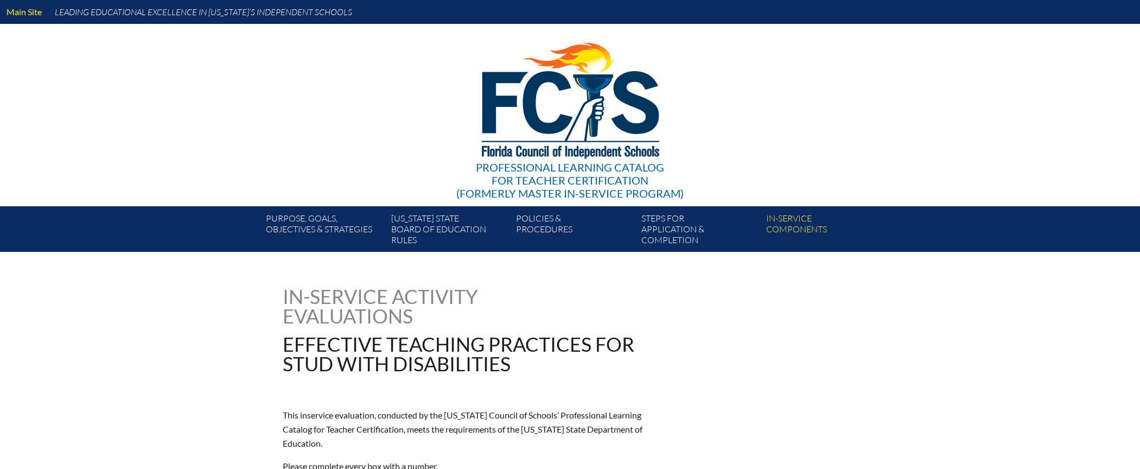
type input "0"
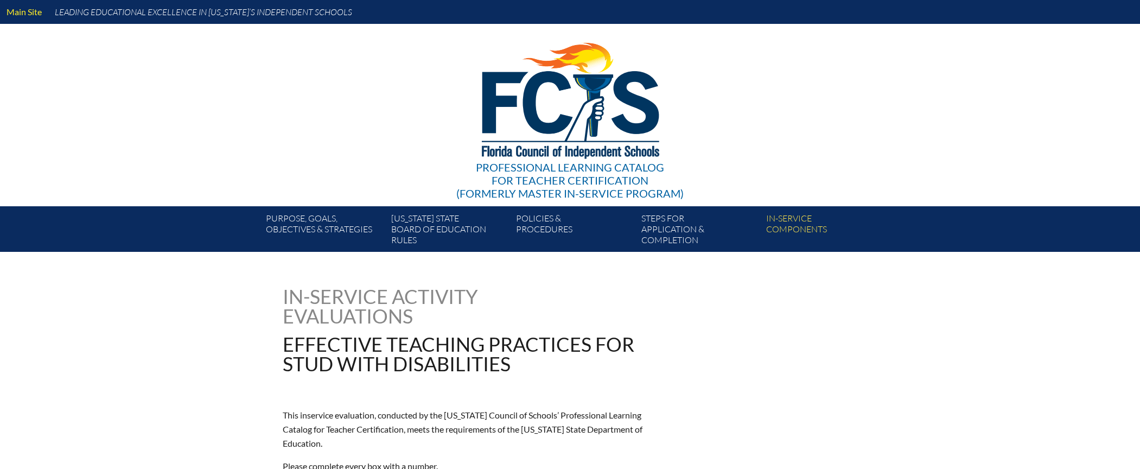
type input "0"
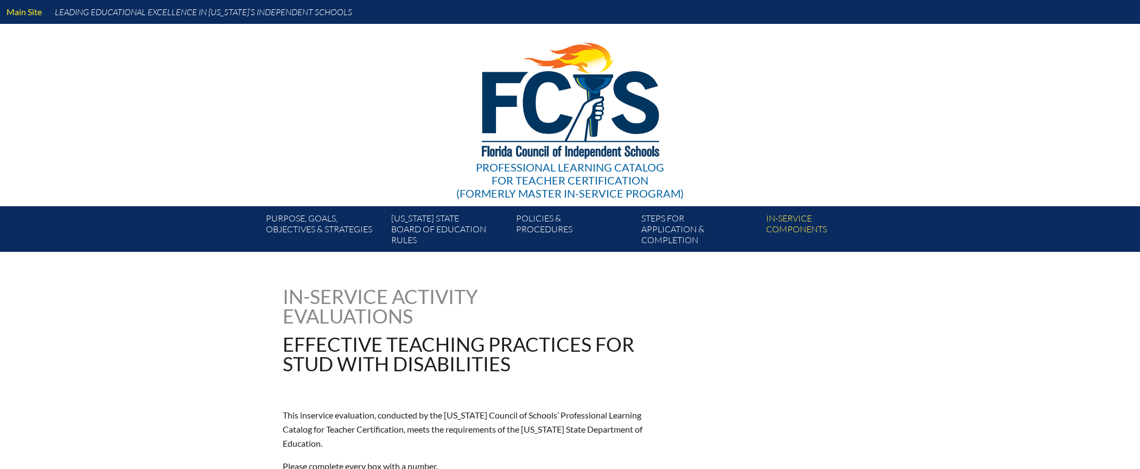
type input "0"
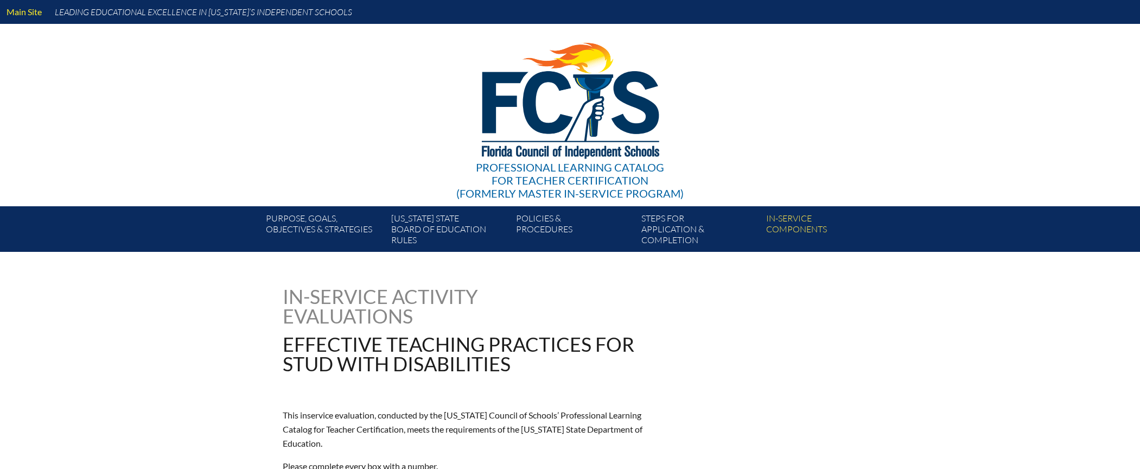
type input "0"
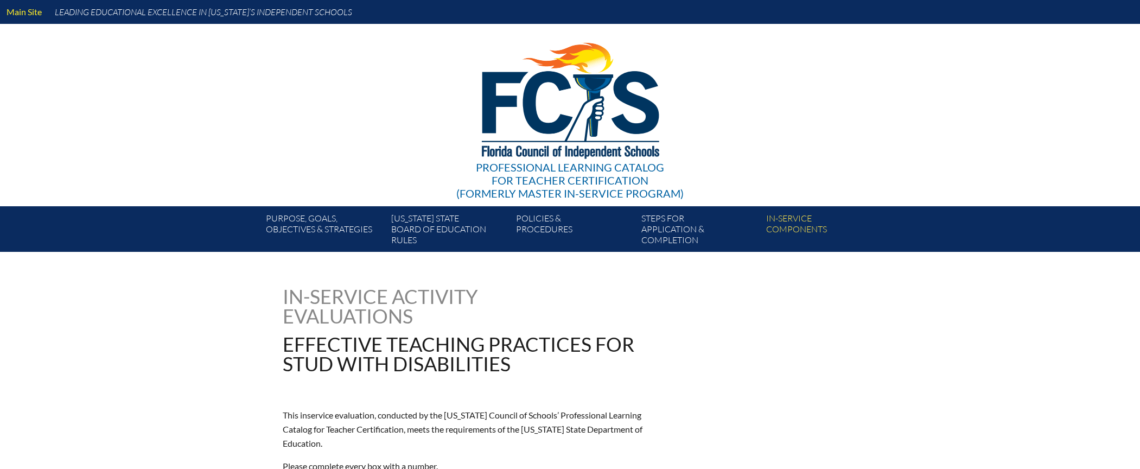
type input "0"
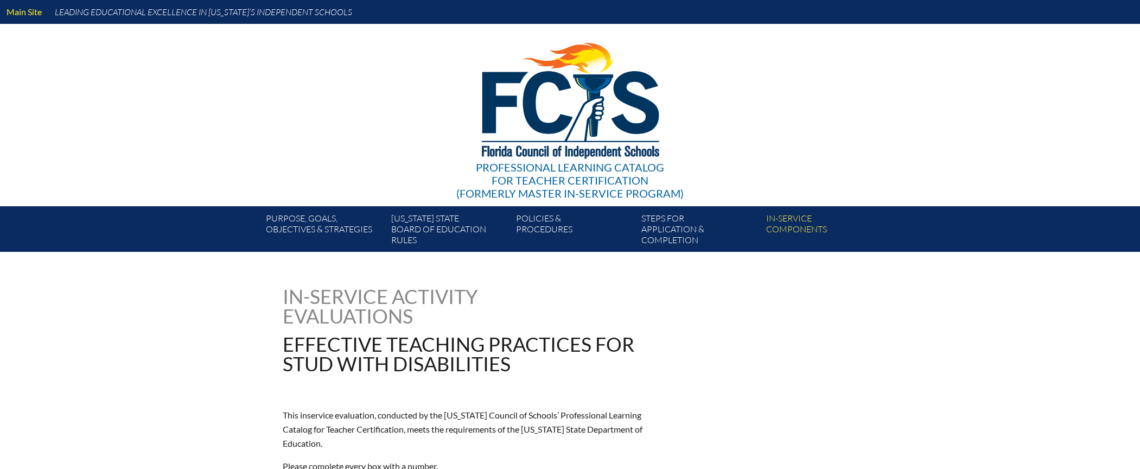
type input "0"
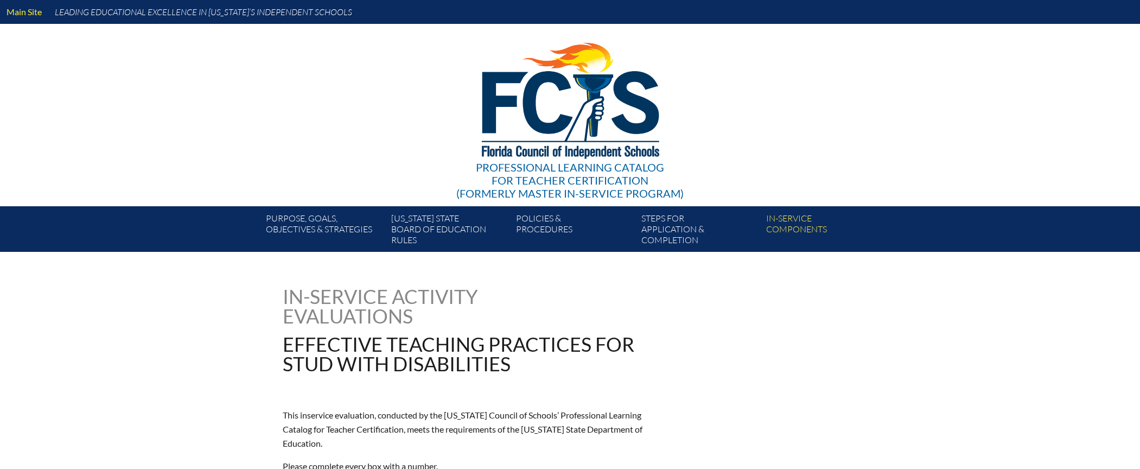
type input "0"
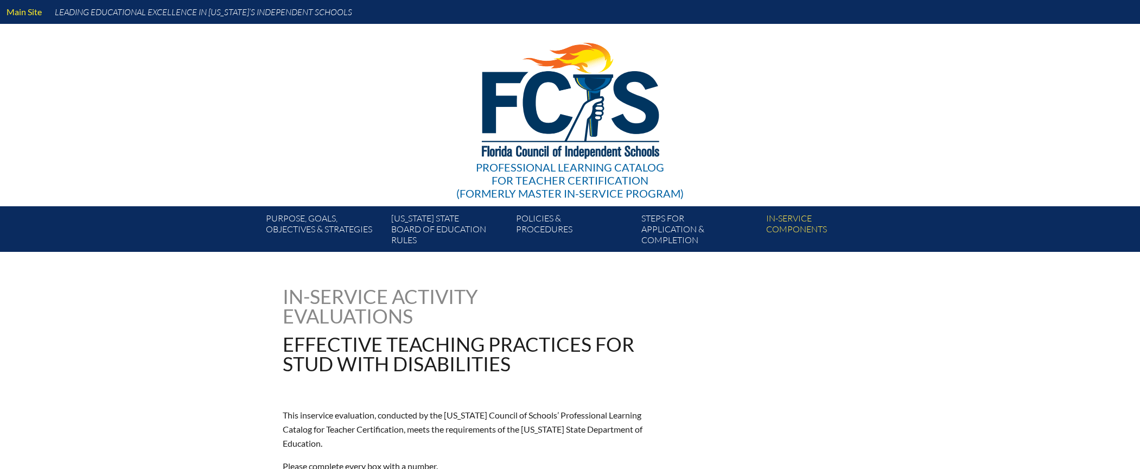
type input "0"
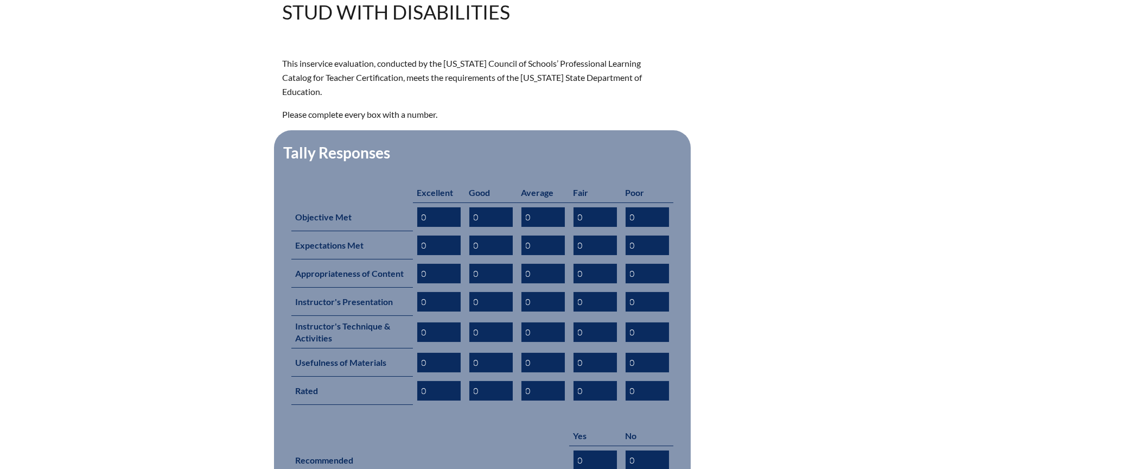
scroll to position [354, 0]
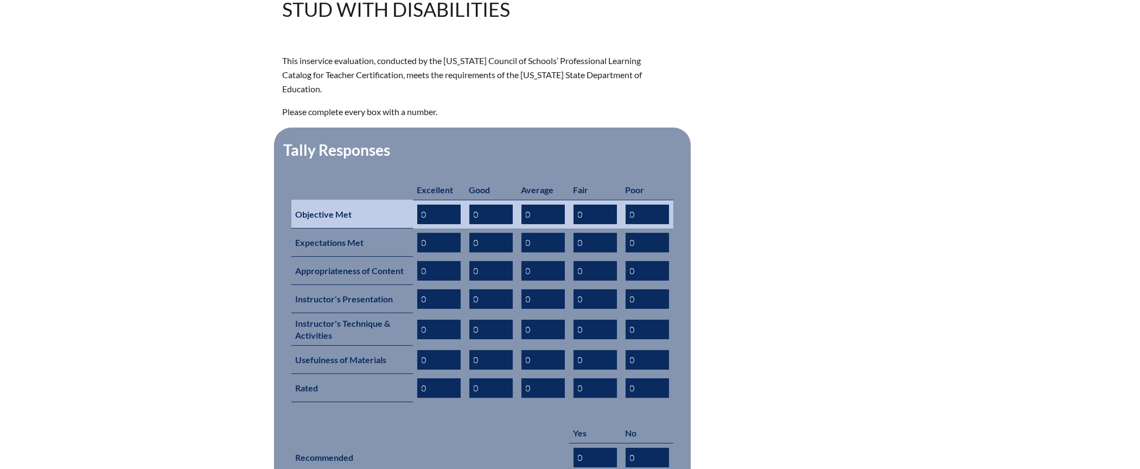
drag, startPoint x: 438, startPoint y: 196, endPoint x: 419, endPoint y: 196, distance: 19.0
click at [419, 205] on input "0" at bounding box center [438, 215] width 43 height 20
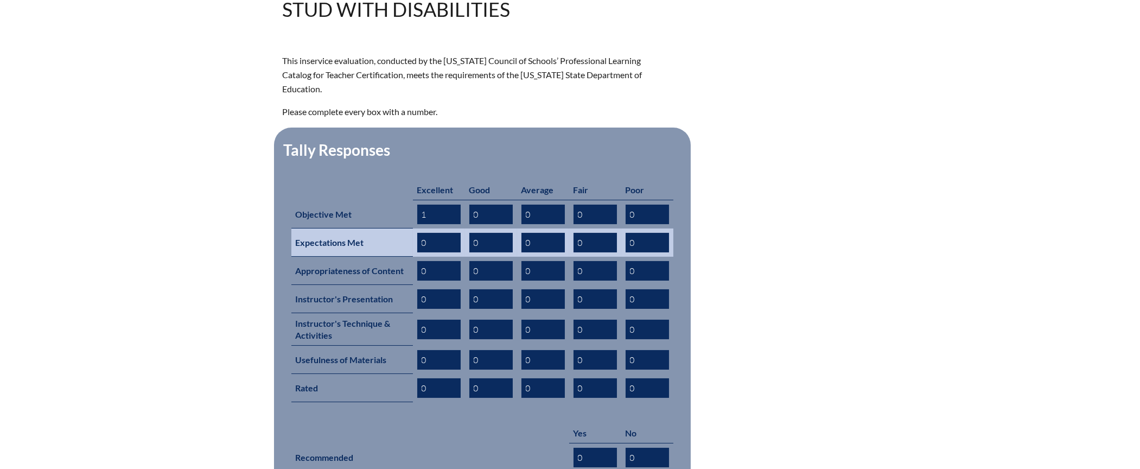
drag, startPoint x: 433, startPoint y: 225, endPoint x: 414, endPoint y: 225, distance: 18.5
click at [414, 229] on td "0" at bounding box center [439, 243] width 52 height 28
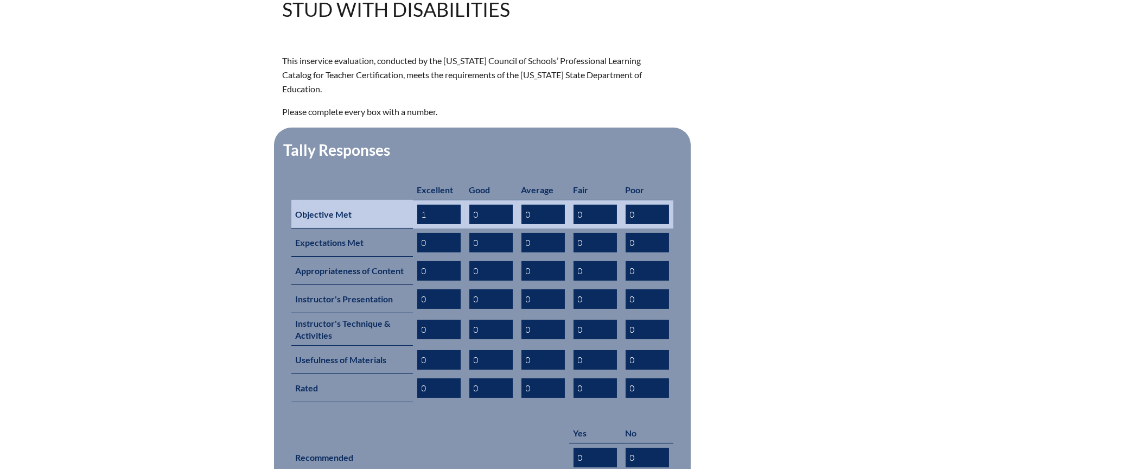
drag, startPoint x: 432, startPoint y: 199, endPoint x: 418, endPoint y: 198, distance: 13.6
click at [418, 205] on input "1" at bounding box center [438, 215] width 43 height 20
type input "0"
drag, startPoint x: 474, startPoint y: 194, endPoint x: 469, endPoint y: 194, distance: 5.5
click at [470, 205] on input "0" at bounding box center [491, 215] width 43 height 20
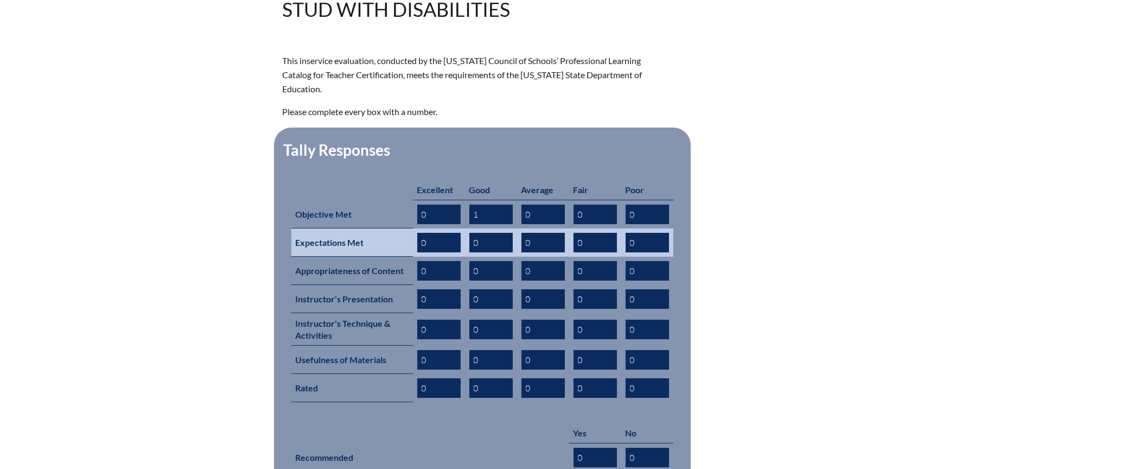
type input "1"
drag, startPoint x: 495, startPoint y: 226, endPoint x: 468, endPoint y: 228, distance: 26.6
click at [470, 233] on input "0" at bounding box center [491, 243] width 43 height 20
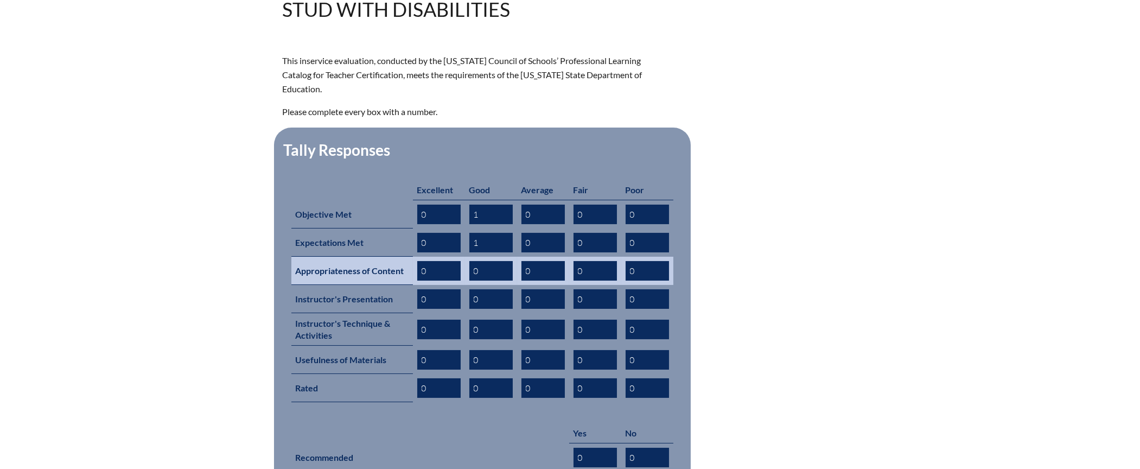
type input "1"
drag, startPoint x: 436, startPoint y: 253, endPoint x: 413, endPoint y: 255, distance: 23.9
click at [413, 257] on td "0" at bounding box center [439, 271] width 52 height 28
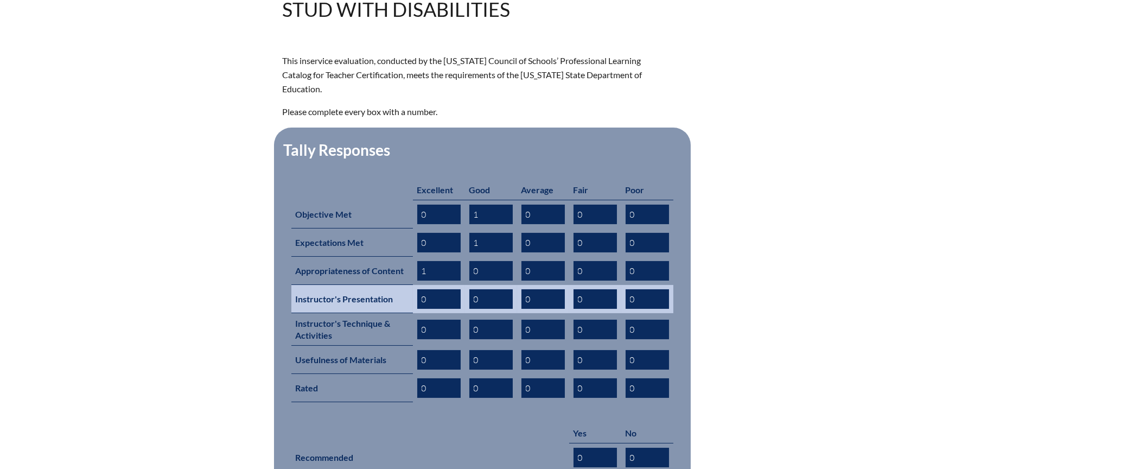
type input "1"
drag, startPoint x: 439, startPoint y: 282, endPoint x: 416, endPoint y: 279, distance: 23.0
click at [416, 285] on td "0" at bounding box center [439, 299] width 52 height 28
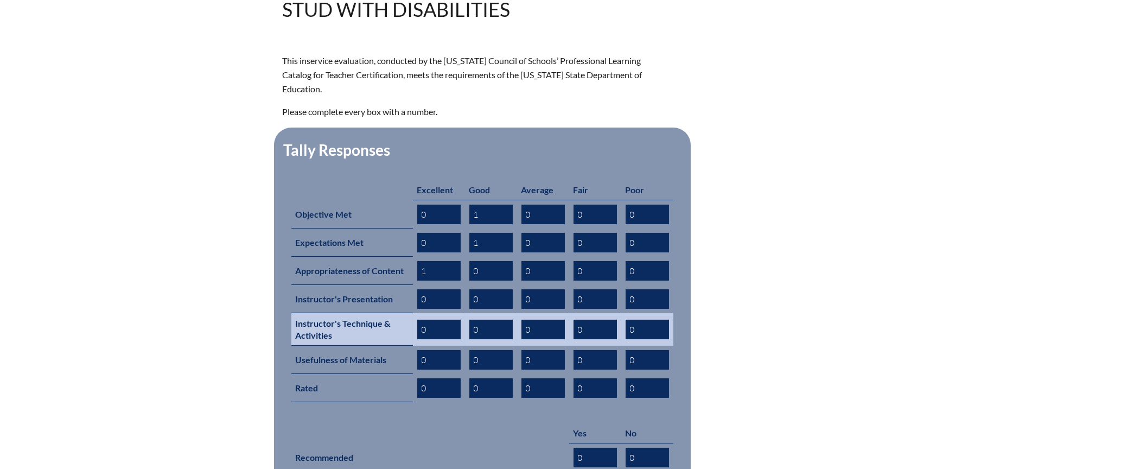
click at [436, 320] on input "0" at bounding box center [438, 330] width 43 height 20
drag, startPoint x: 437, startPoint y: 309, endPoint x: 417, endPoint y: 308, distance: 20.7
click at [417, 320] on input "0" at bounding box center [438, 330] width 43 height 20
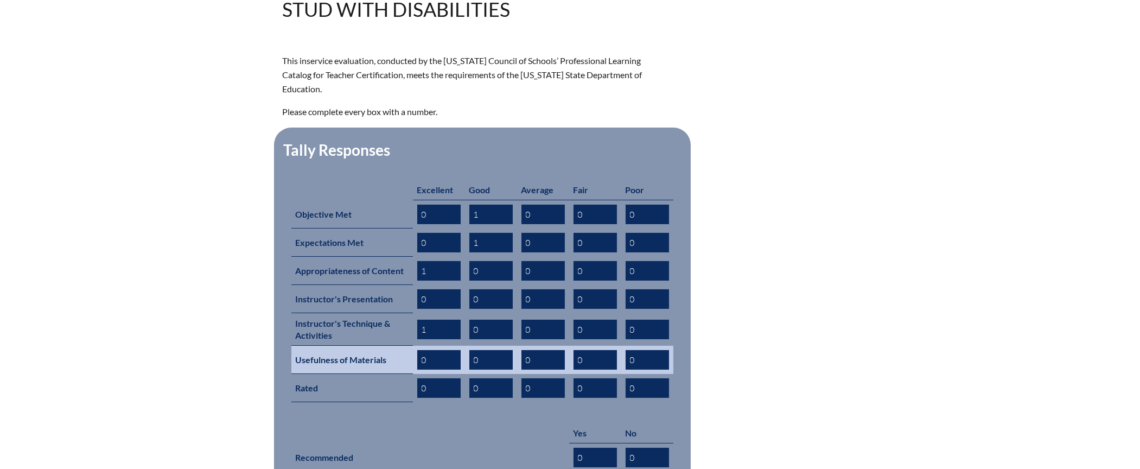
type input "1"
drag, startPoint x: 433, startPoint y: 338, endPoint x: 419, endPoint y: 341, distance: 14.5
click at [420, 350] on input "0" at bounding box center [438, 360] width 43 height 20
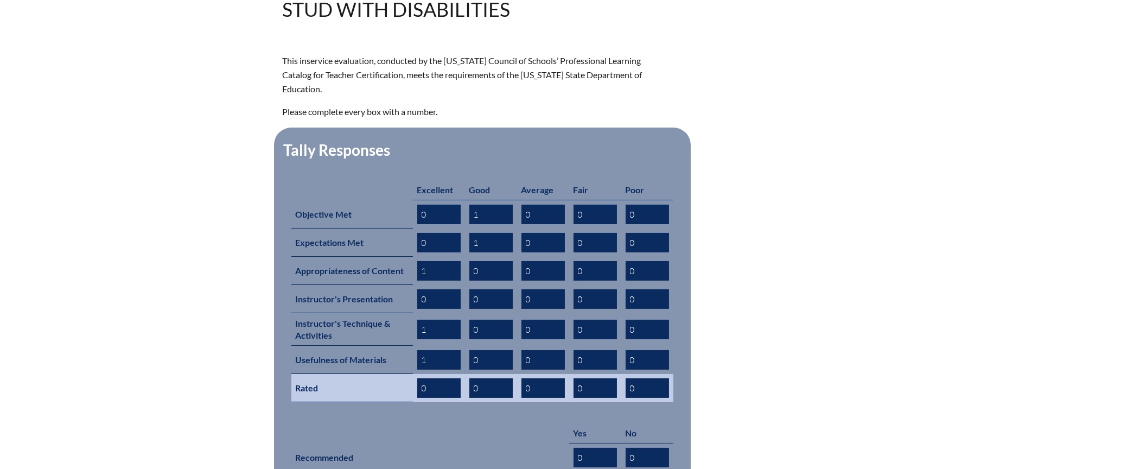
type input "1"
drag, startPoint x: 429, startPoint y: 369, endPoint x: 419, endPoint y: 369, distance: 10.3
click at [419, 378] on input "0" at bounding box center [438, 388] width 43 height 20
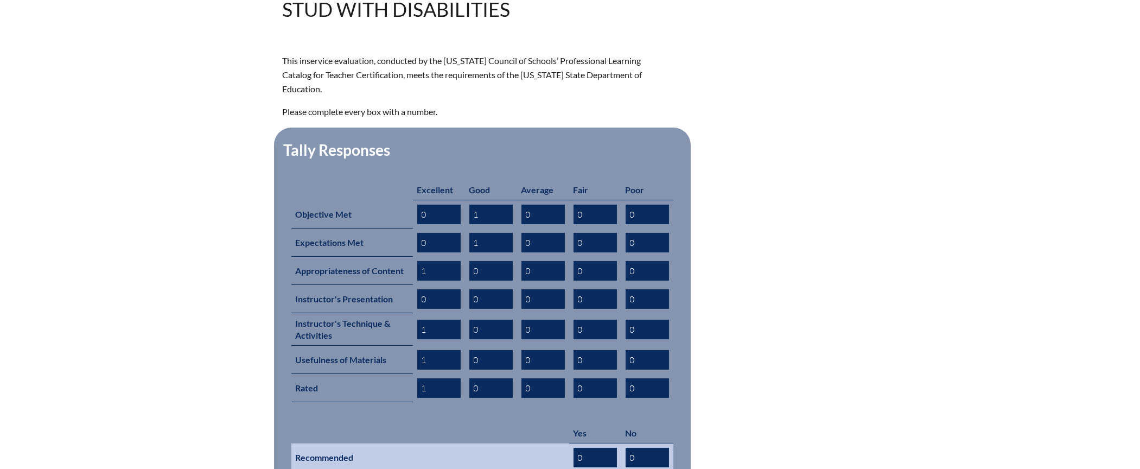
type input "1"
drag, startPoint x: 593, startPoint y: 441, endPoint x: 565, endPoint y: 439, distance: 28.3
click at [565, 443] on tr "Recommended 0 0" at bounding box center [482, 457] width 382 height 29
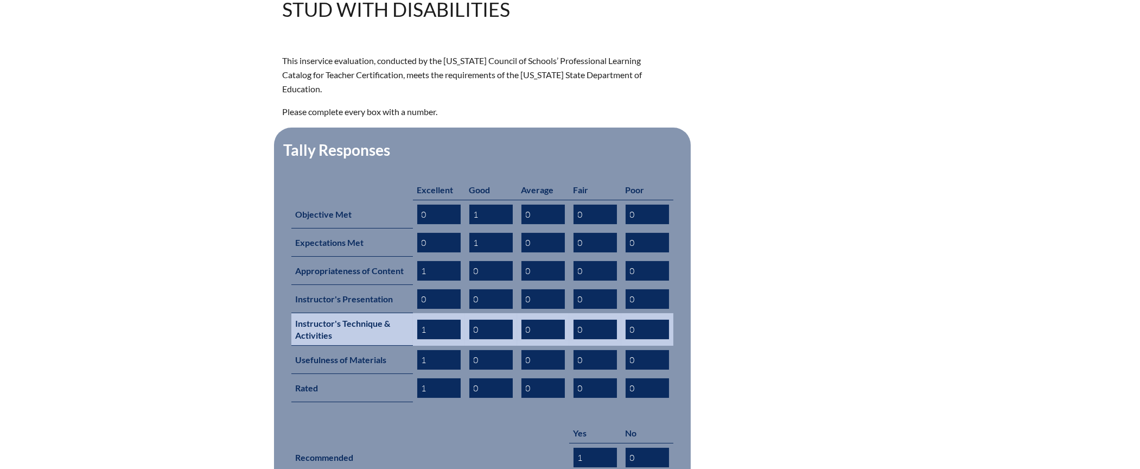
type input "1"
drag, startPoint x: 435, startPoint y: 314, endPoint x: 404, endPoint y: 311, distance: 31.1
click at [404, 313] on tr "Instructor's Technique & Activities 1 0 0 0 0" at bounding box center [482, 329] width 382 height 33
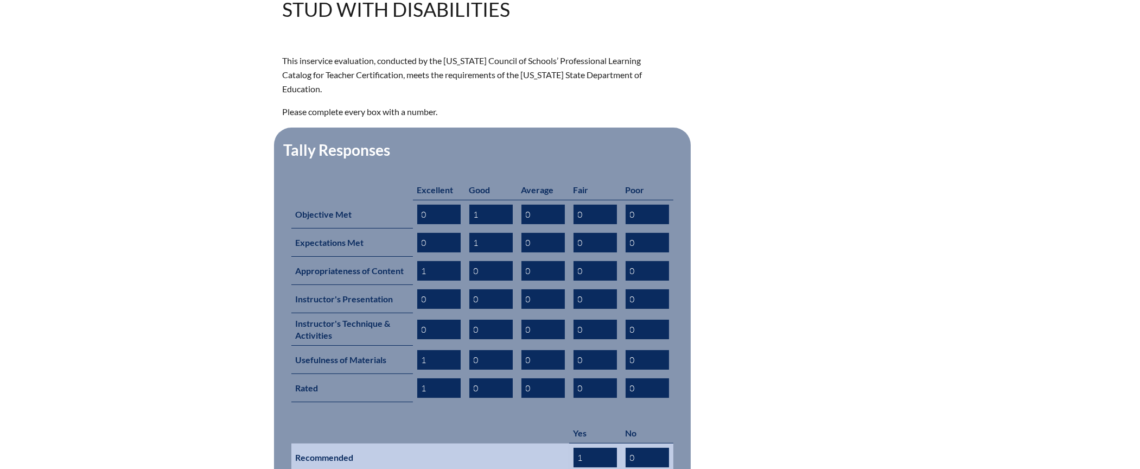
type input "0"
click at [430, 445] on th "Recommended" at bounding box center [430, 457] width 278 height 29
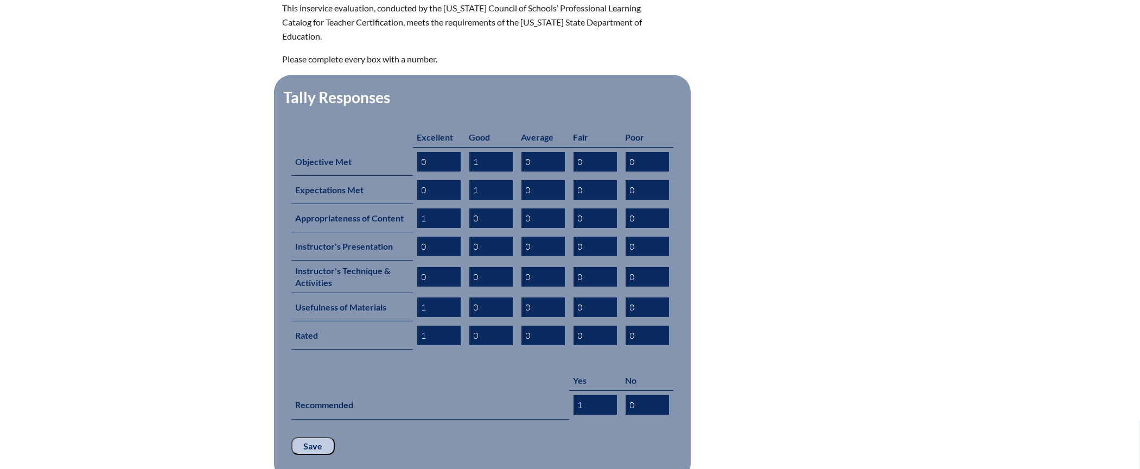
scroll to position [409, 0]
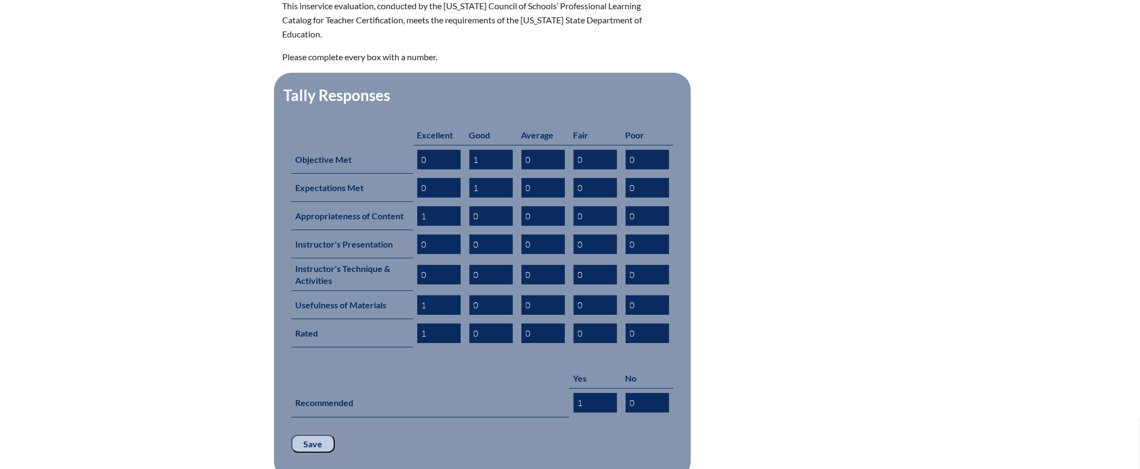
click at [308, 435] on input "Save" at bounding box center [312, 444] width 43 height 18
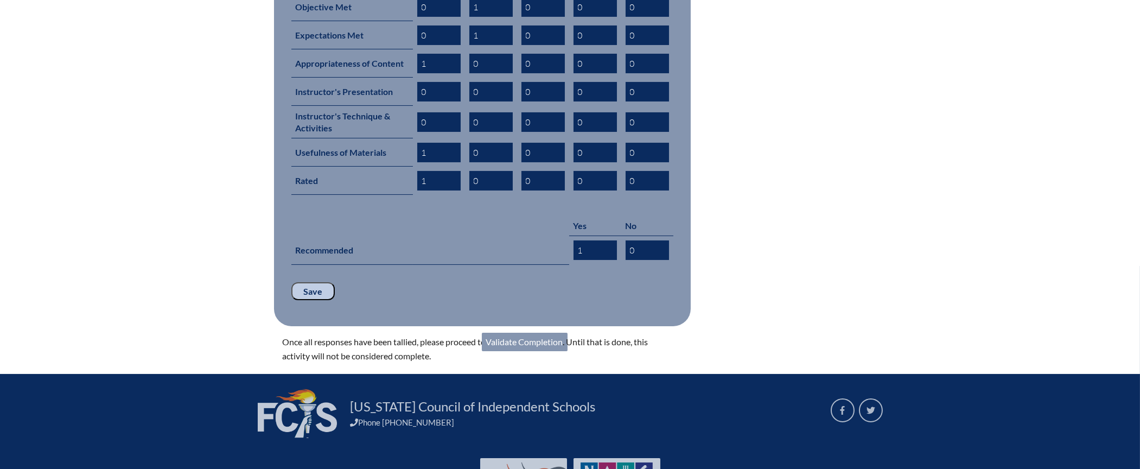
scroll to position [525, 0]
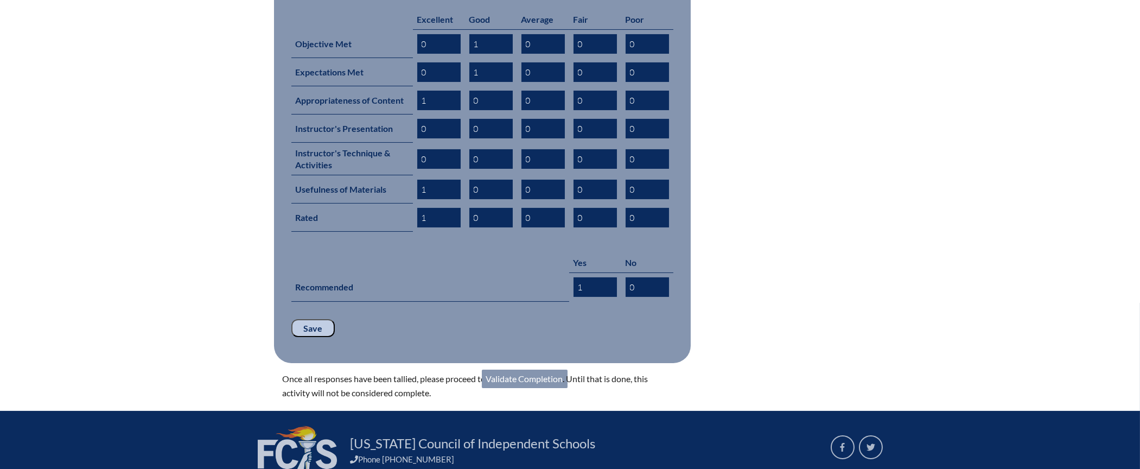
click at [519, 370] on link "Validate Completion" at bounding box center [525, 379] width 86 height 18
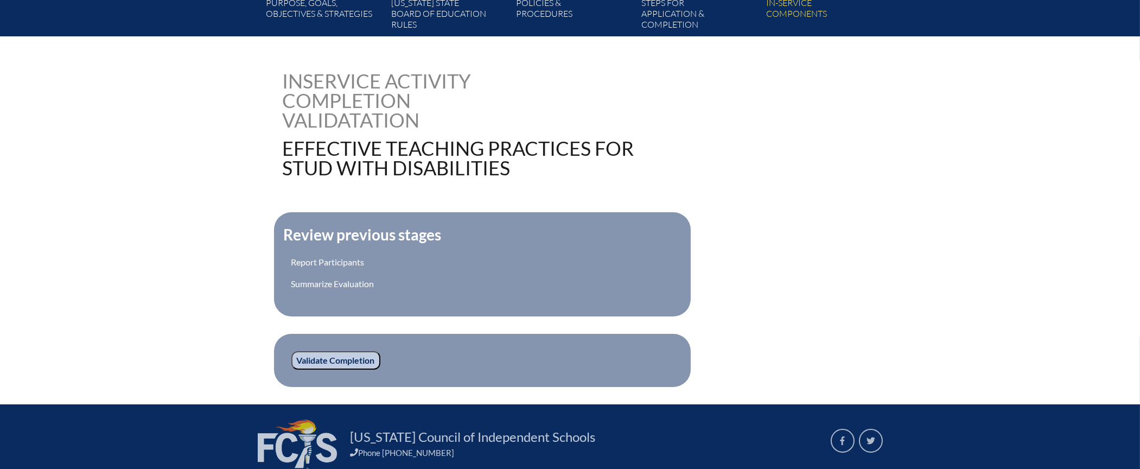
scroll to position [221, 0]
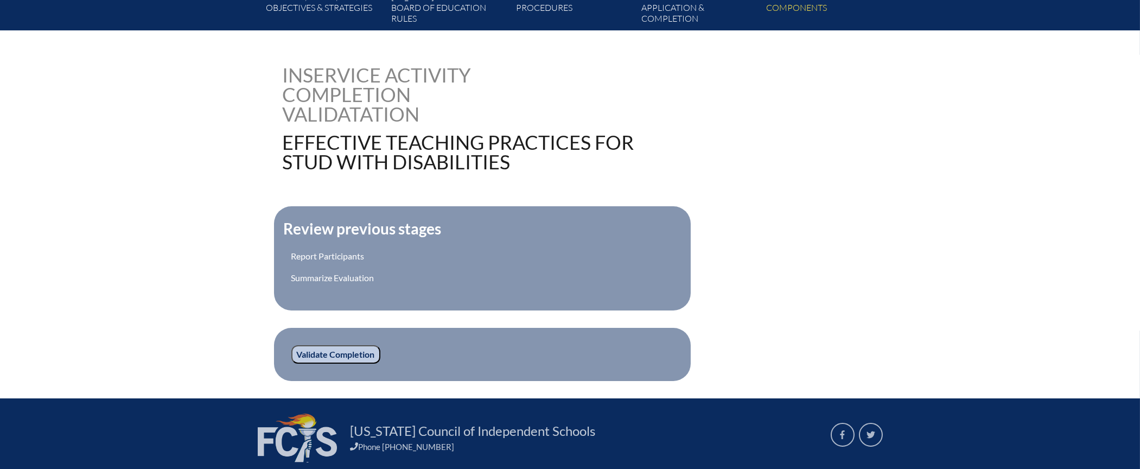
click at [355, 350] on input "Validate Completion" at bounding box center [335, 354] width 89 height 18
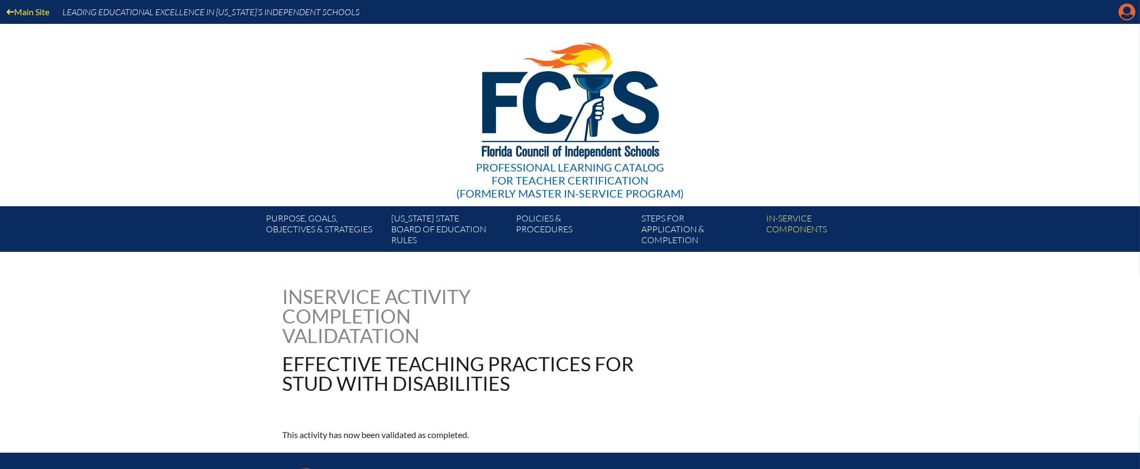
click at [1126, 14] on icon at bounding box center [1127, 12] width 17 height 17
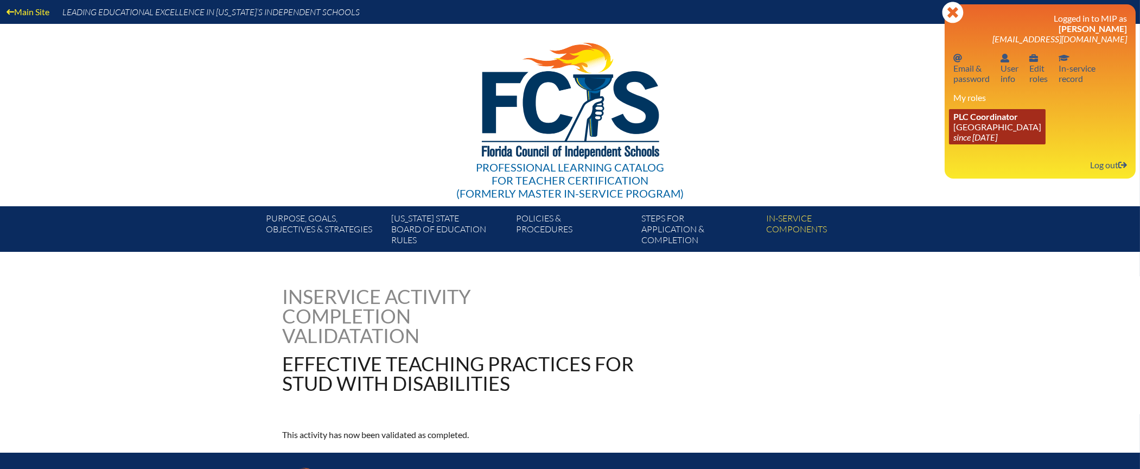
click at [990, 126] on link "PLC Coordinator [GEOGRAPHIC_DATA] since [DATE]" at bounding box center [997, 126] width 97 height 35
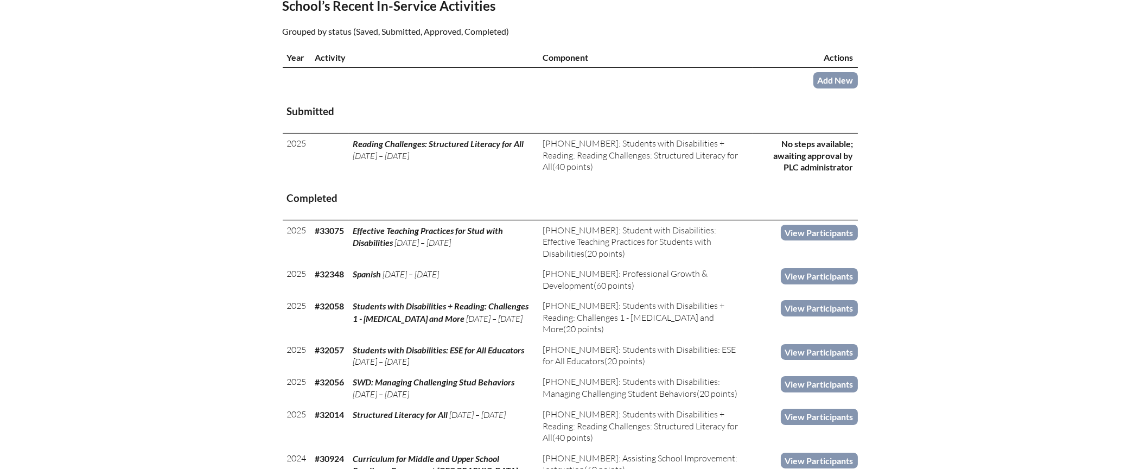
scroll to position [384, 0]
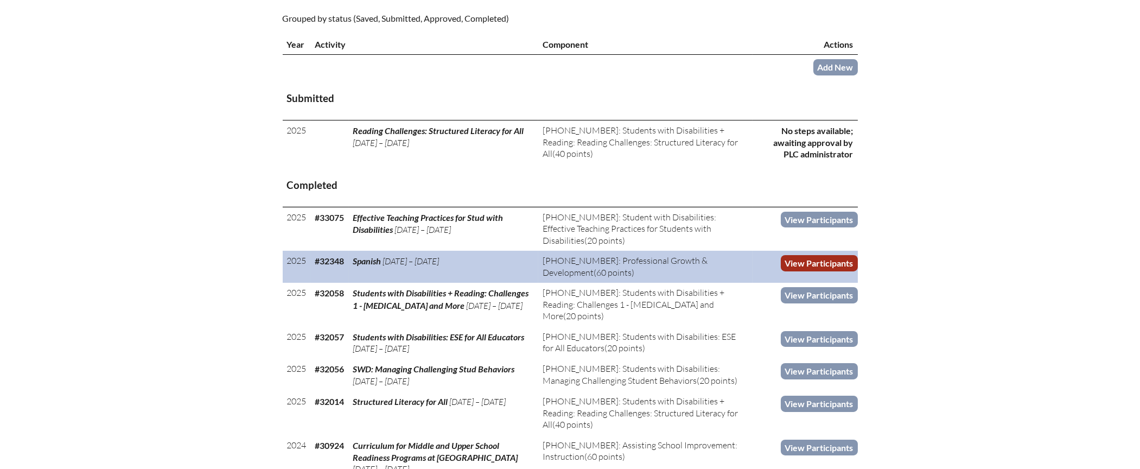
click at [802, 262] on link "View Participants" at bounding box center [819, 263] width 77 height 16
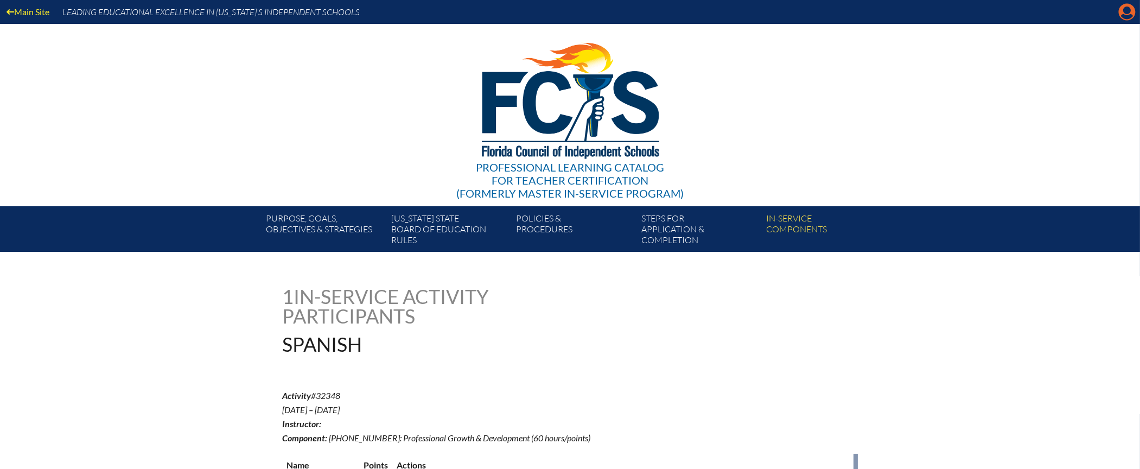
click at [1129, 14] on icon at bounding box center [1127, 12] width 17 height 17
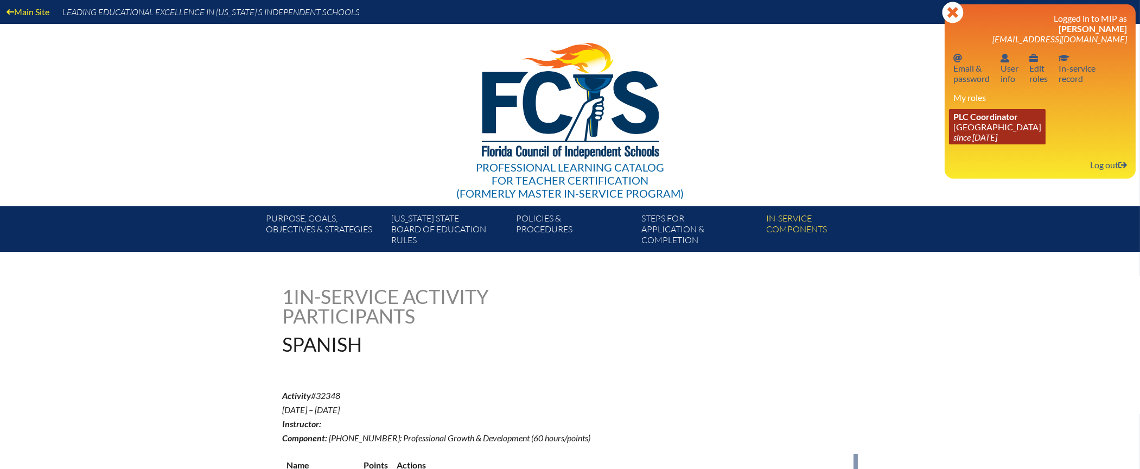
click at [976, 123] on link "PLC Coordinator [GEOGRAPHIC_DATA] since [DATE]" at bounding box center [997, 126] width 97 height 35
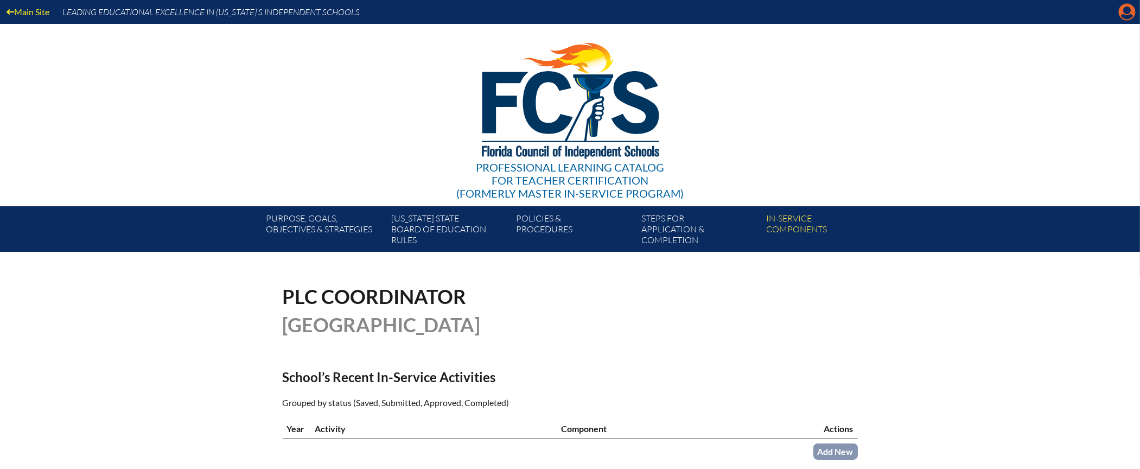
click at [1127, 11] on icon "Manage account" at bounding box center [1127, 11] width 17 height 17
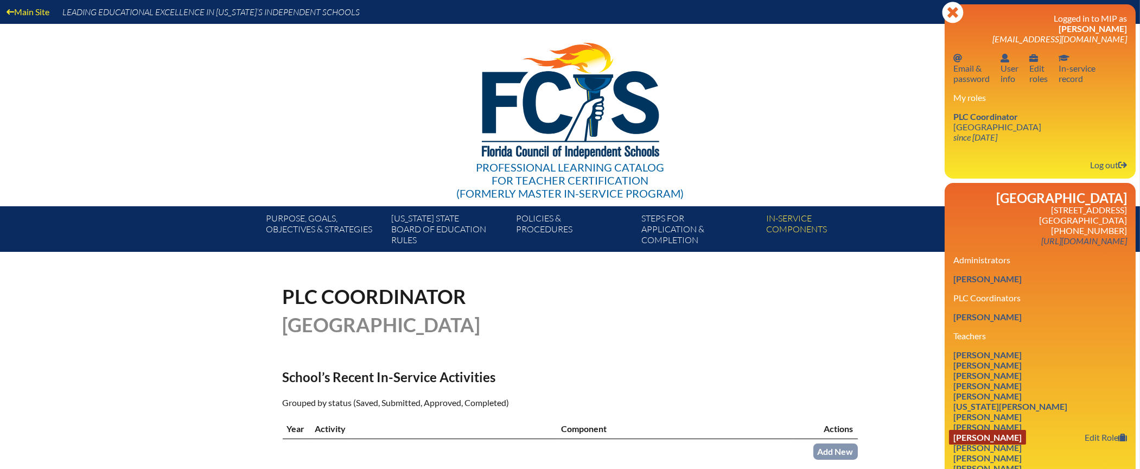
click at [1006, 434] on link "Francia Lamus" at bounding box center [987, 437] width 77 height 15
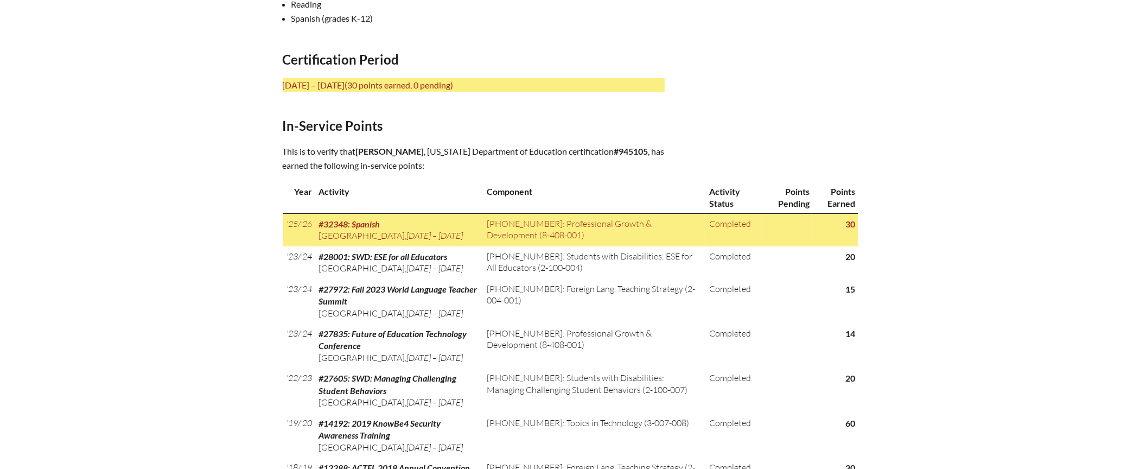
scroll to position [458, 0]
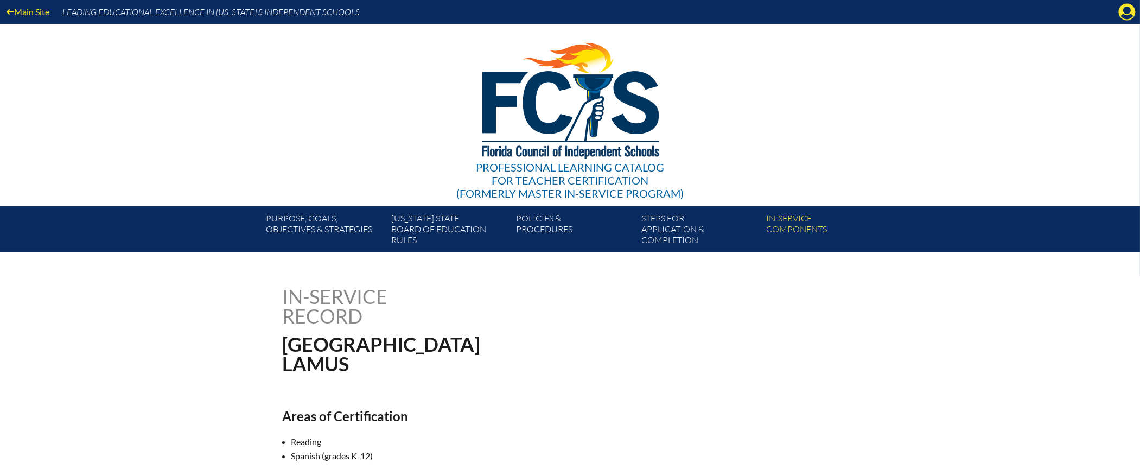
click at [1124, 15] on icon "Manage account" at bounding box center [1127, 11] width 17 height 17
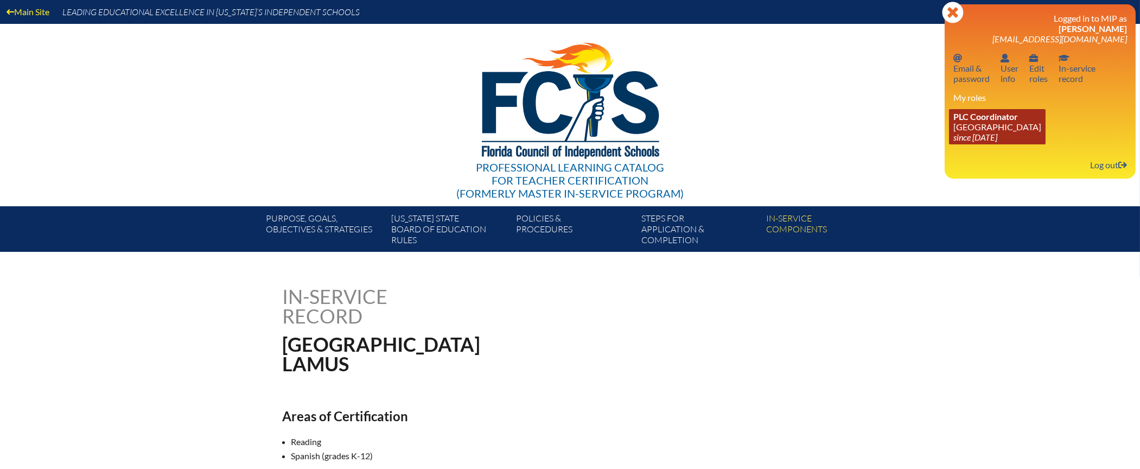
click at [992, 118] on span "PLC Coordinator" at bounding box center [986, 116] width 65 height 10
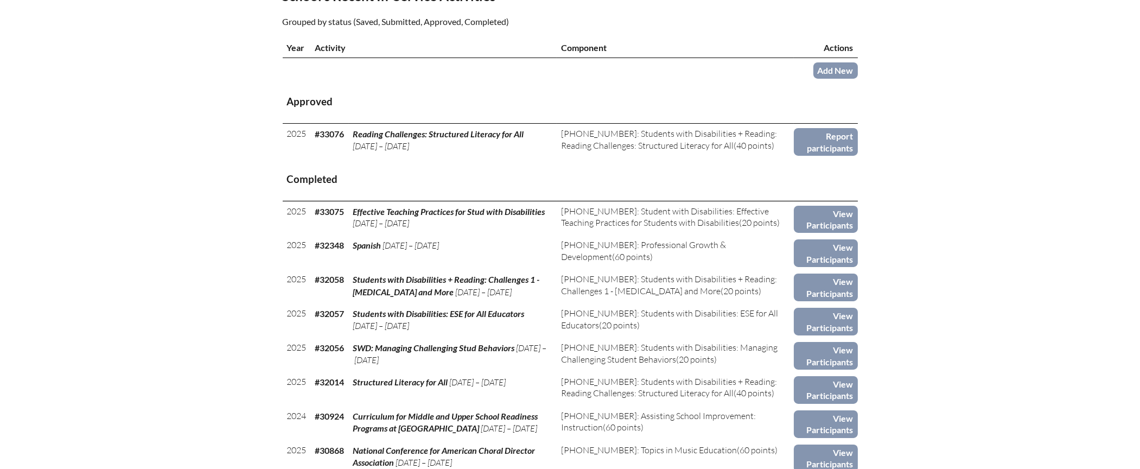
scroll to position [366, 0]
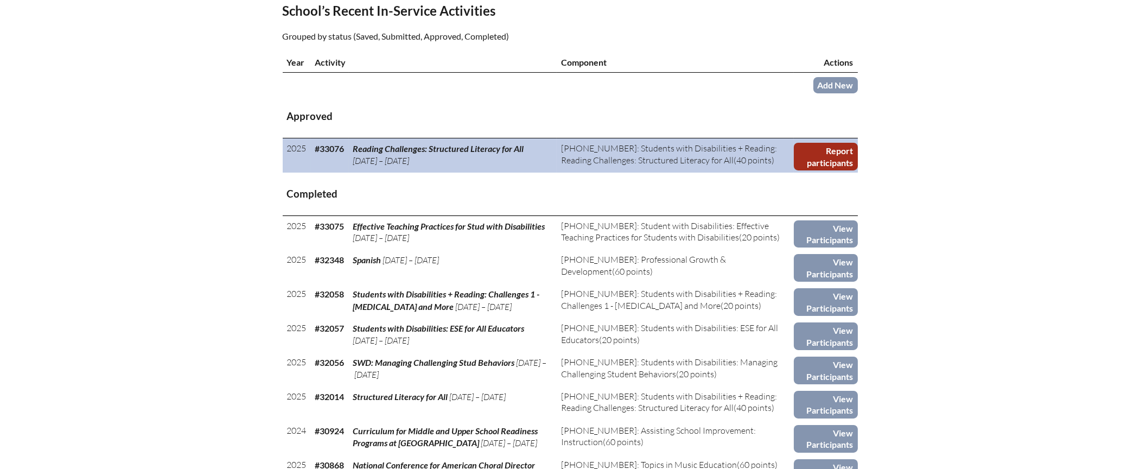
click at [843, 154] on link "Report participants" at bounding box center [826, 157] width 64 height 28
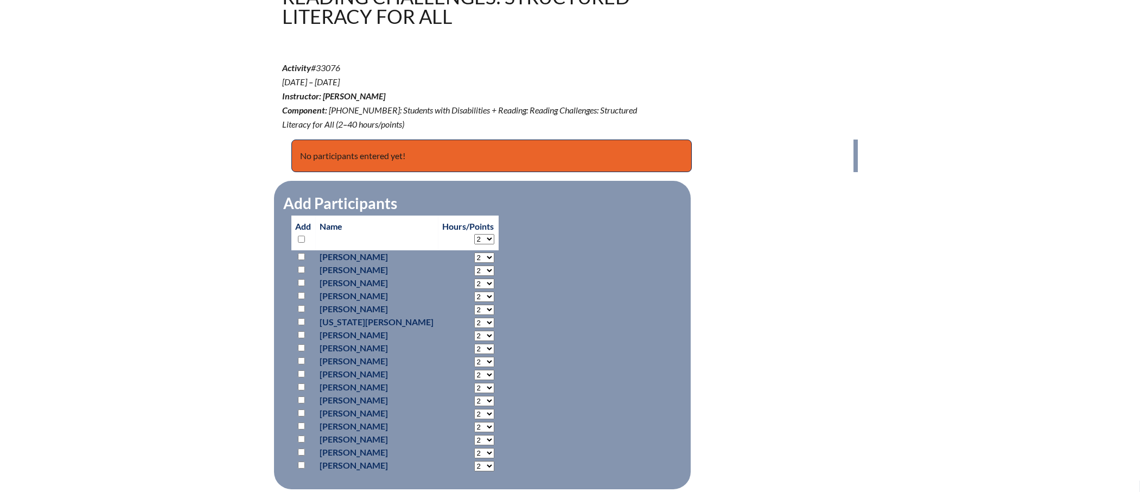
scroll to position [357, 0]
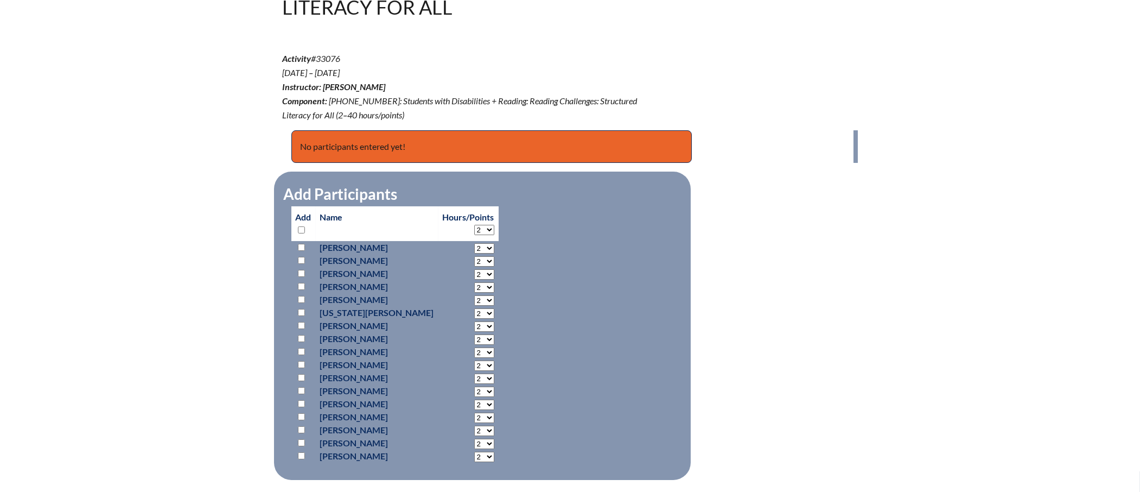
click at [175, 402] on div "reading-challenges-structured-literacy-for-all--689e34e2a51fb8.87933929 In-serv…" at bounding box center [570, 260] width 1140 height 661
click at [301, 453] on input "checkbox" at bounding box center [301, 455] width 7 height 7
click at [302, 452] on input "checkbox" at bounding box center [301, 455] width 7 height 7
checkbox input "true"
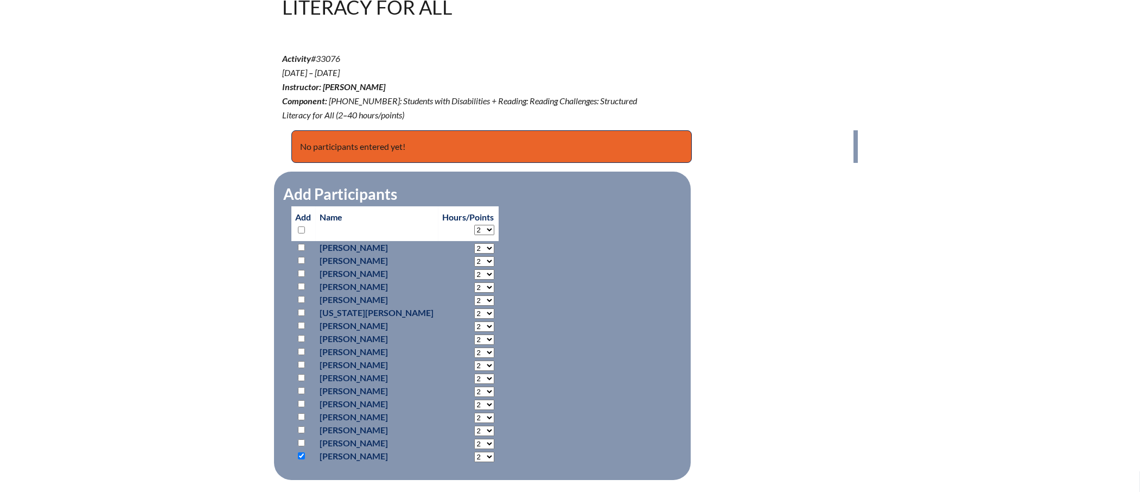
click at [480, 253] on select "2 3 4 5 6 7 8 9 10 11 12 13 14 15 16 17 18 19 20 21 22 23" at bounding box center [484, 248] width 20 height 10
select select "40"
click at [474, 253] on select "2 3 4 5 6 7 8 9 10 11 12 13 14 15 16 17 18 19 20 21 22 23" at bounding box center [484, 248] width 20 height 10
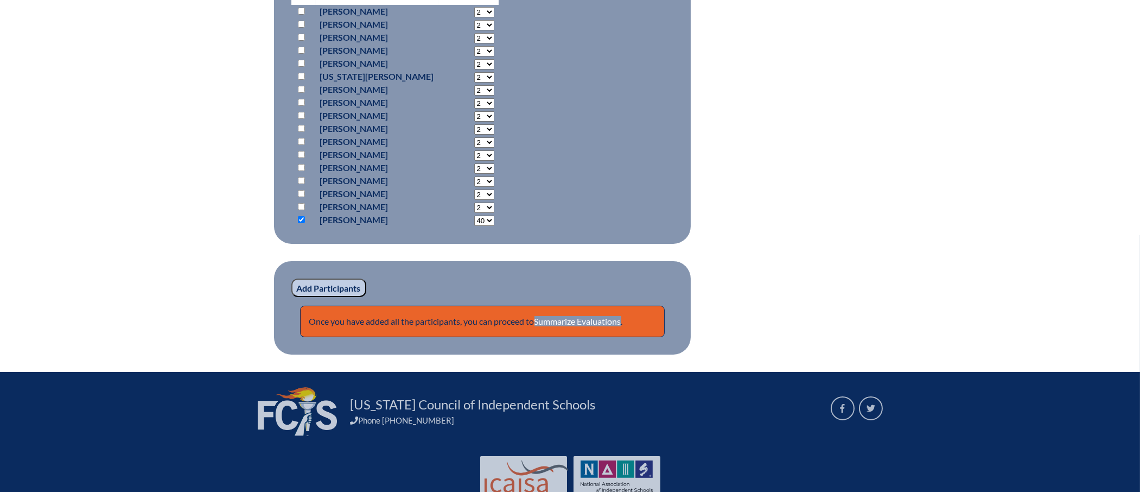
scroll to position [627, 0]
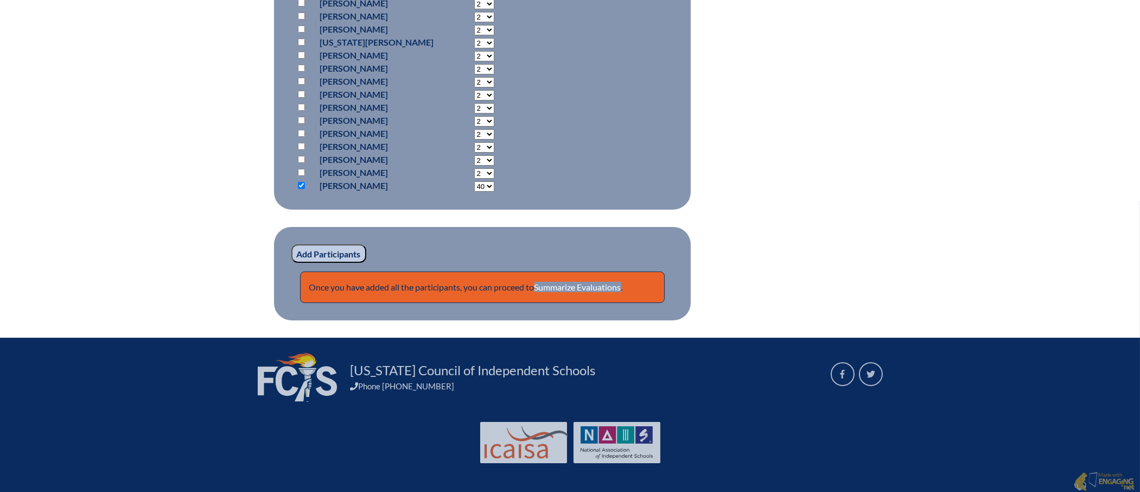
click at [299, 257] on input "Add Participants" at bounding box center [328, 253] width 75 height 18
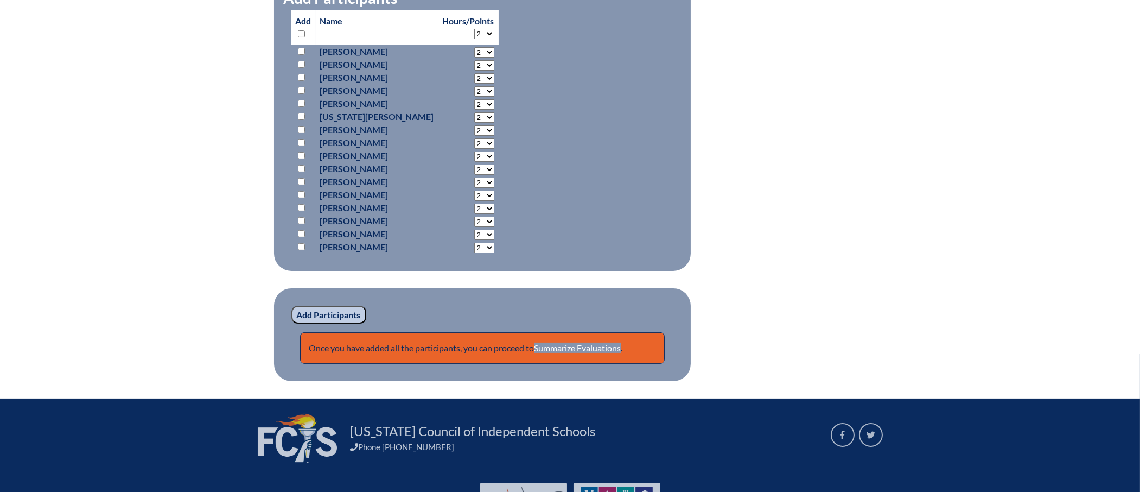
scroll to position [616, 0]
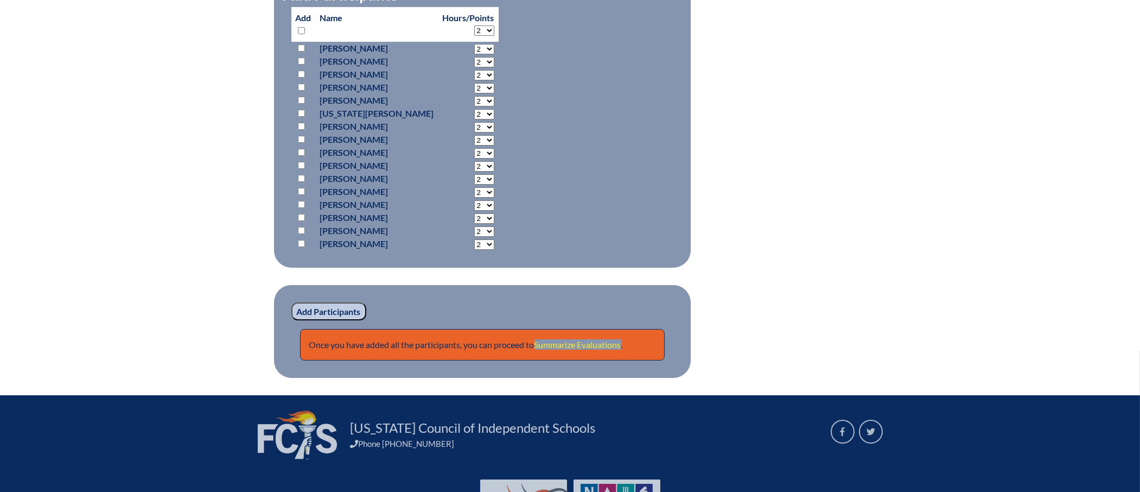
click at [609, 345] on link "Summarize Evaluations" at bounding box center [578, 344] width 87 height 10
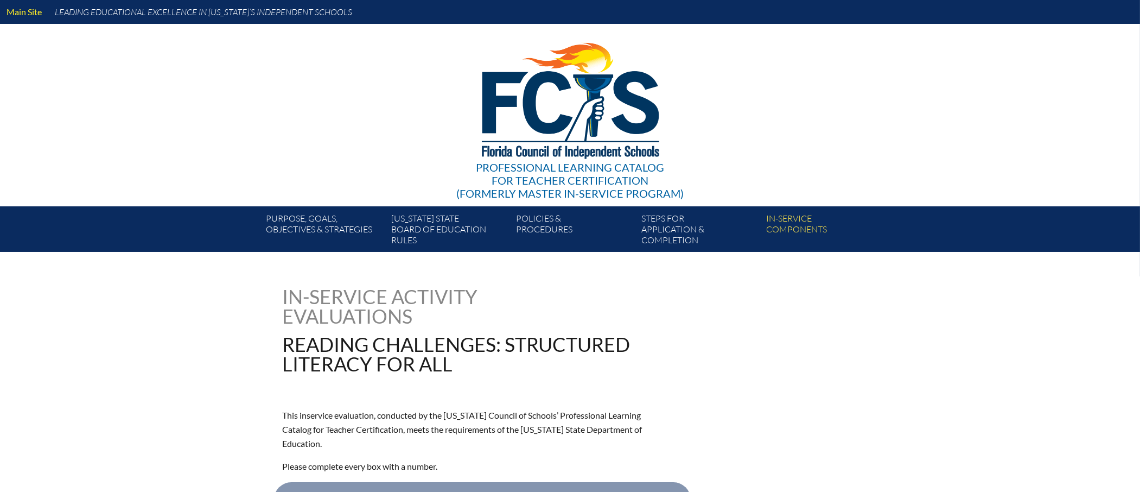
type input "0"
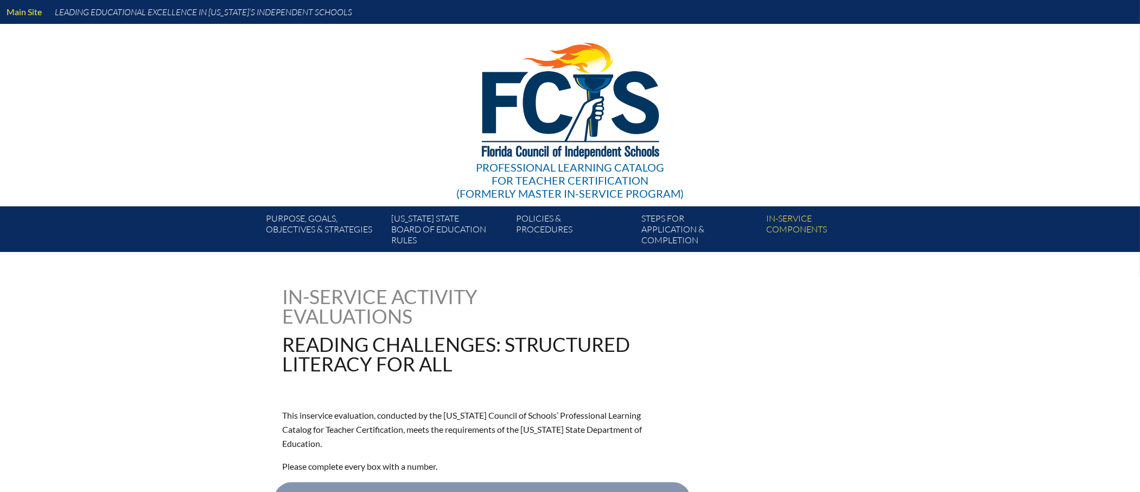
type input "0"
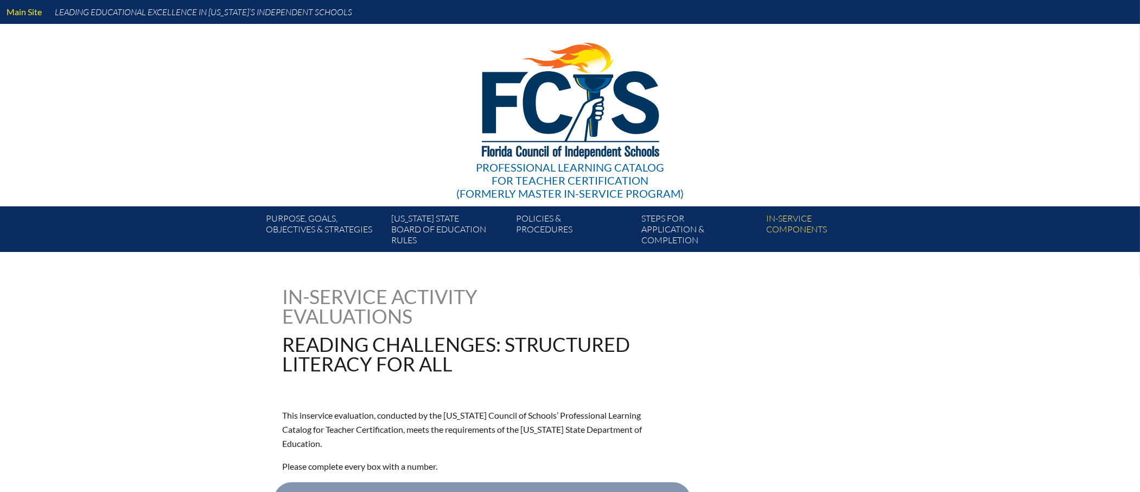
type input "0"
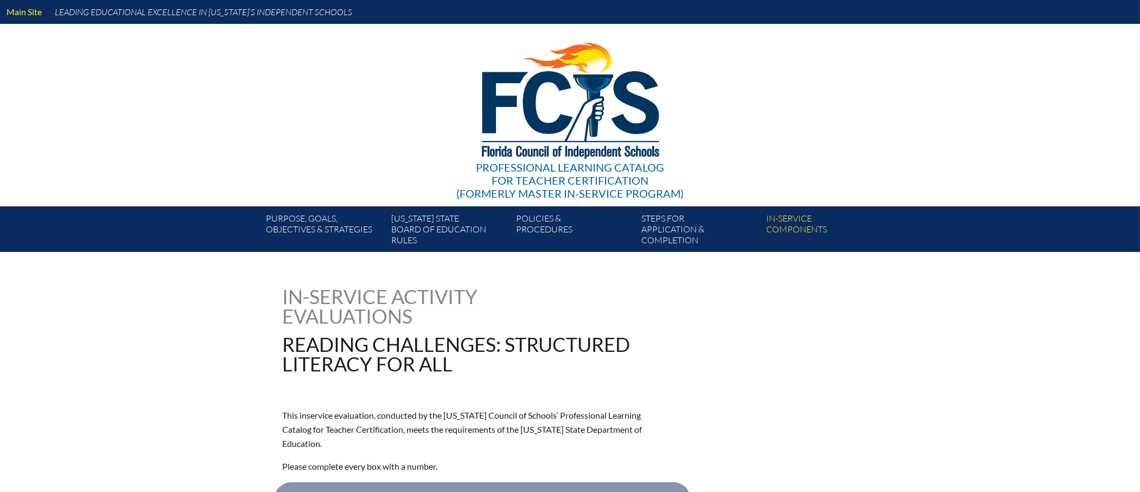
type input "0"
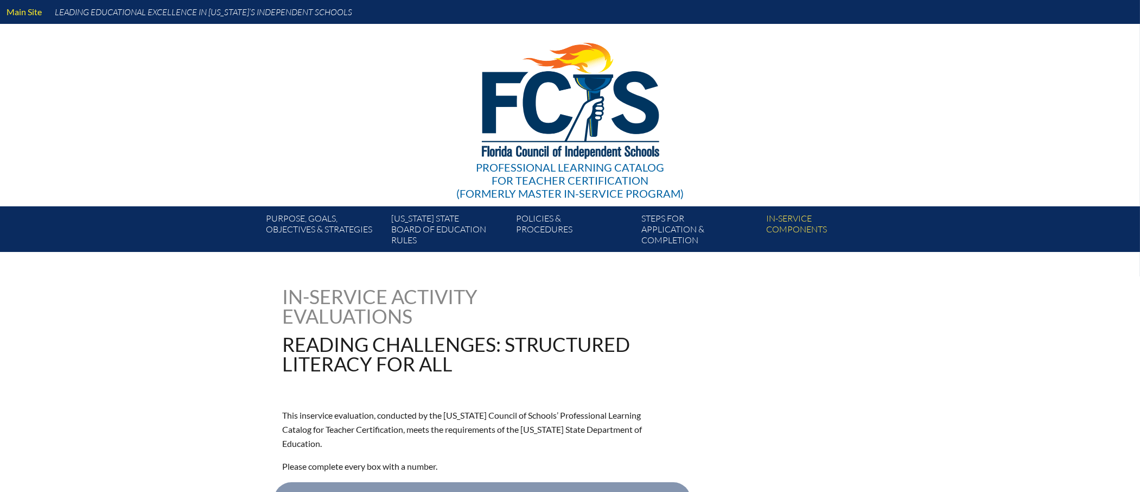
type input "0"
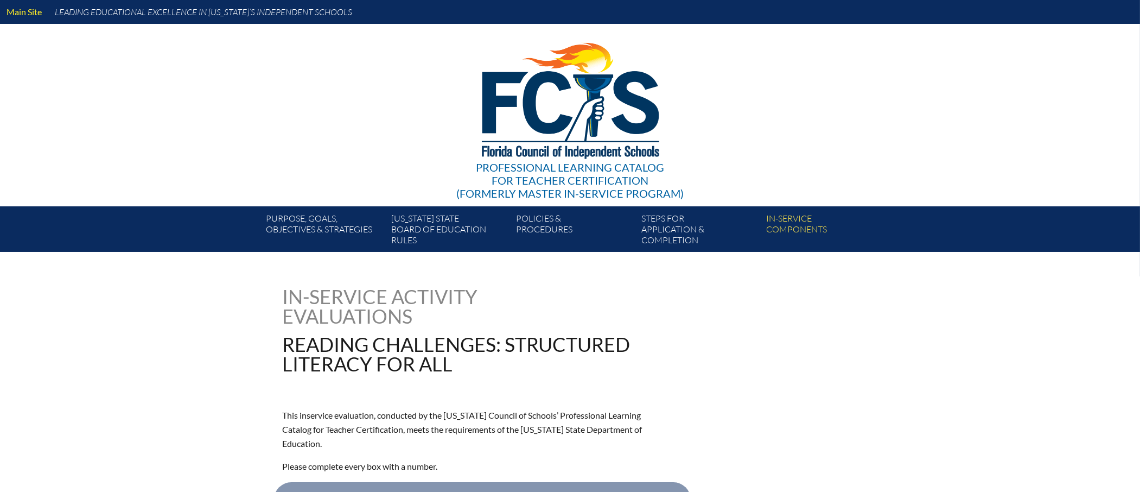
type input "0"
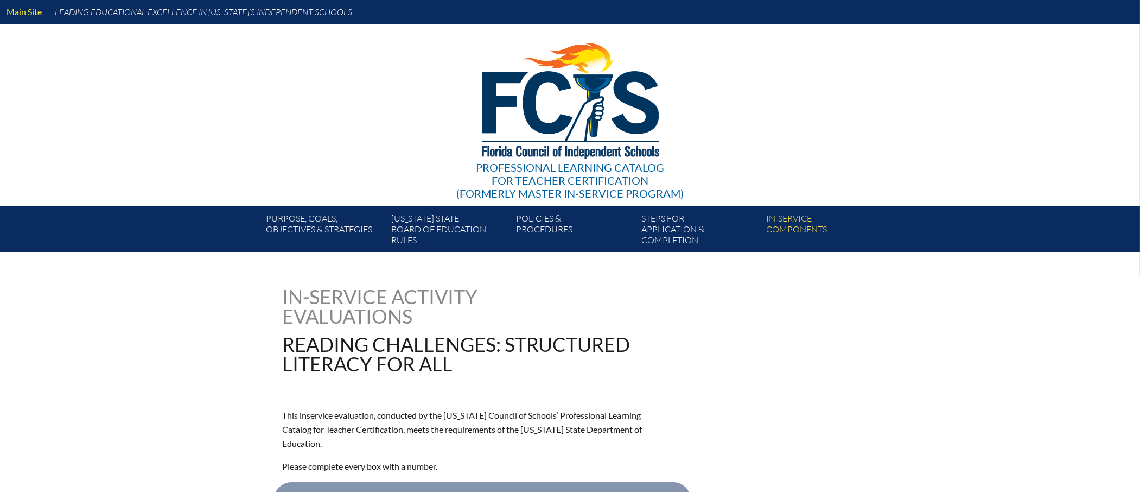
type input "0"
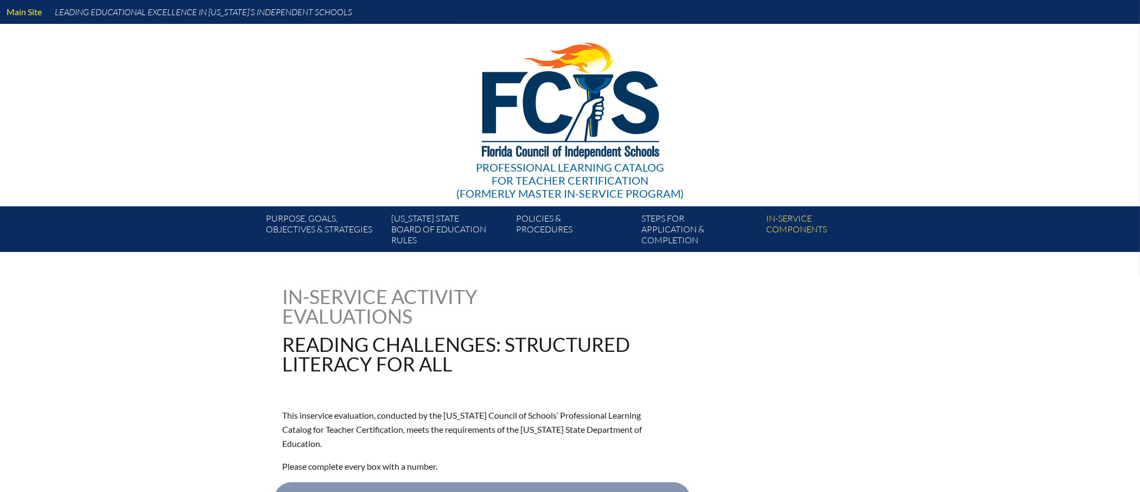
type input "0"
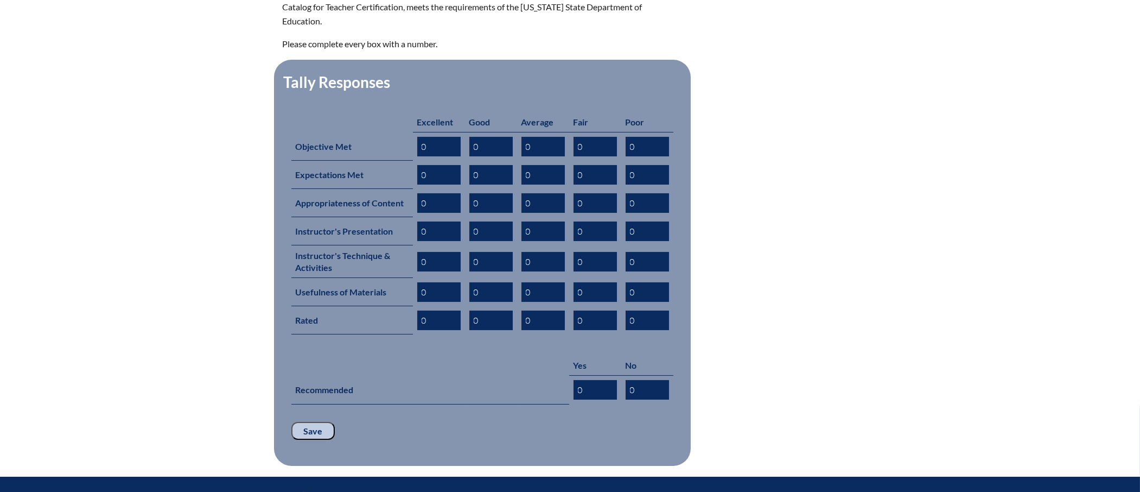
scroll to position [433, 0]
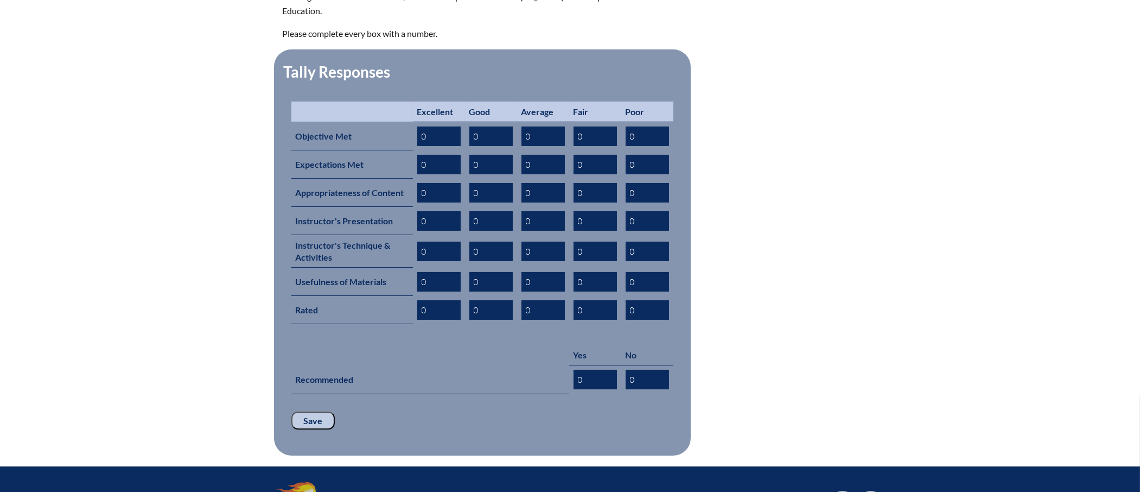
drag, startPoint x: 431, startPoint y: 117, endPoint x: 392, endPoint y: 104, distance: 41.2
click at [410, 122] on tr "Objective Met 0 0 0 0 0" at bounding box center [482, 136] width 382 height 29
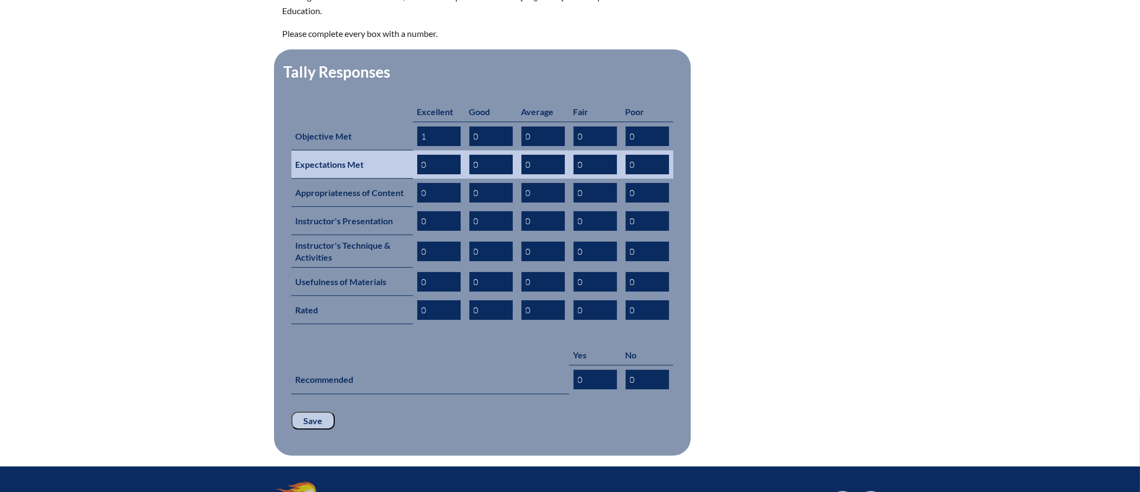
type input "1"
drag, startPoint x: 492, startPoint y: 148, endPoint x: 461, endPoint y: 151, distance: 31.7
click at [461, 151] on tr "Expectations Met 0 0 0 0 0" at bounding box center [482, 164] width 382 height 28
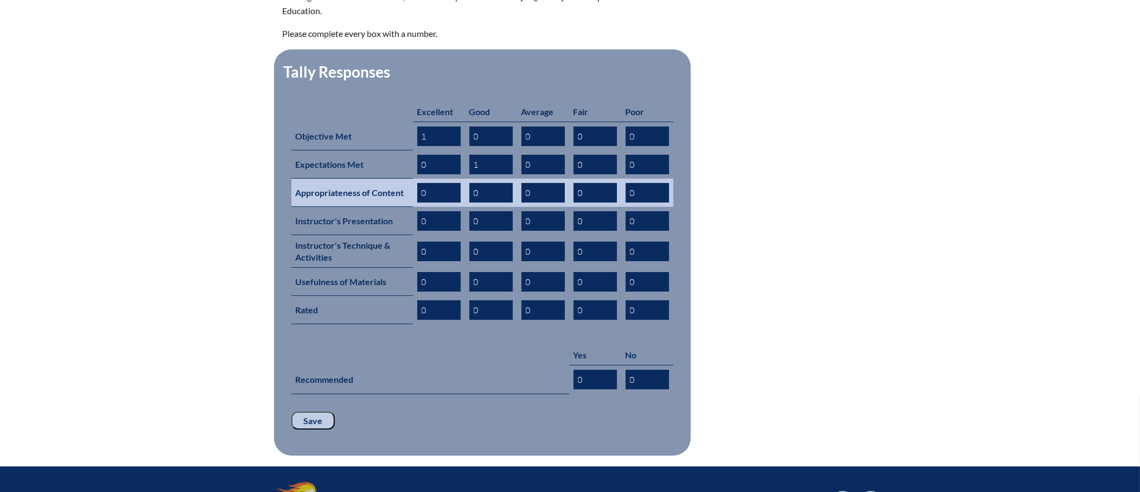
type input "1"
drag, startPoint x: 446, startPoint y: 176, endPoint x: 410, endPoint y: 175, distance: 36.4
click at [410, 179] on tr "Appropriateness of Content 0 0 0 0 0" at bounding box center [482, 193] width 382 height 28
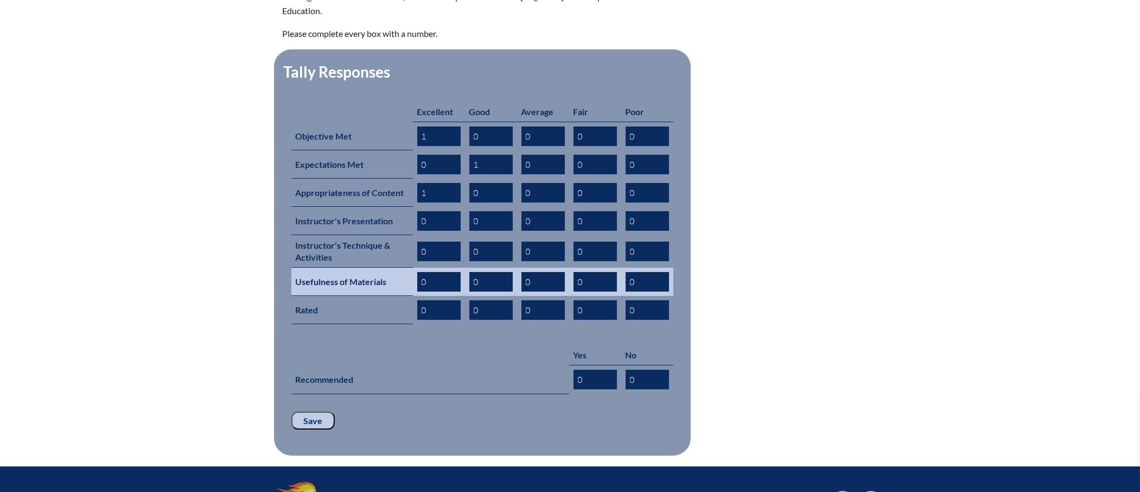
type input "1"
click at [428, 272] on input "0" at bounding box center [438, 282] width 43 height 20
drag, startPoint x: 443, startPoint y: 261, endPoint x: 416, endPoint y: 263, distance: 27.8
click at [416, 268] on td "0" at bounding box center [439, 282] width 52 height 28
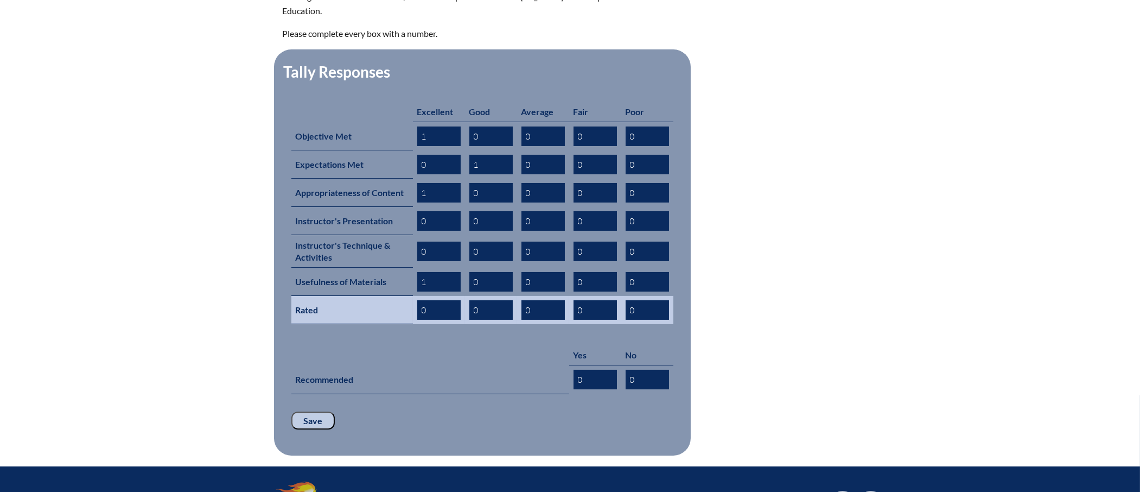
type input "1"
drag, startPoint x: 430, startPoint y: 292, endPoint x: 414, endPoint y: 290, distance: 15.9
click at [414, 296] on td "0" at bounding box center [439, 310] width 52 height 28
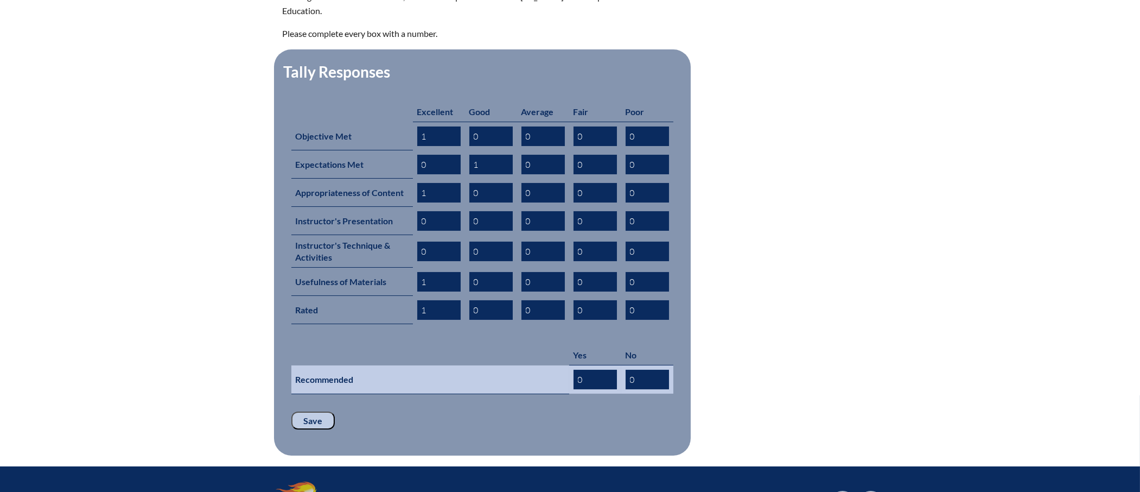
type input "1"
drag, startPoint x: 587, startPoint y: 358, endPoint x: 572, endPoint y: 357, distance: 15.2
click at [572, 365] on td "0" at bounding box center [595, 379] width 52 height 29
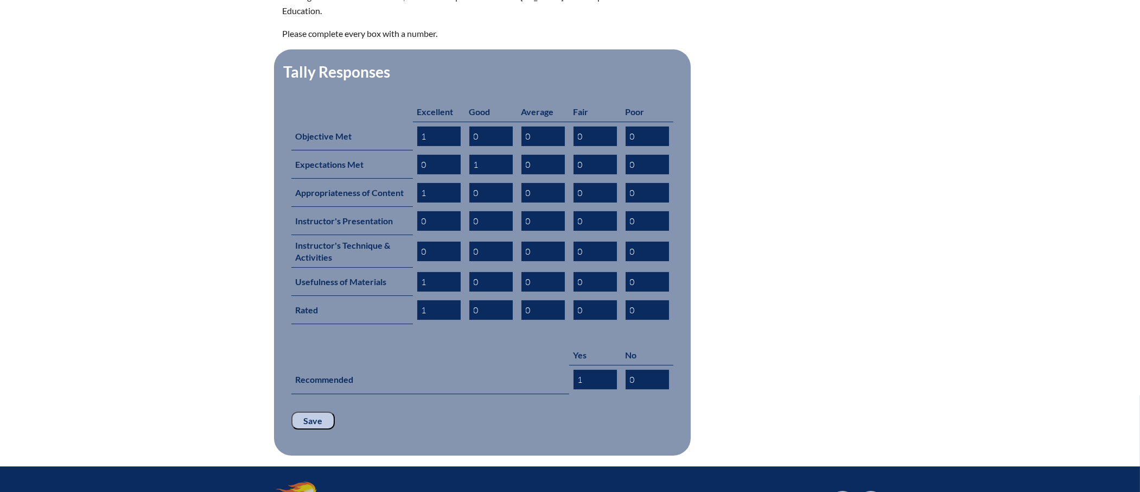
type input "1"
click at [318, 411] on input "Save" at bounding box center [312, 420] width 43 height 18
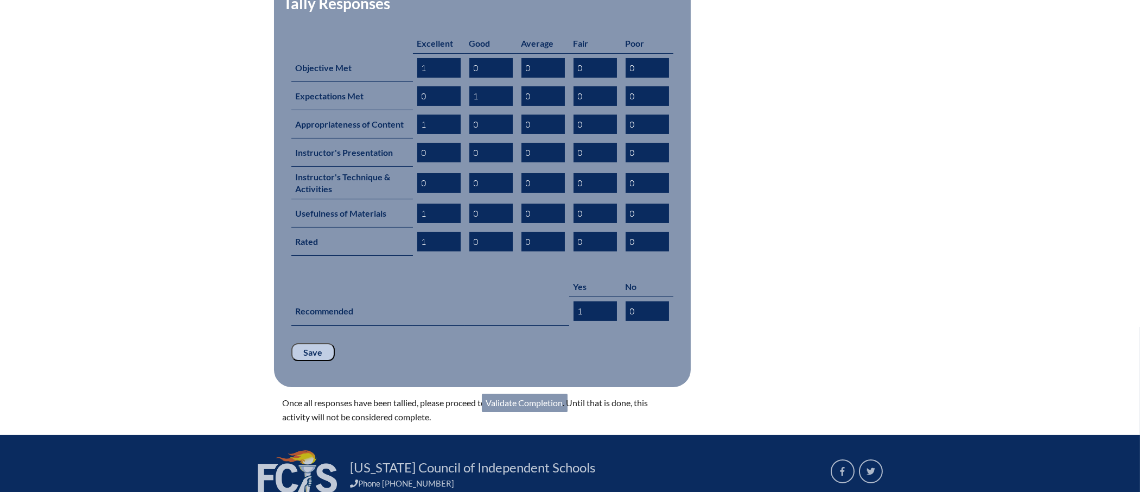
scroll to position [503, 0]
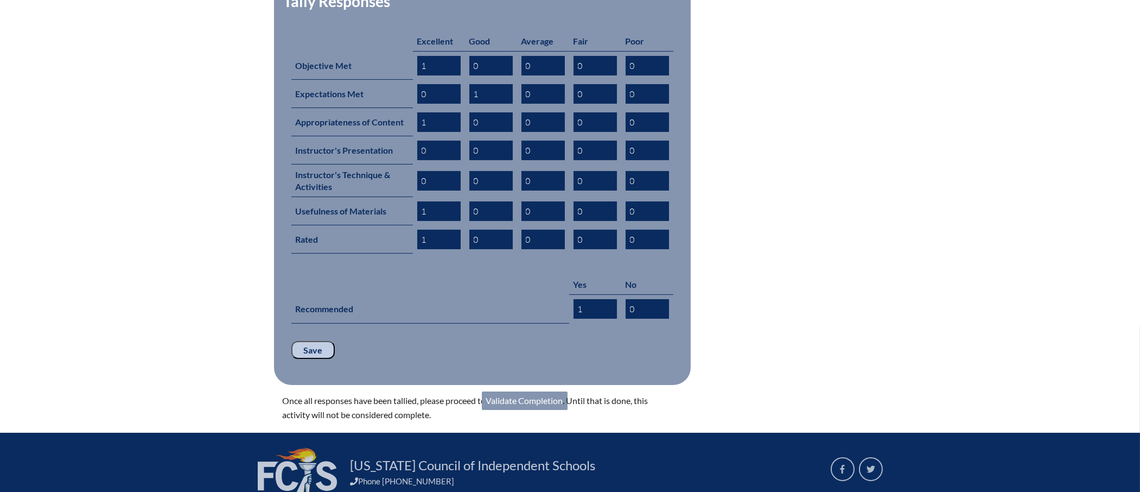
click at [521, 391] on link "Validate Completion" at bounding box center [525, 400] width 86 height 18
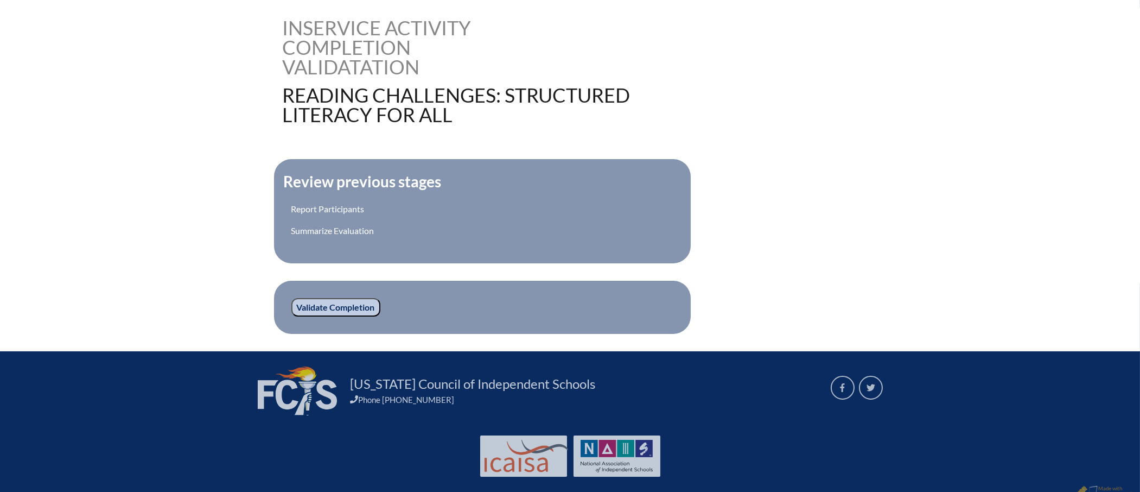
scroll to position [279, 0]
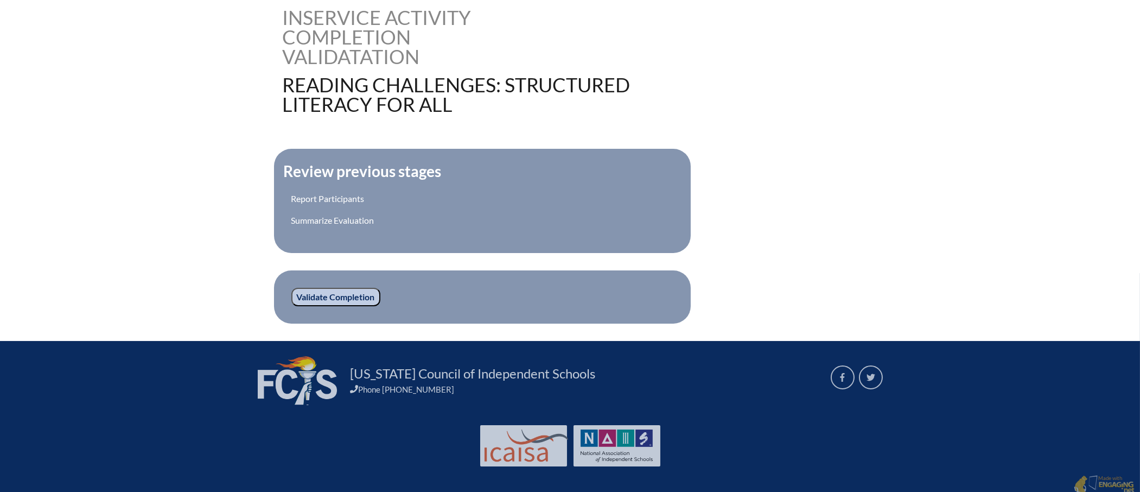
click at [314, 290] on input "Validate Completion" at bounding box center [335, 297] width 89 height 18
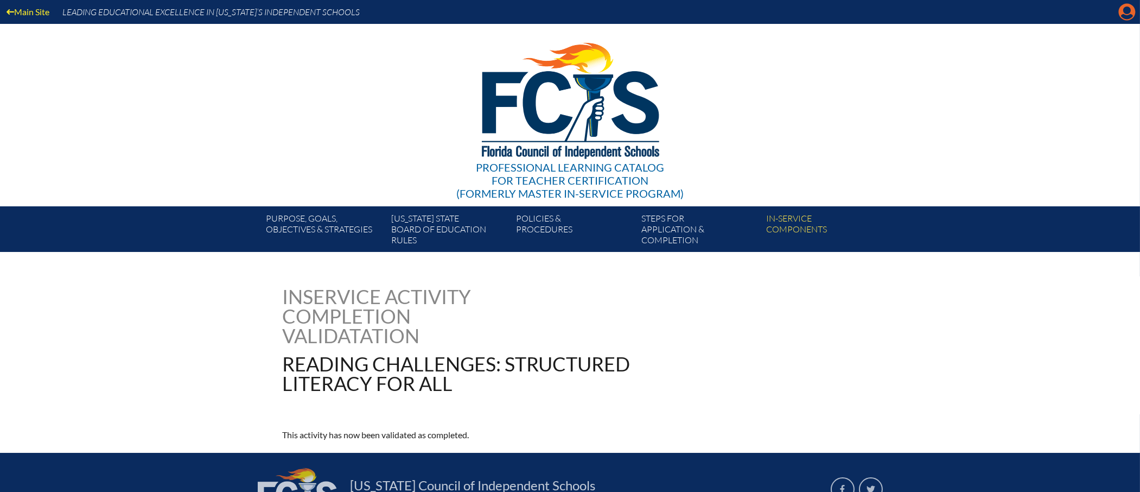
click at [1131, 18] on icon "Manage account" at bounding box center [1127, 11] width 17 height 17
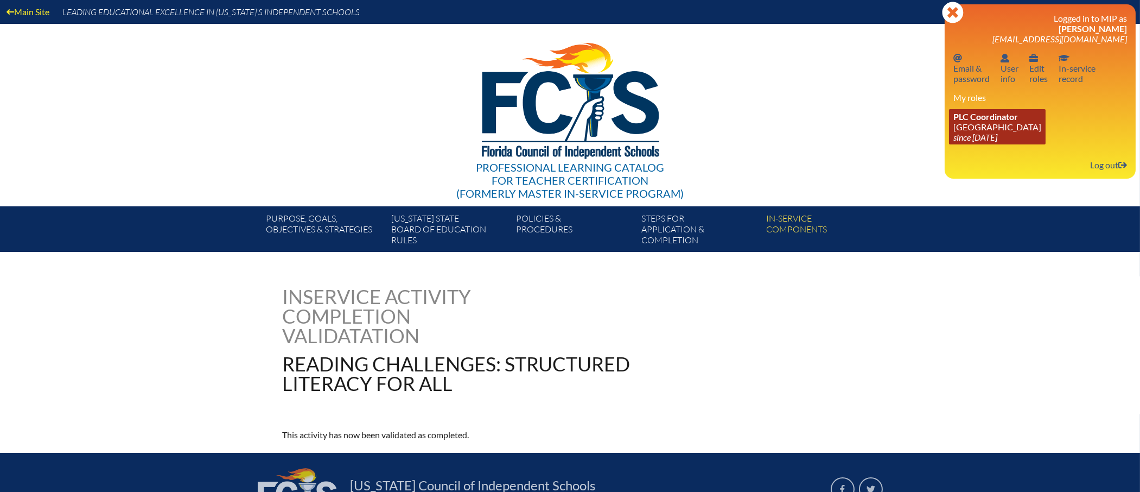
click at [990, 128] on link "PLC Coordinator [GEOGRAPHIC_DATA] since [DATE]" at bounding box center [997, 126] width 97 height 35
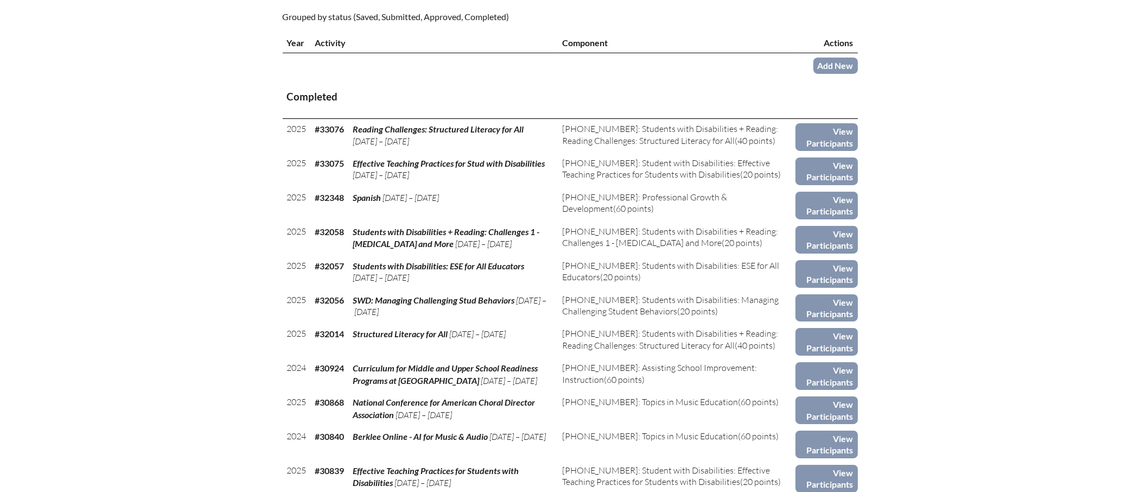
scroll to position [345, 0]
